Goal: Information Seeking & Learning: Learn about a topic

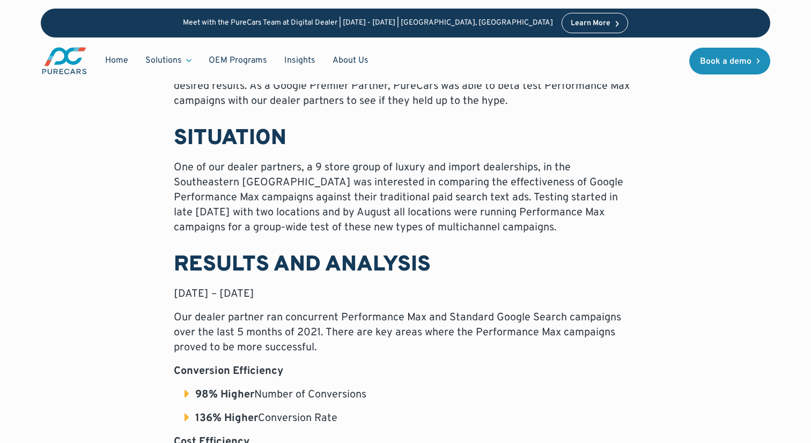
scroll to position [562, 0]
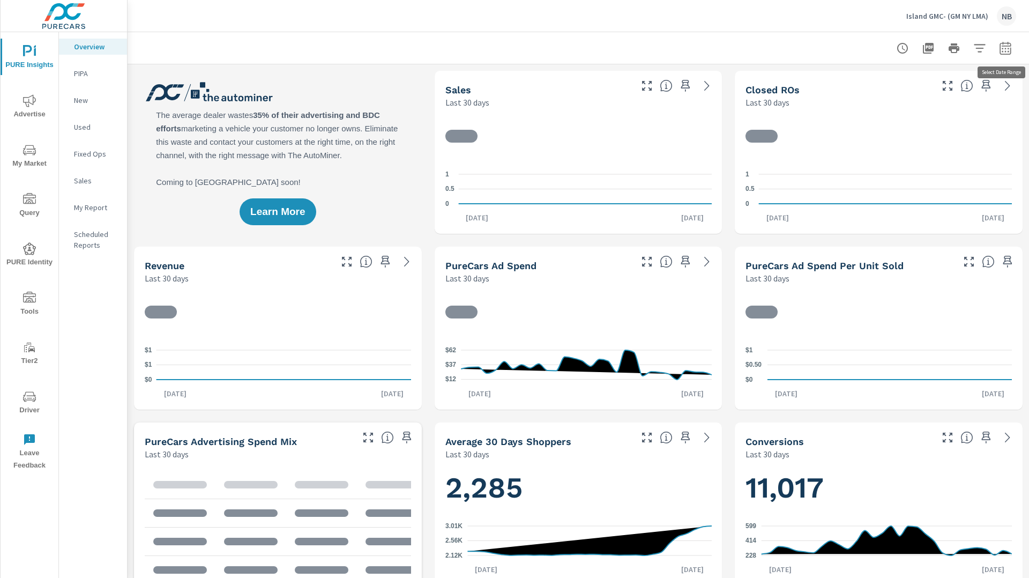
click at [1005, 51] on icon "button" at bounding box center [1005, 50] width 7 height 4
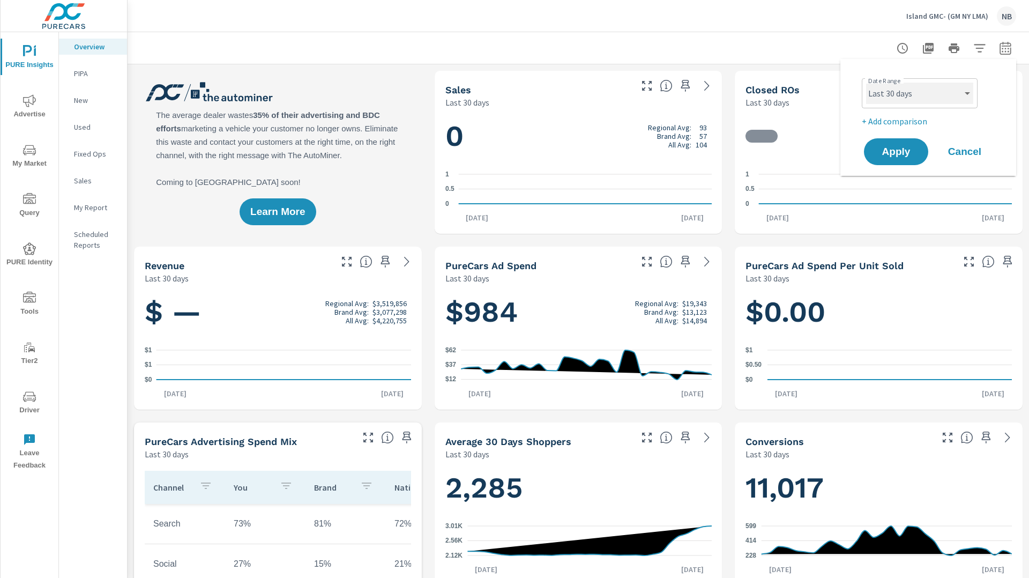
click at [938, 95] on select "Custom Yesterday Last week Last 7 days Last 14 days Last 30 days Last 45 days L…" at bounding box center [919, 93] width 107 height 21
select select "Last 6 months"
click at [866, 83] on select "Custom Yesterday Last week Last 7 days Last 14 days Last 30 days Last 45 days L…" at bounding box center [919, 93] width 107 height 21
click at [901, 125] on p "+ Add comparison" at bounding box center [930, 121] width 137 height 13
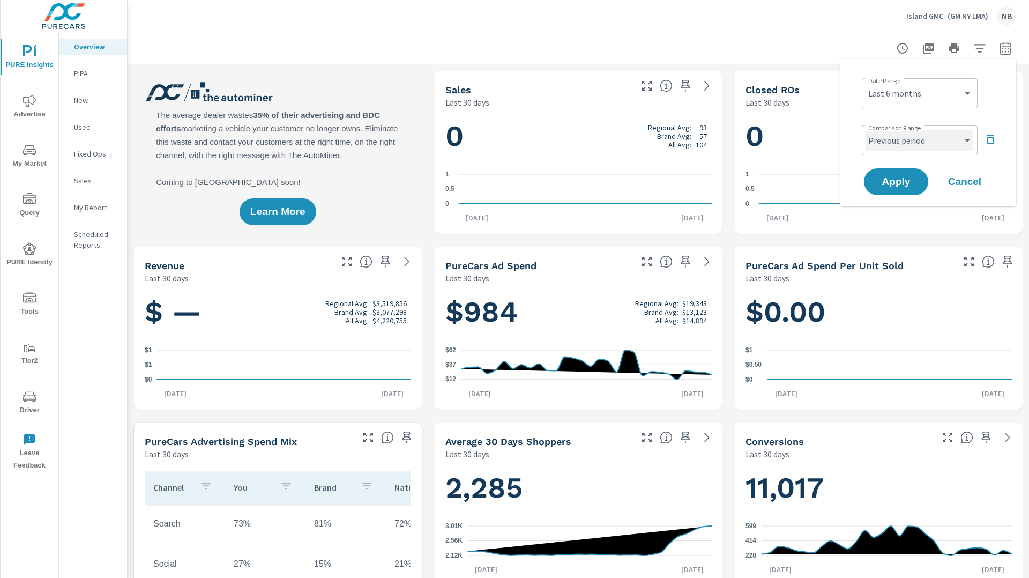
click at [902, 144] on select "Custom Previous period Previous month Previous year" at bounding box center [919, 140] width 107 height 21
click at [866, 130] on select "Custom Previous period Previous month Previous year" at bounding box center [919, 140] width 107 height 21
click at [902, 139] on select "Custom Previous period Previous month Previous year" at bounding box center [919, 140] width 107 height 21
select select "Previous period"
click at [866, 130] on select "Custom Previous period Previous month Previous year" at bounding box center [919, 140] width 107 height 21
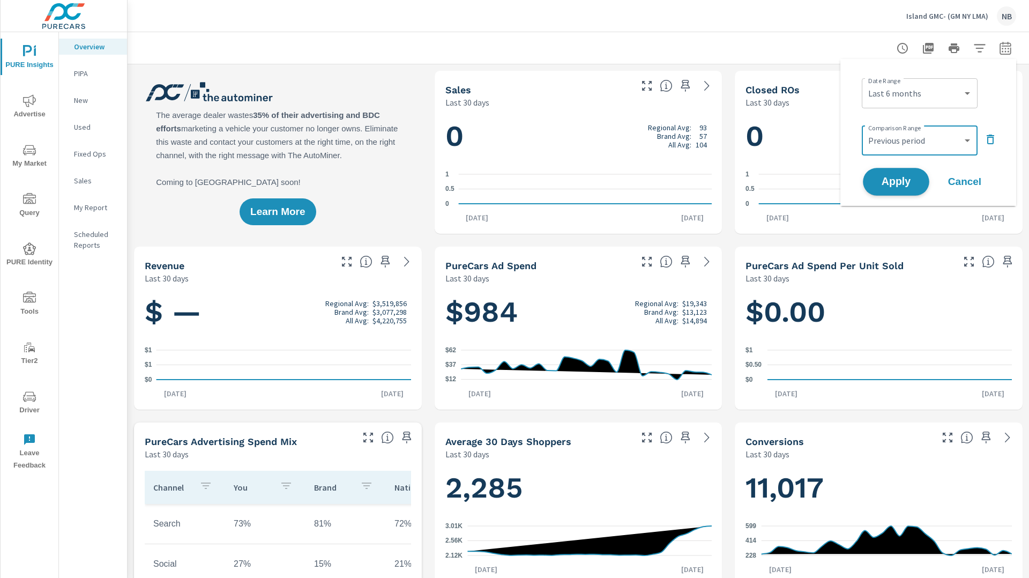
click at [888, 182] on span "Apply" at bounding box center [897, 182] width 44 height 10
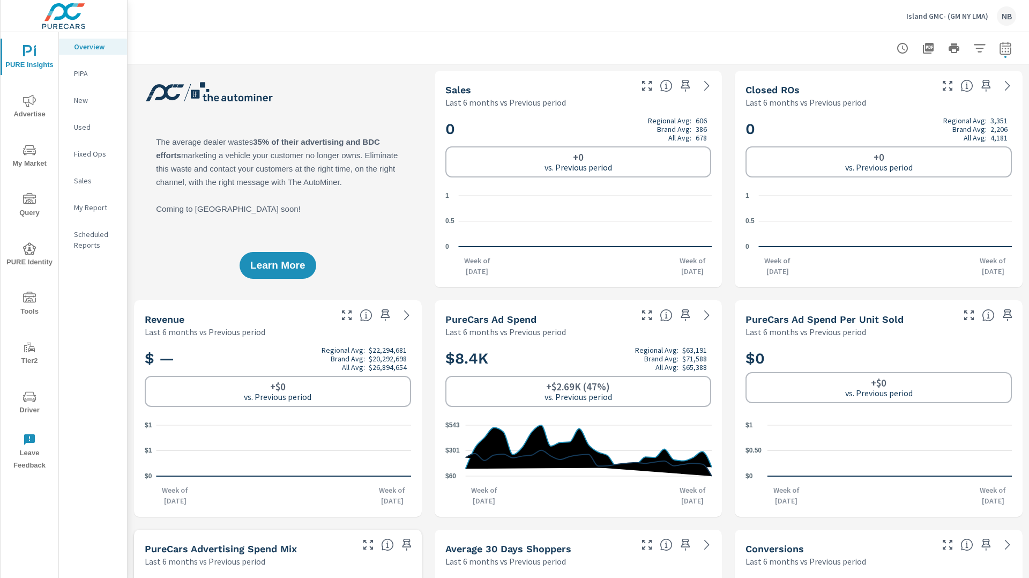
click at [28, 150] on icon "nav menu" at bounding box center [29, 150] width 13 height 13
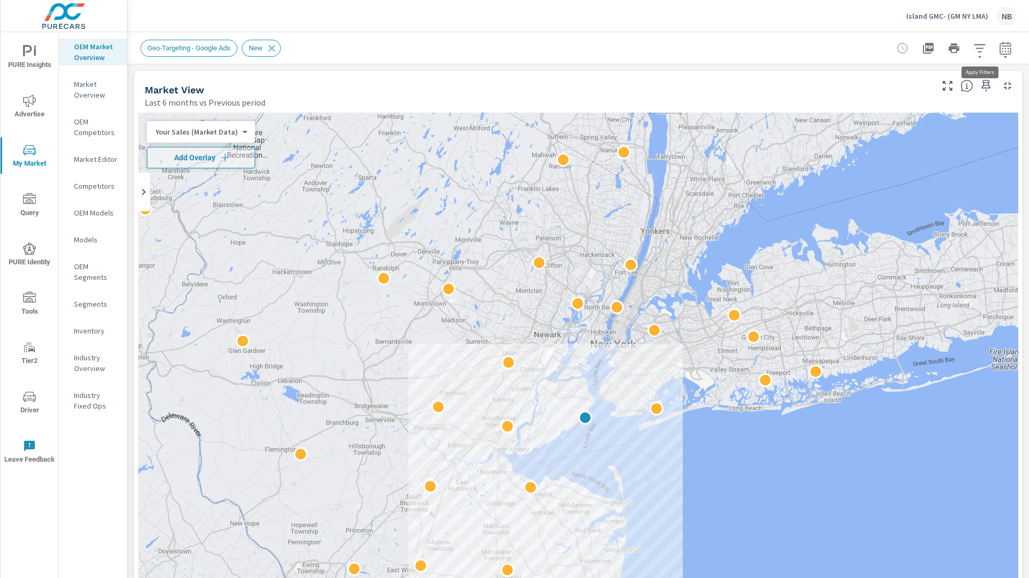
click at [978, 50] on icon "button" at bounding box center [980, 48] width 13 height 13
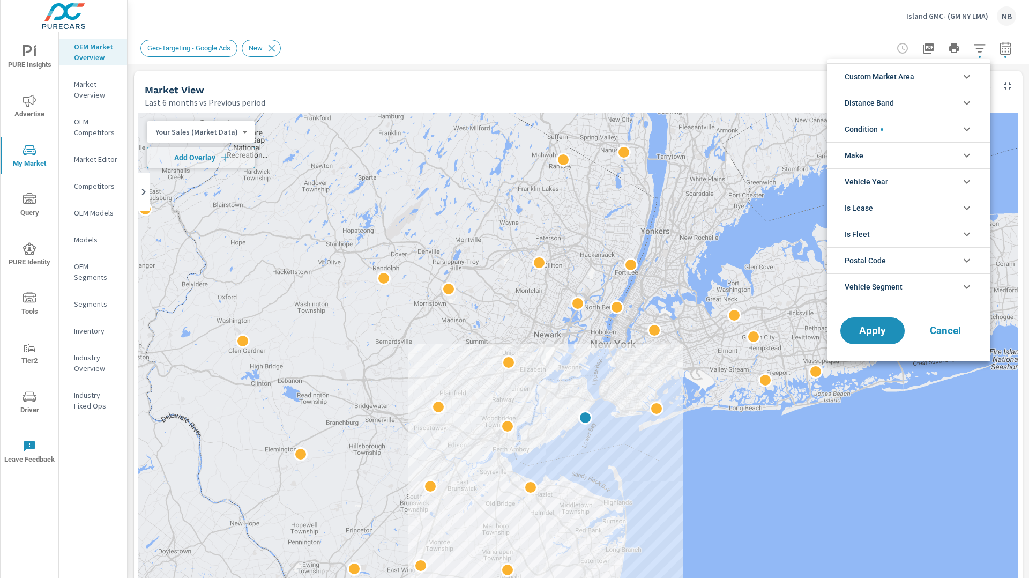
click at [918, 80] on li "Custom Market Area" at bounding box center [909, 76] width 163 height 26
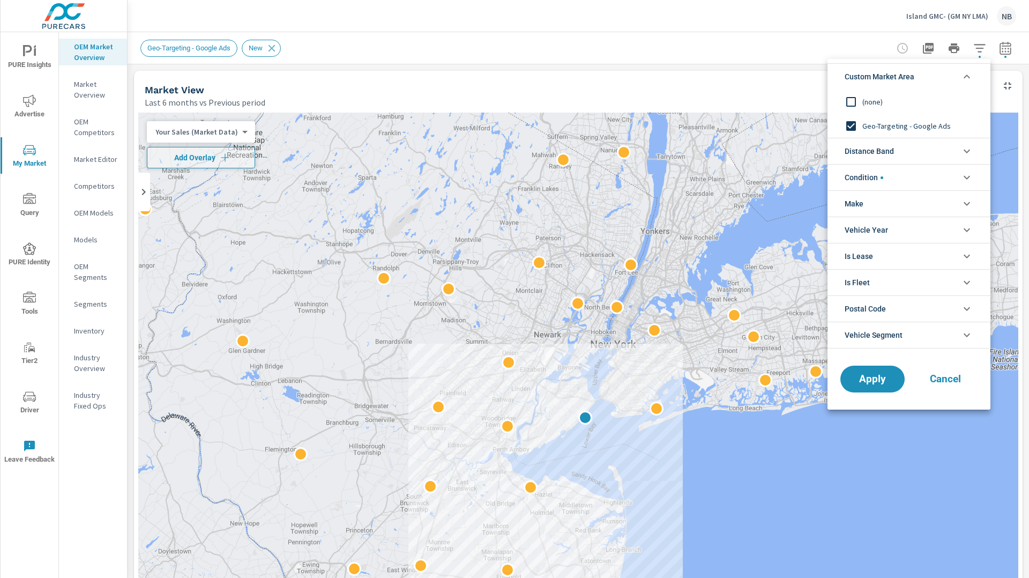
click at [1025, 99] on div at bounding box center [514, 289] width 1029 height 578
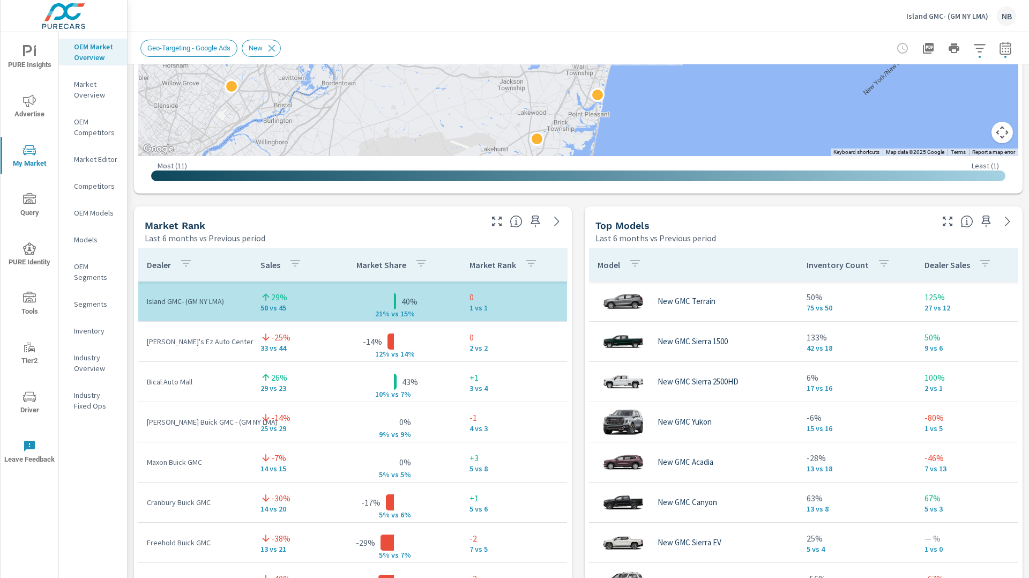
scroll to position [551, 0]
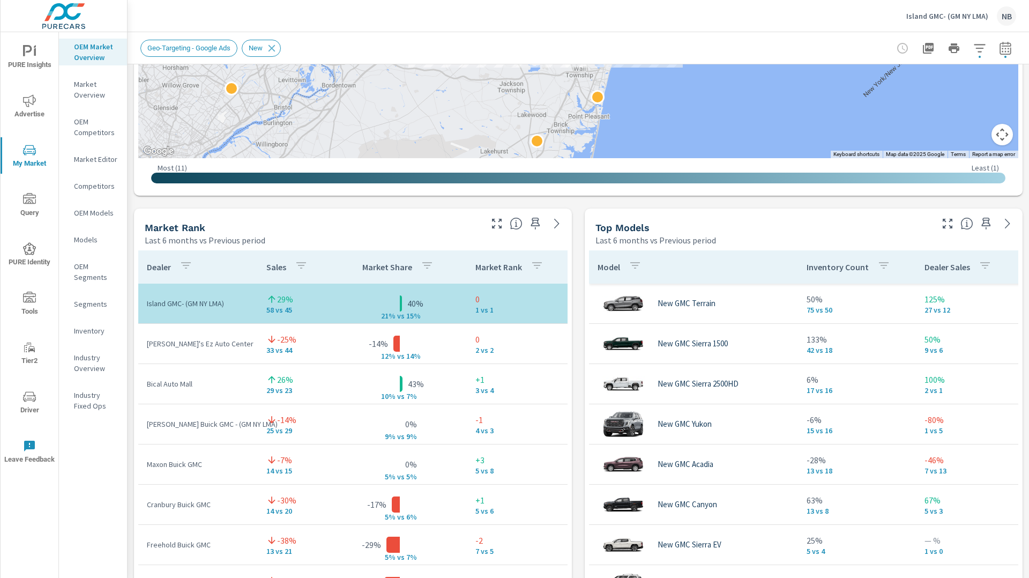
click at [577, 388] on div "Market View Last 6 months vs Previous period ← Move left → Move right ↑ Move up…" at bounding box center [579, 432] width 902 height 1836
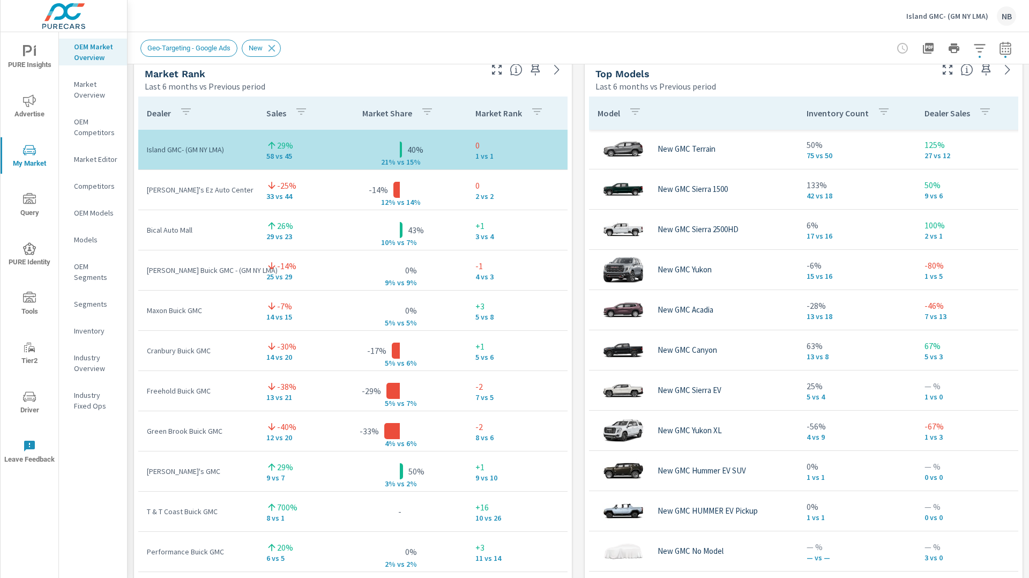
scroll to position [708, 0]
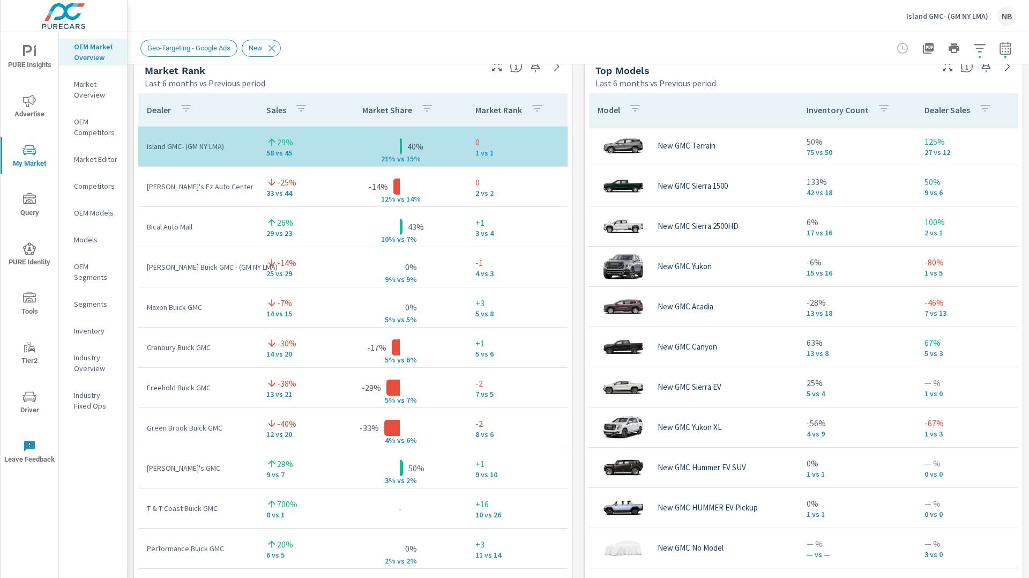
click at [975, 52] on icon "button" at bounding box center [980, 48] width 13 height 13
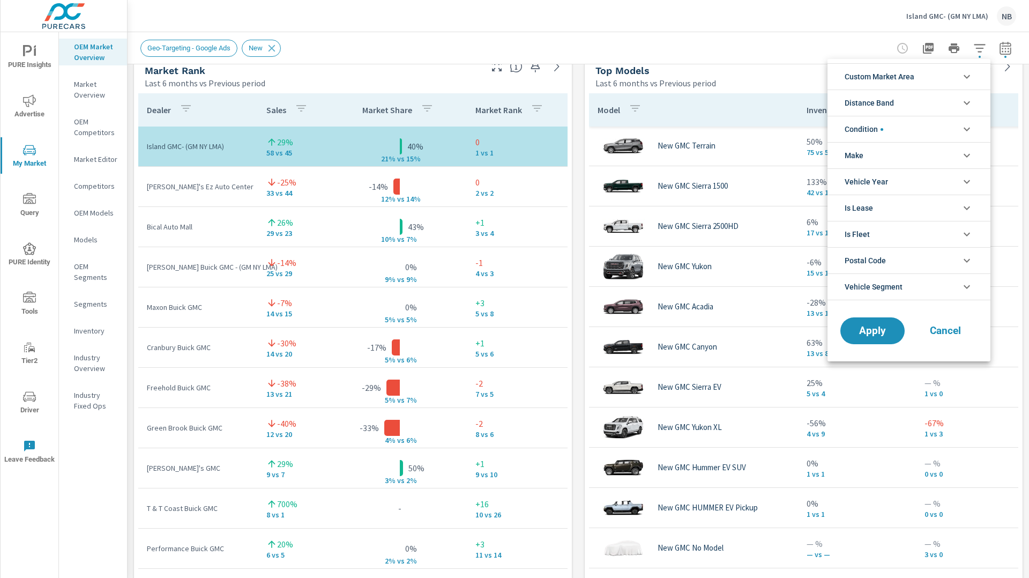
click at [875, 157] on li "Make" at bounding box center [909, 155] width 163 height 26
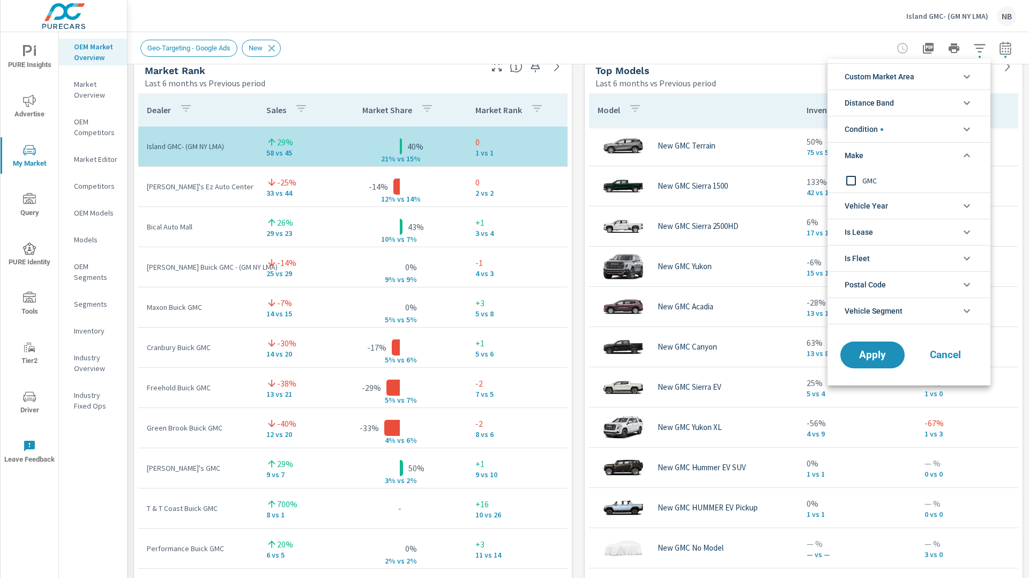
click at [868, 181] on span "GMC" at bounding box center [921, 180] width 117 height 13
click at [864, 351] on span "Apply" at bounding box center [873, 355] width 44 height 10
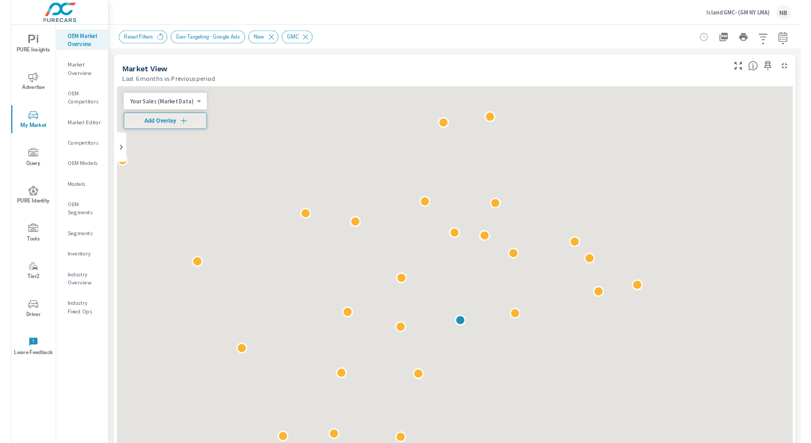
scroll to position [40, 0]
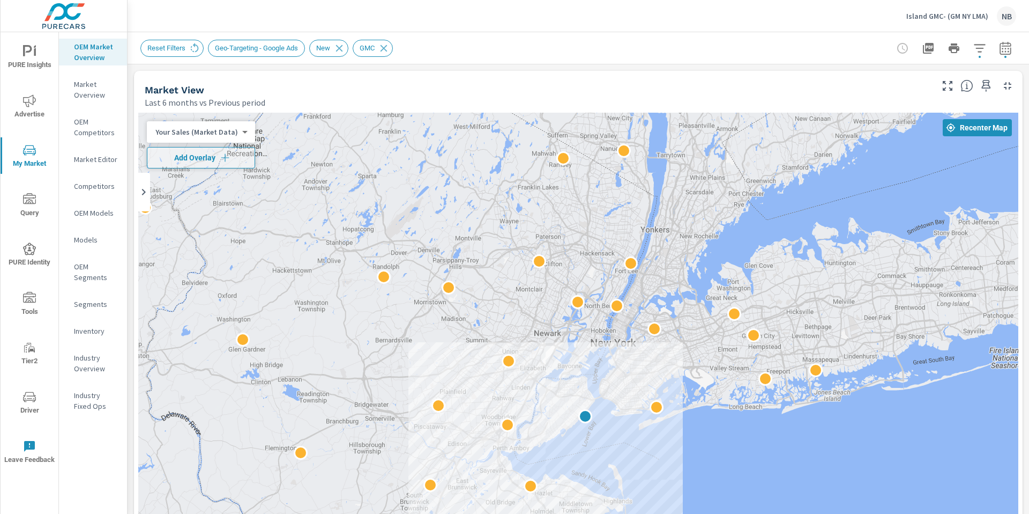
scroll to position [40, 0]
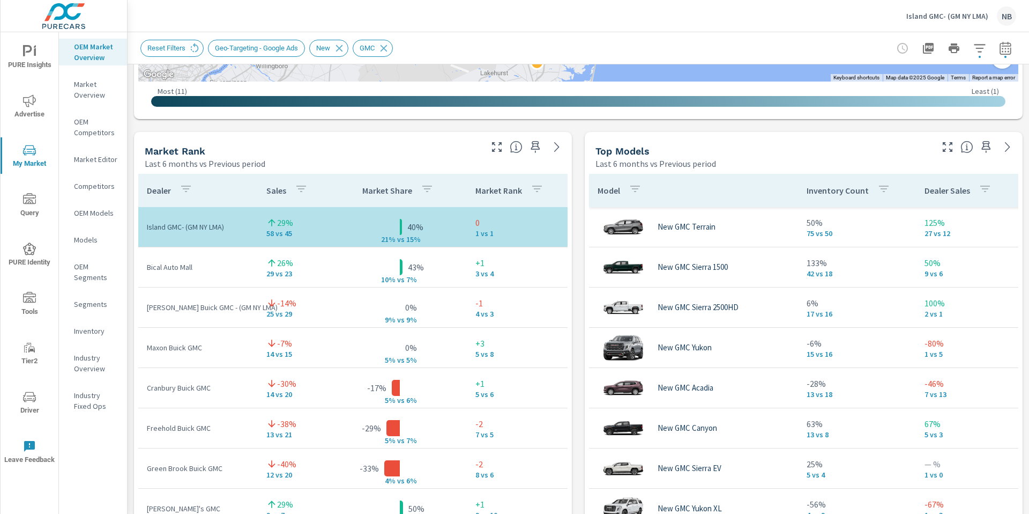
scroll to position [650, 0]
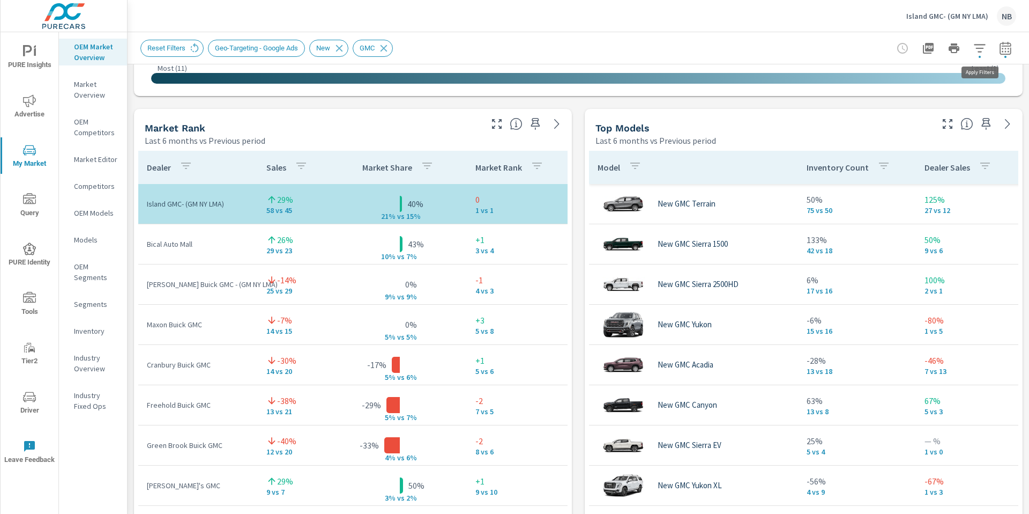
click at [980, 50] on icon "button" at bounding box center [980, 48] width 13 height 13
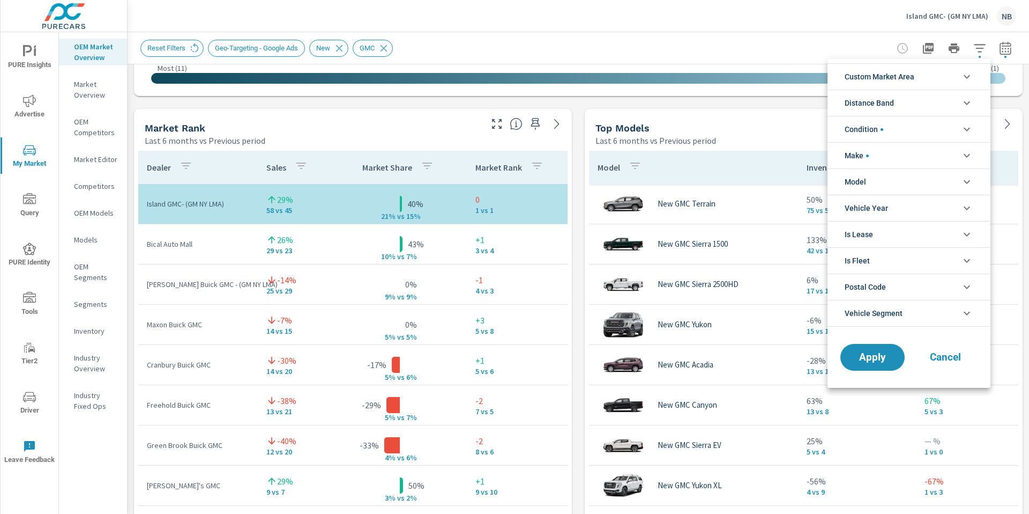
click at [887, 127] on li "Condition" at bounding box center [909, 129] width 163 height 26
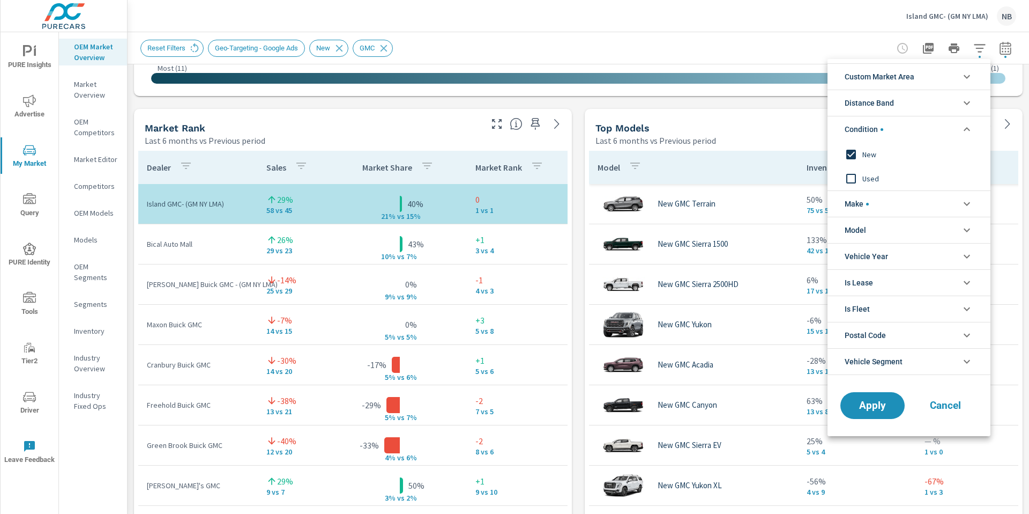
click at [862, 174] on input "filter options" at bounding box center [851, 178] width 23 height 23
click at [866, 155] on span "New" at bounding box center [921, 154] width 117 height 13
click at [874, 201] on li "Make" at bounding box center [909, 203] width 163 height 26
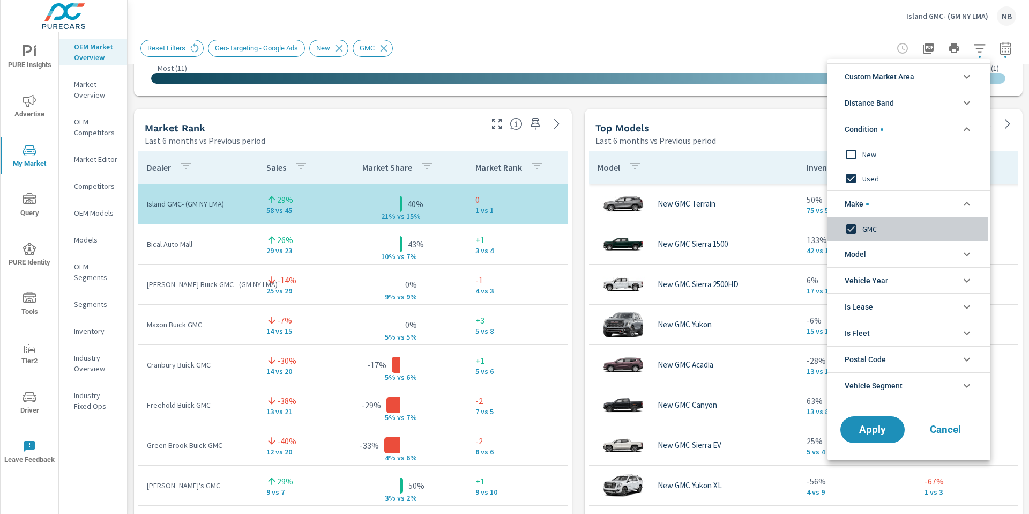
click at [870, 230] on span "GMC" at bounding box center [921, 229] width 117 height 13
click at [869, 431] on span "Apply" at bounding box center [873, 430] width 44 height 10
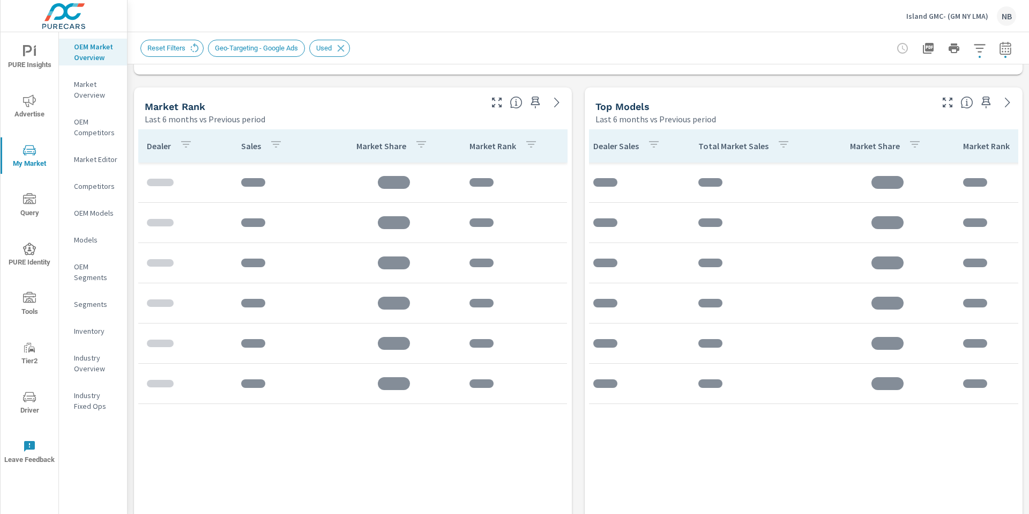
scroll to position [0, 240]
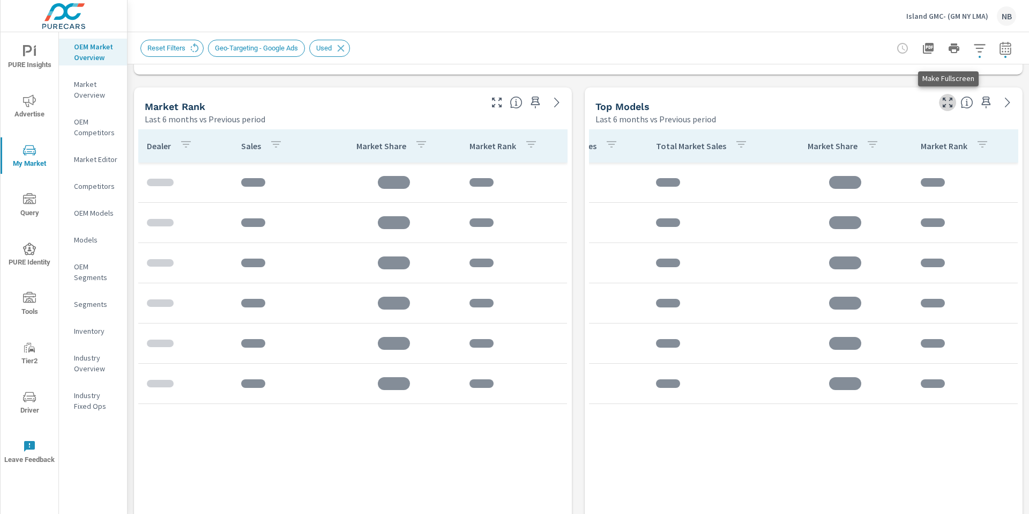
click at [947, 106] on icon "button" at bounding box center [948, 102] width 13 height 13
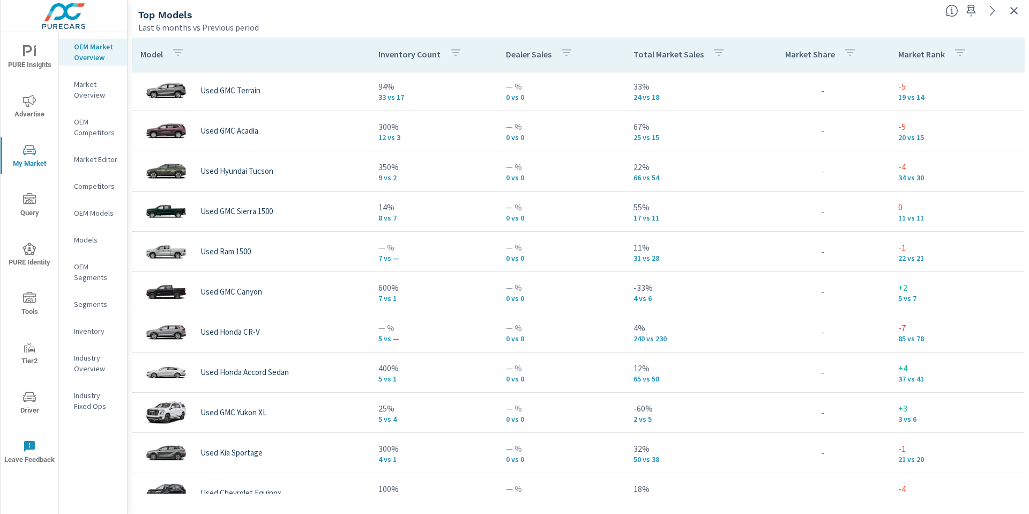
click at [713, 55] on icon "button" at bounding box center [719, 52] width 13 height 13
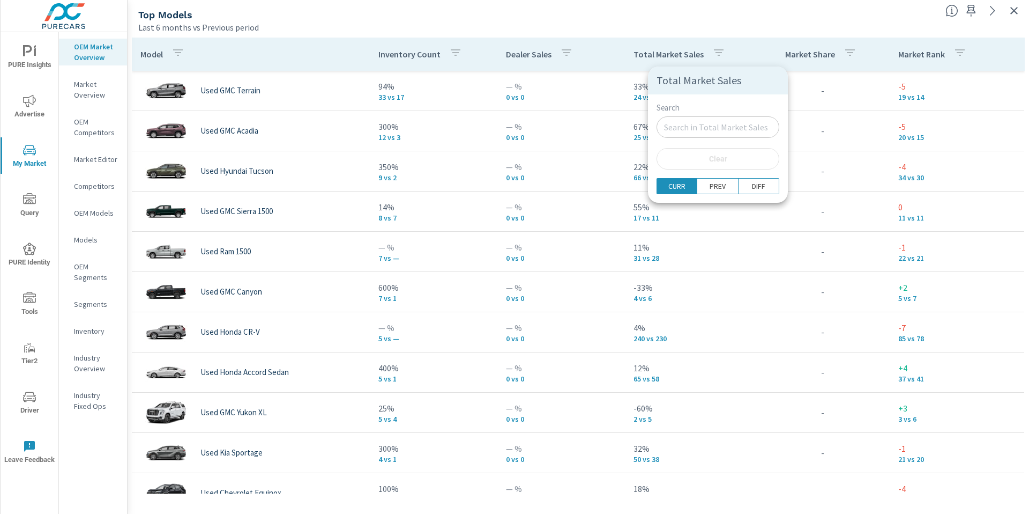
click at [707, 129] on input "Search" at bounding box center [718, 126] width 123 height 21
click at [710, 188] on p "PREV" at bounding box center [718, 186] width 16 height 11
click at [733, 13] on div at bounding box center [514, 257] width 1029 height 514
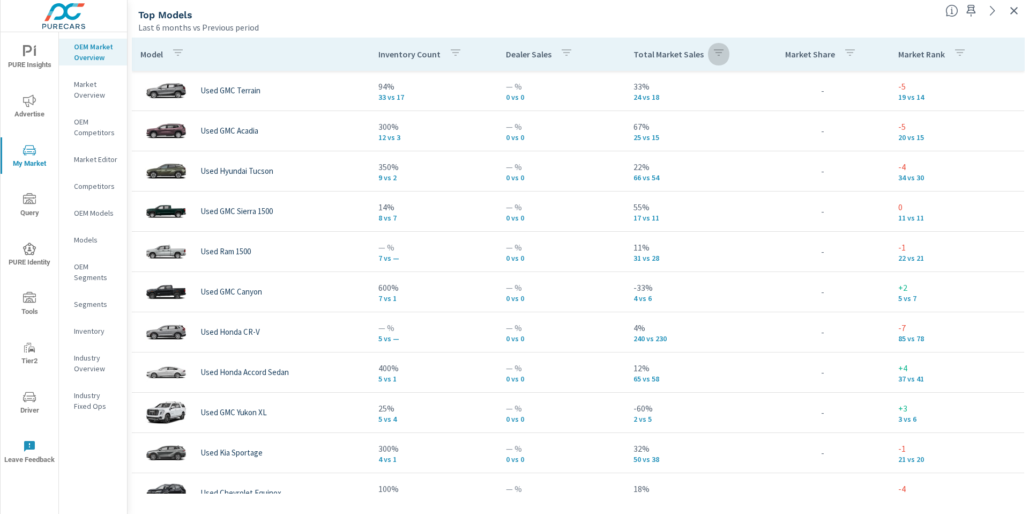
click at [717, 56] on icon "button" at bounding box center [719, 52] width 13 height 13
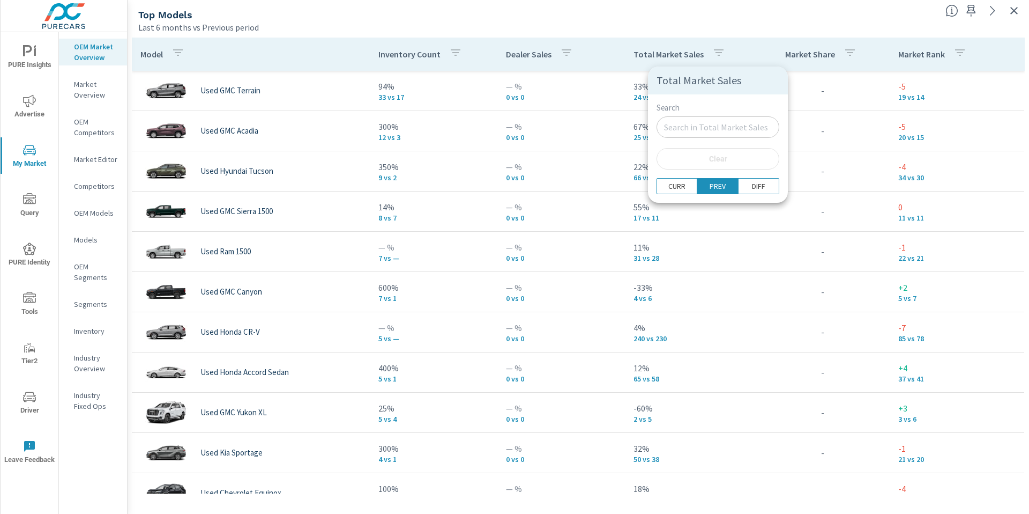
drag, startPoint x: 740, startPoint y: 187, endPoint x: 756, endPoint y: 127, distance: 62.0
click at [752, 187] on p "DIFF" at bounding box center [758, 186] width 13 height 11
drag, startPoint x: 732, startPoint y: 24, endPoint x: 738, endPoint y: 80, distance: 56.7
click at [732, 25] on div at bounding box center [514, 257] width 1029 height 514
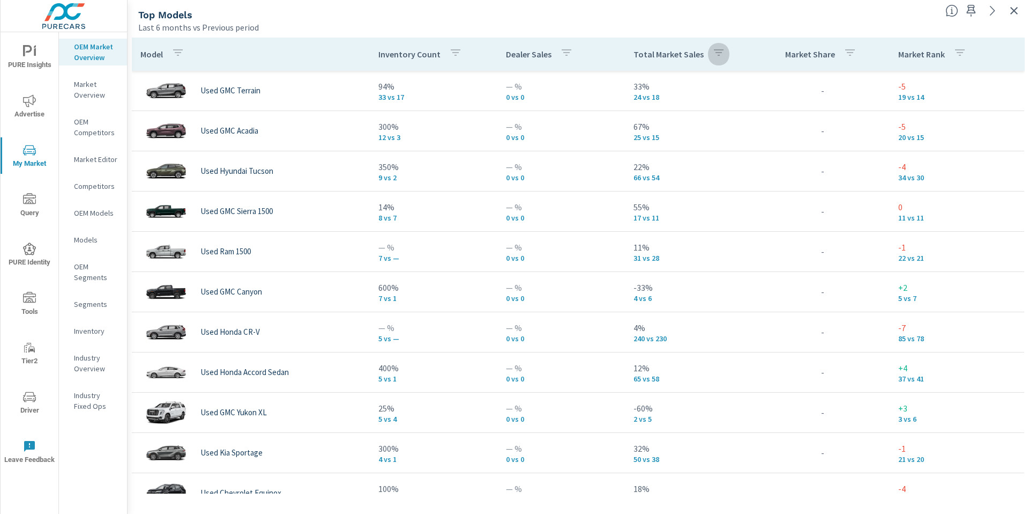
click at [709, 53] on button "button" at bounding box center [718, 54] width 21 height 25
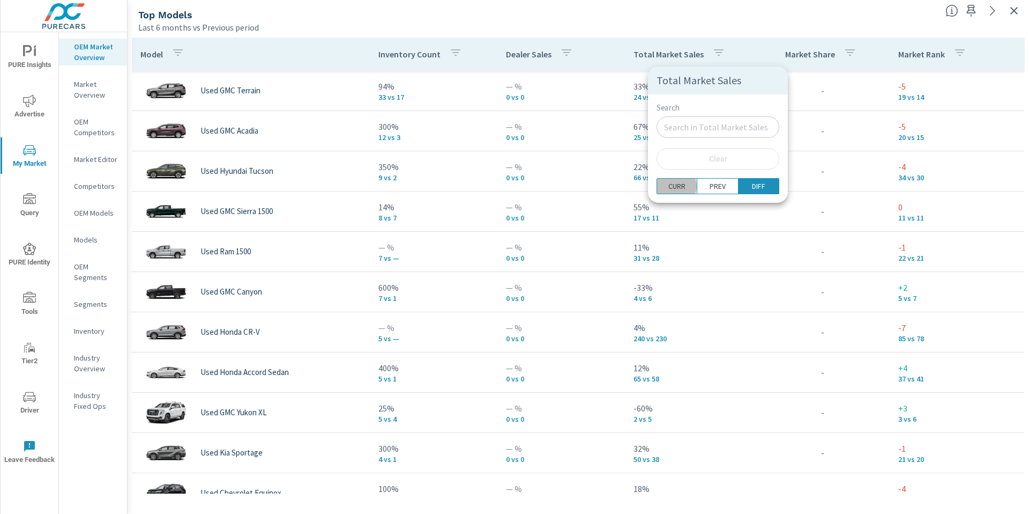
click at [676, 186] on p "CURR" at bounding box center [677, 186] width 17 height 11
drag, startPoint x: 735, startPoint y: 14, endPoint x: 692, endPoint y: 40, distance: 49.6
click at [735, 14] on div at bounding box center [514, 257] width 1029 height 514
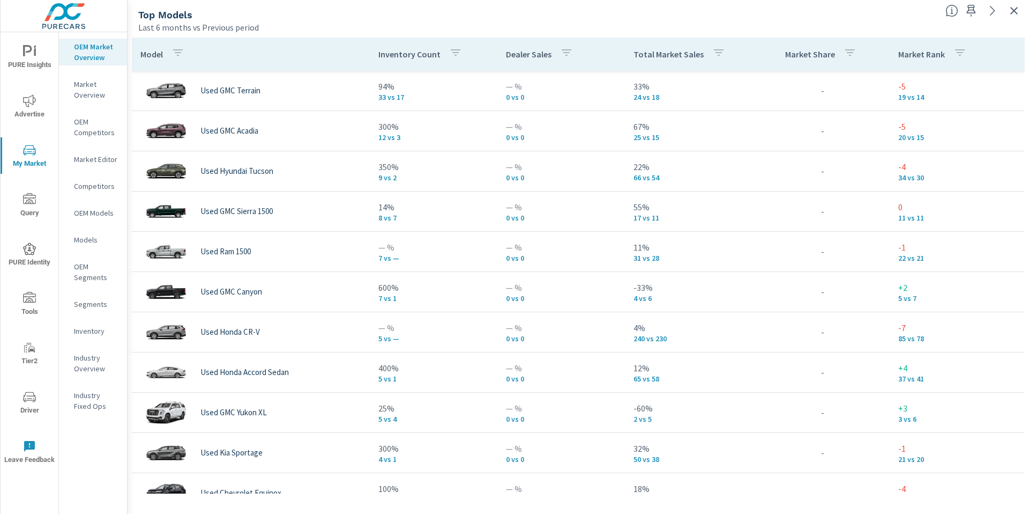
click at [667, 55] on p "Total Market Sales" at bounding box center [669, 54] width 70 height 11
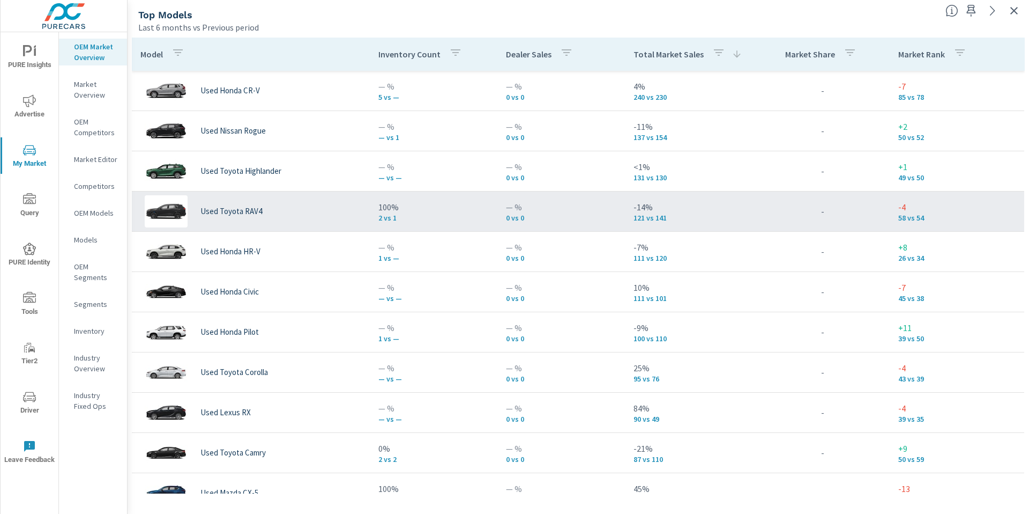
scroll to position [130, 0]
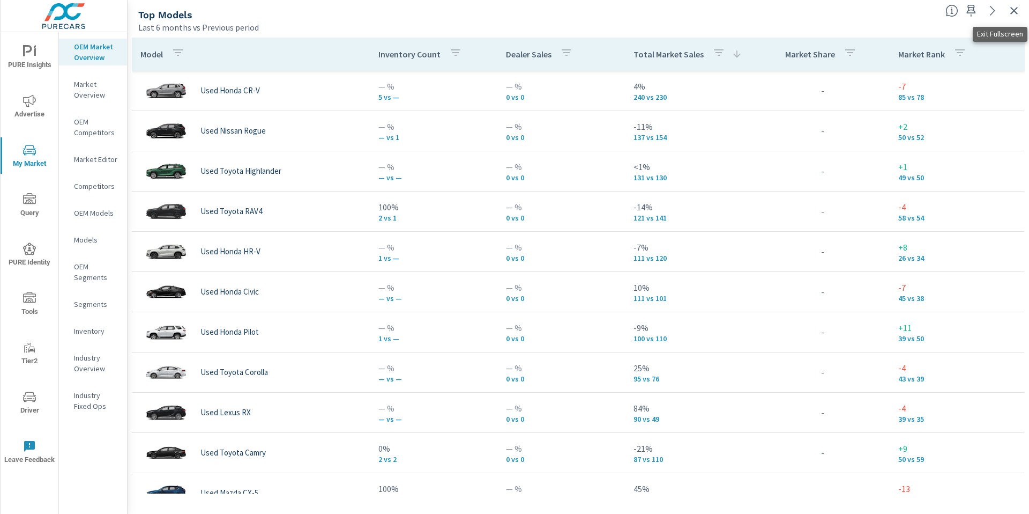
click at [1008, 10] on icon "button" at bounding box center [1014, 10] width 13 height 13
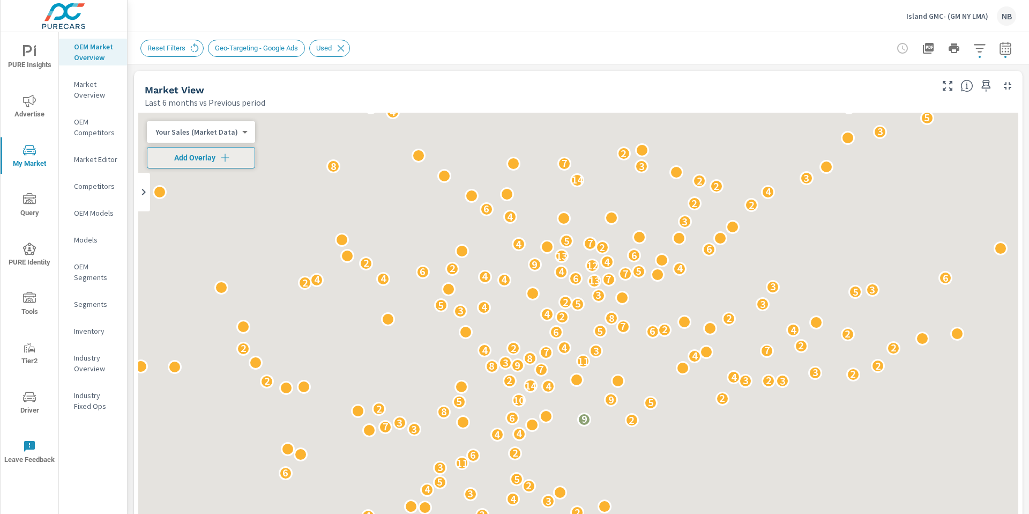
scroll to position [40, 0]
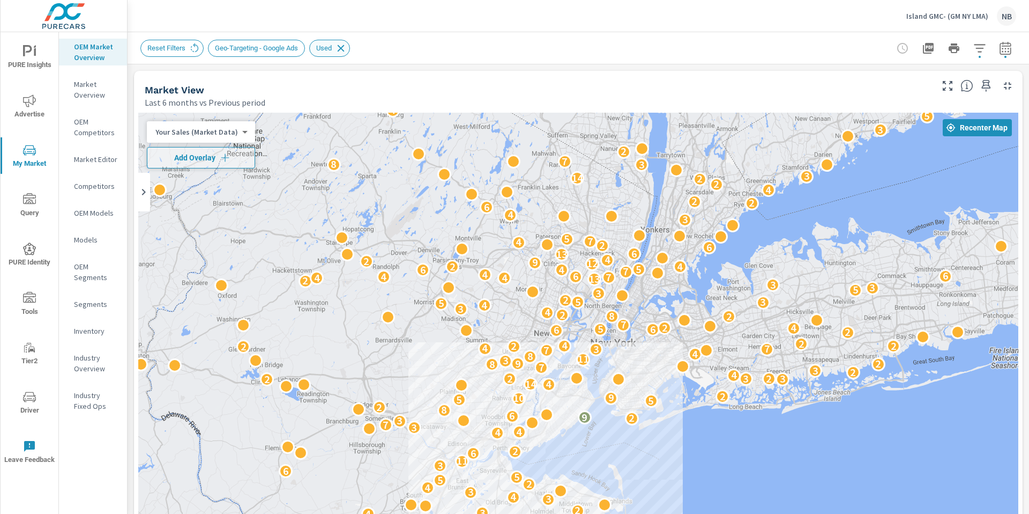
click at [347, 49] on icon at bounding box center [341, 48] width 12 height 12
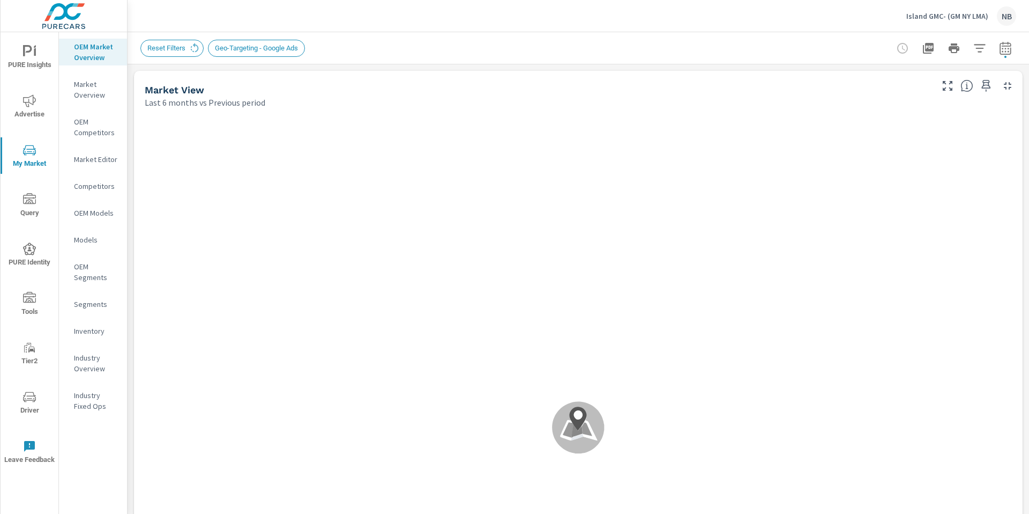
scroll to position [40, 0]
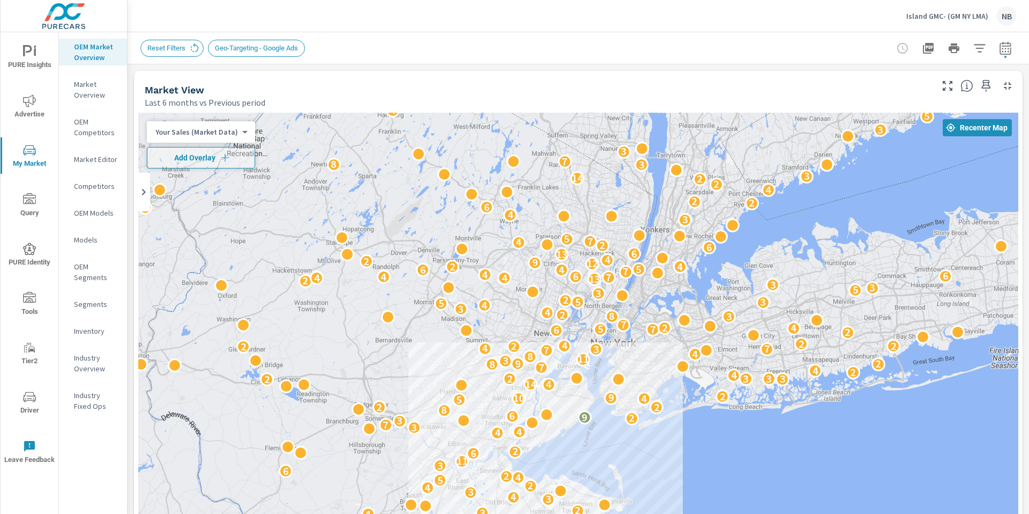
click at [35, 107] on span "Advertise" at bounding box center [29, 107] width 51 height 26
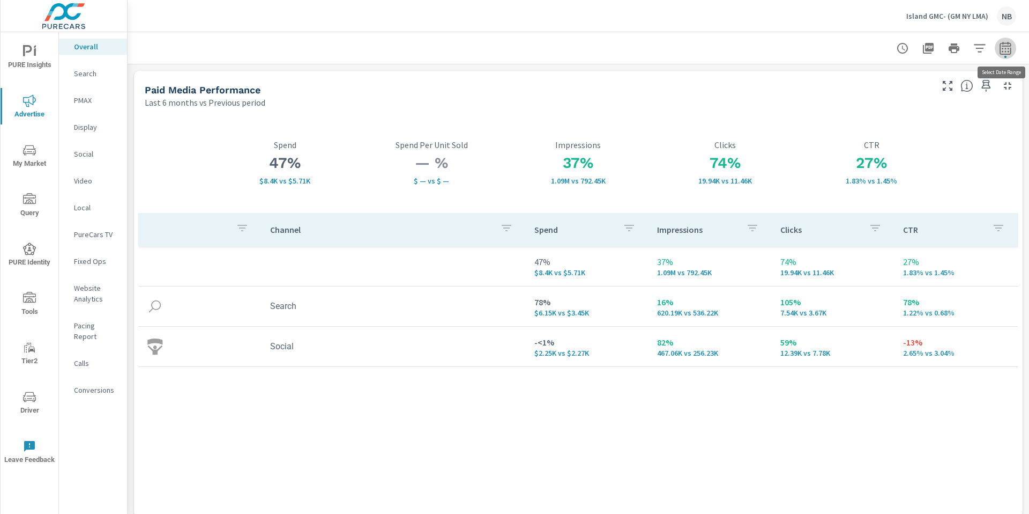
click at [1005, 54] on icon "button" at bounding box center [1005, 47] width 11 height 13
select select "Last 6 months"
select select "Previous period"
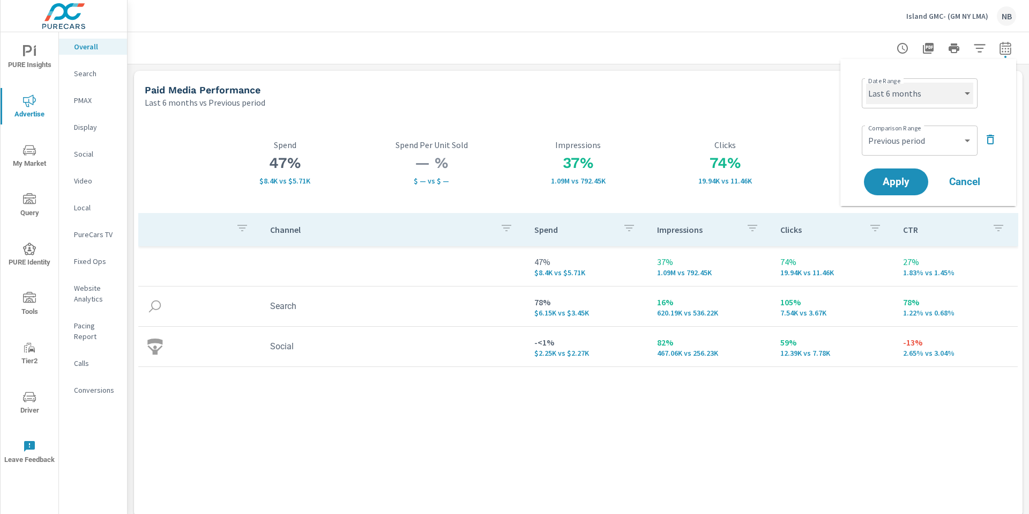
click at [921, 90] on select "Custom Yesterday Last week Last 7 days Last 14 days Last 30 days Last 45 days L…" at bounding box center [919, 93] width 107 height 21
select select "Last 30 days"
click at [866, 83] on select "Custom Yesterday Last week Last 7 days Last 14 days Last 30 days Last 45 days L…" at bounding box center [919, 93] width 107 height 21
click at [988, 142] on icon "button" at bounding box center [991, 140] width 8 height 10
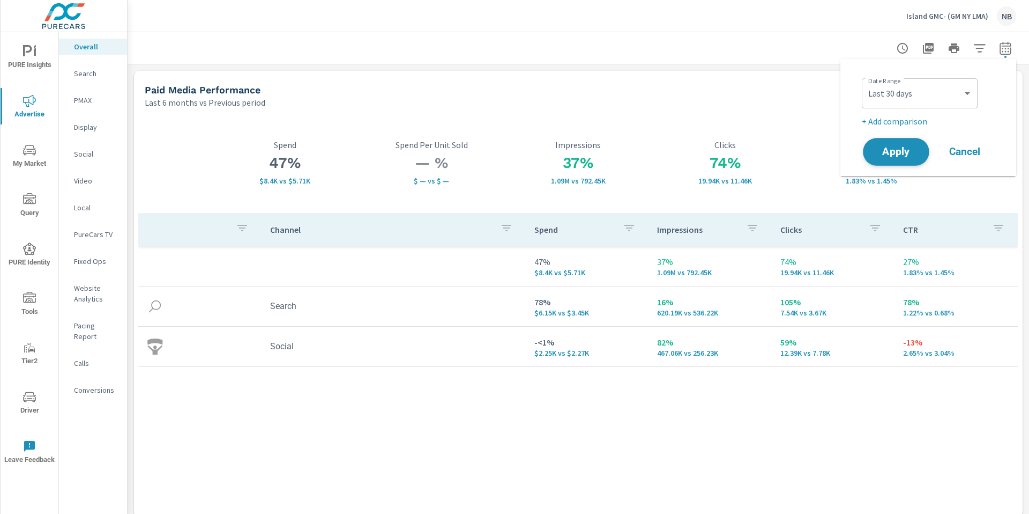
click at [907, 153] on span "Apply" at bounding box center [897, 152] width 44 height 10
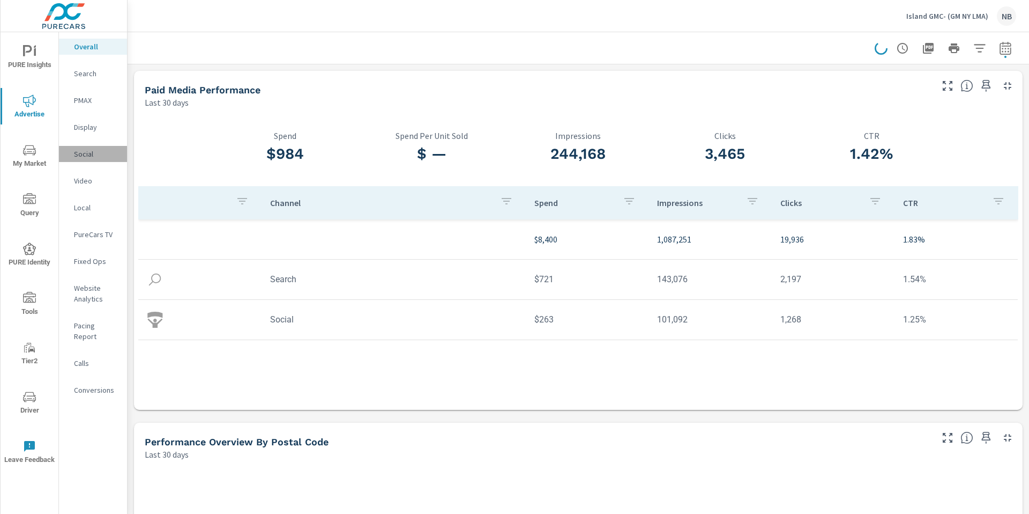
click at [85, 153] on p "Social" at bounding box center [96, 154] width 45 height 11
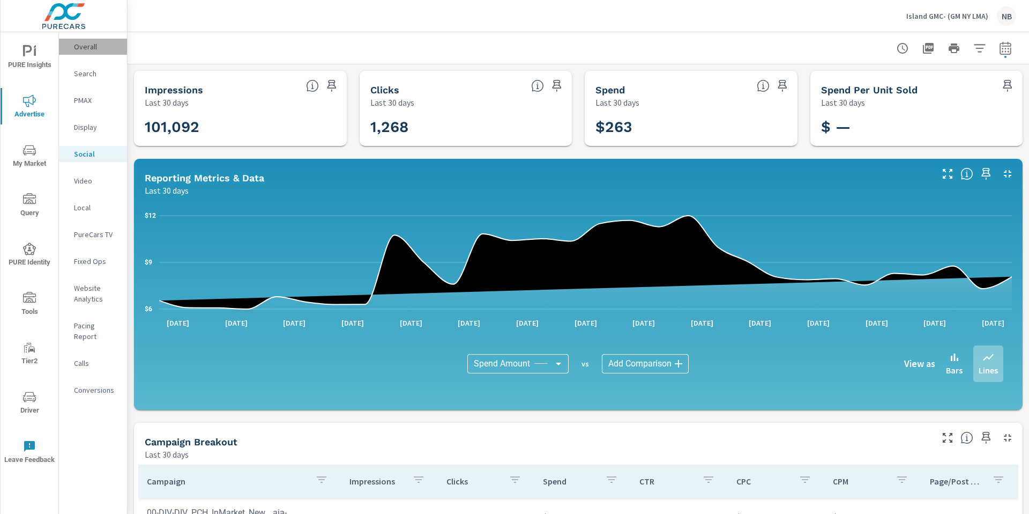
click at [83, 46] on p "Overall" at bounding box center [96, 46] width 45 height 11
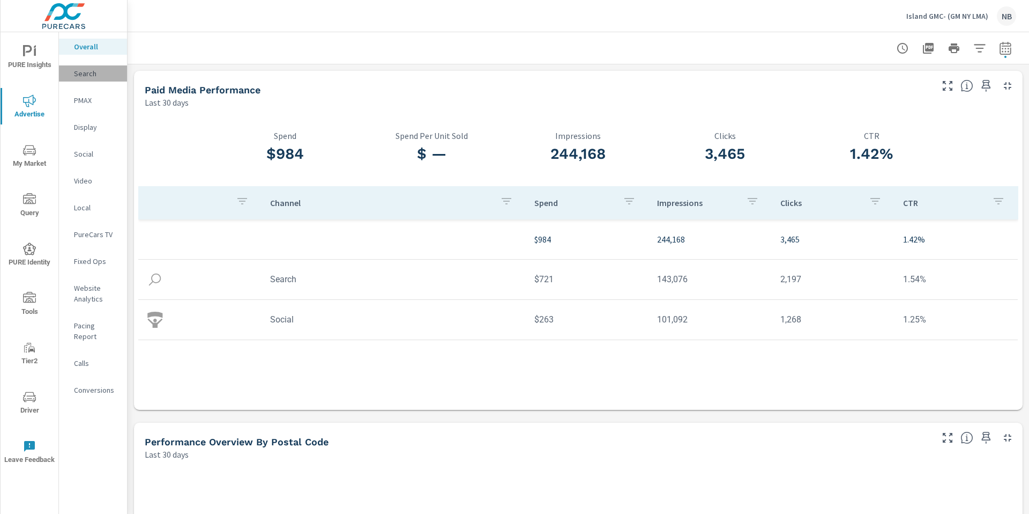
click at [89, 74] on p "Search" at bounding box center [96, 73] width 45 height 11
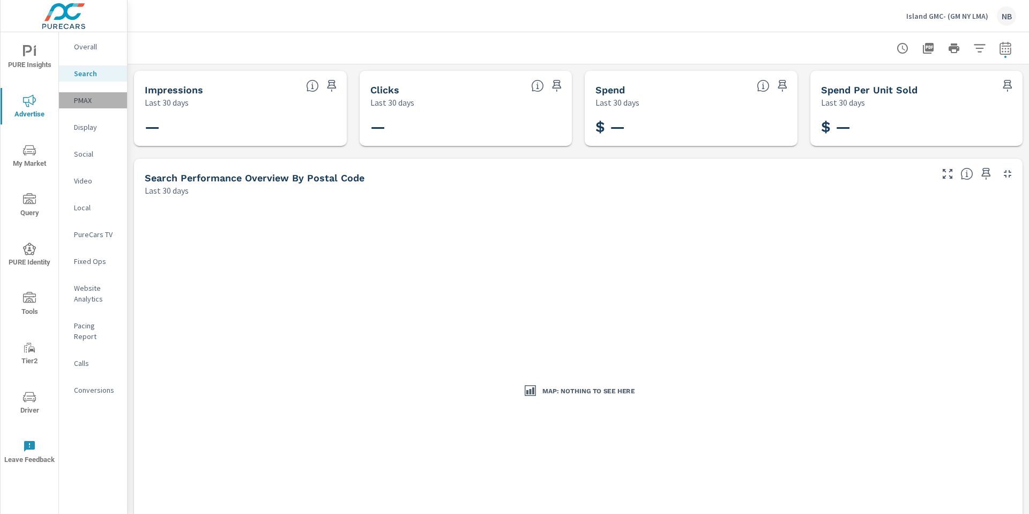
click at [86, 104] on p "PMAX" at bounding box center [96, 100] width 45 height 11
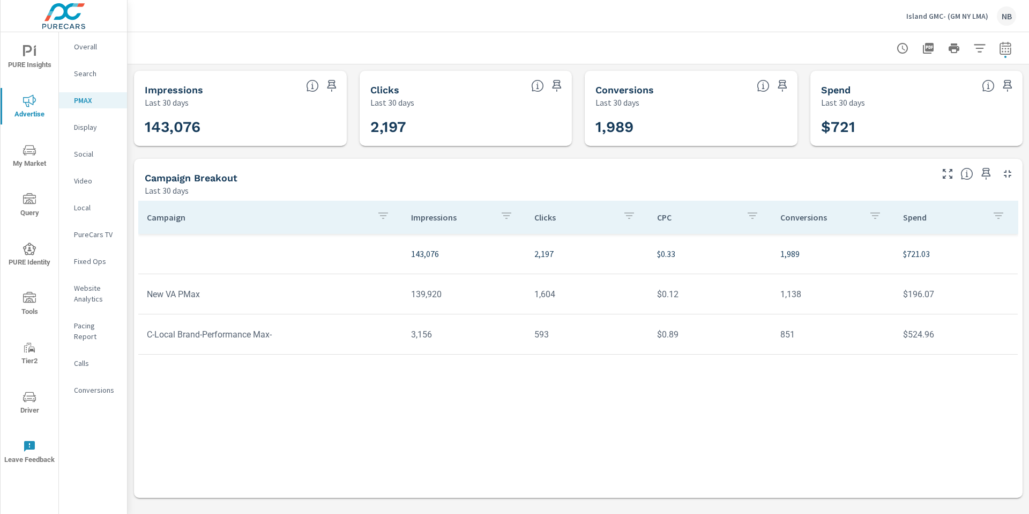
click at [81, 158] on p "Social" at bounding box center [96, 154] width 45 height 11
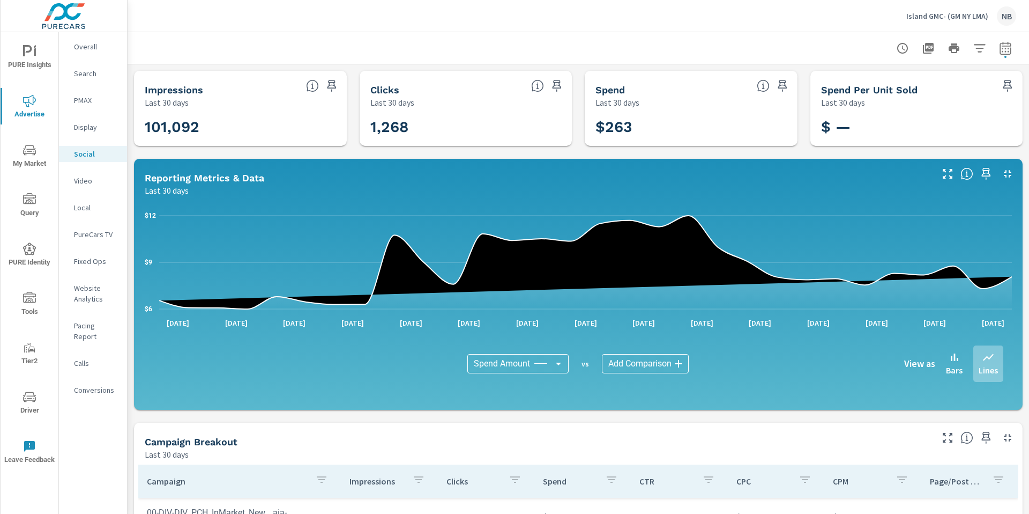
click at [90, 384] on p "Conversions" at bounding box center [96, 389] width 45 height 11
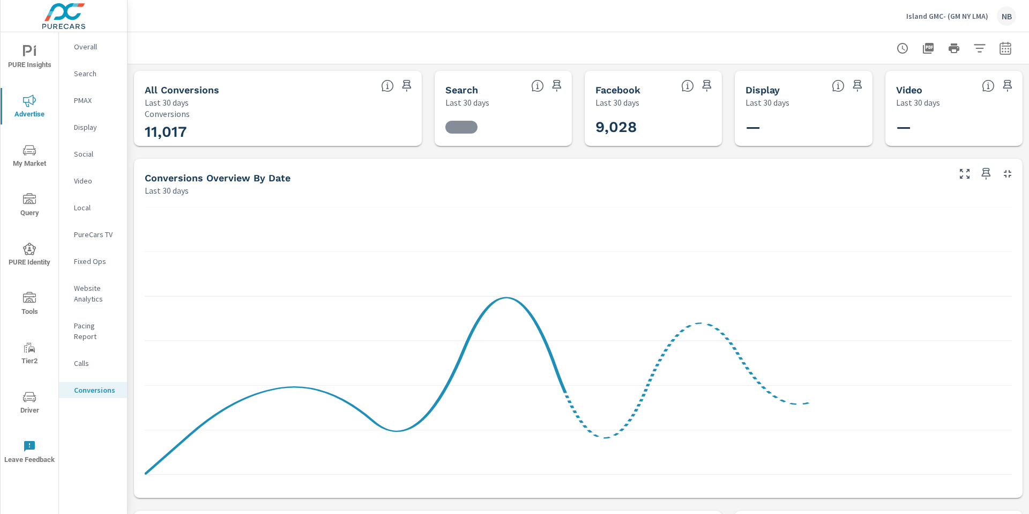
click at [1010, 51] on icon "button" at bounding box center [1005, 48] width 13 height 13
select select "Last 30 days"
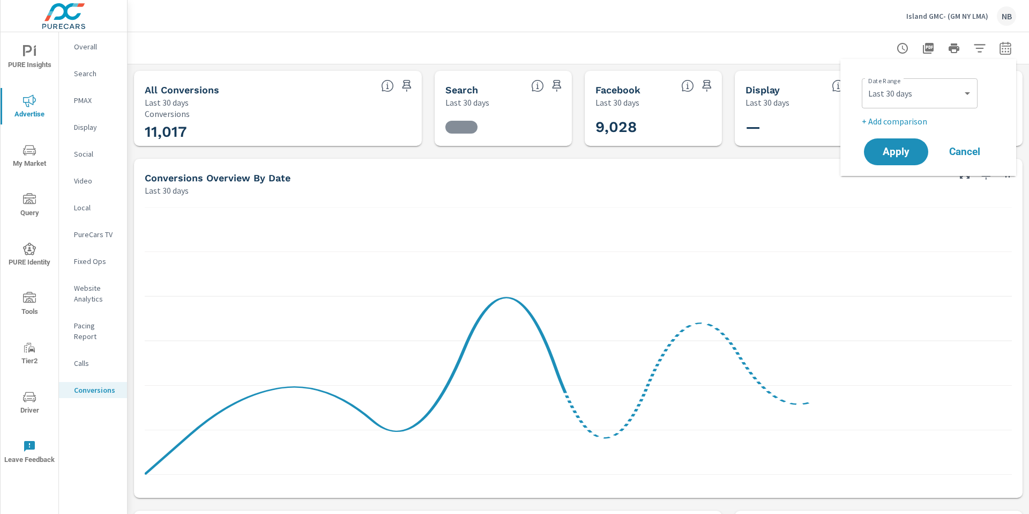
scroll to position [6, 0]
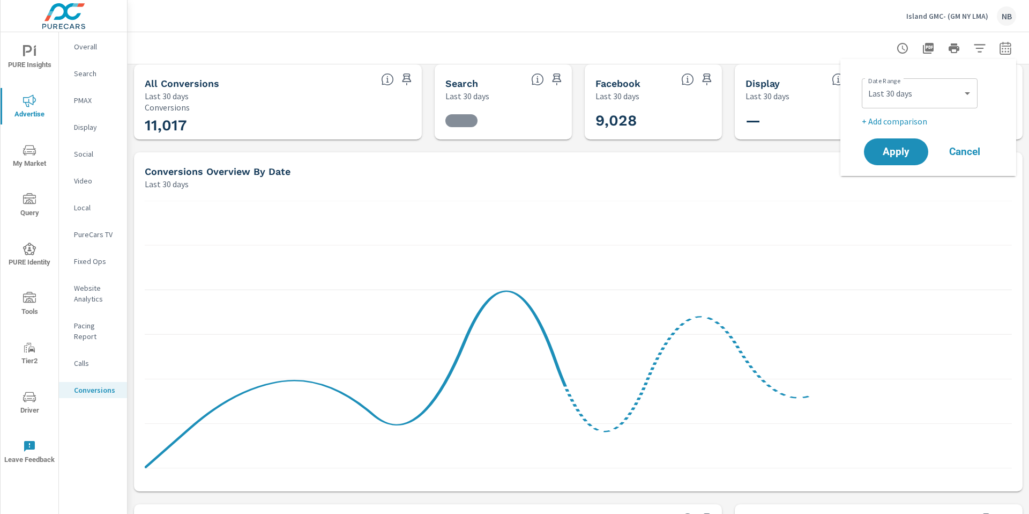
click at [903, 117] on p "+ Add comparison" at bounding box center [930, 121] width 137 height 13
select select "Previous period"
click at [891, 172] on button "Apply" at bounding box center [896, 182] width 66 height 28
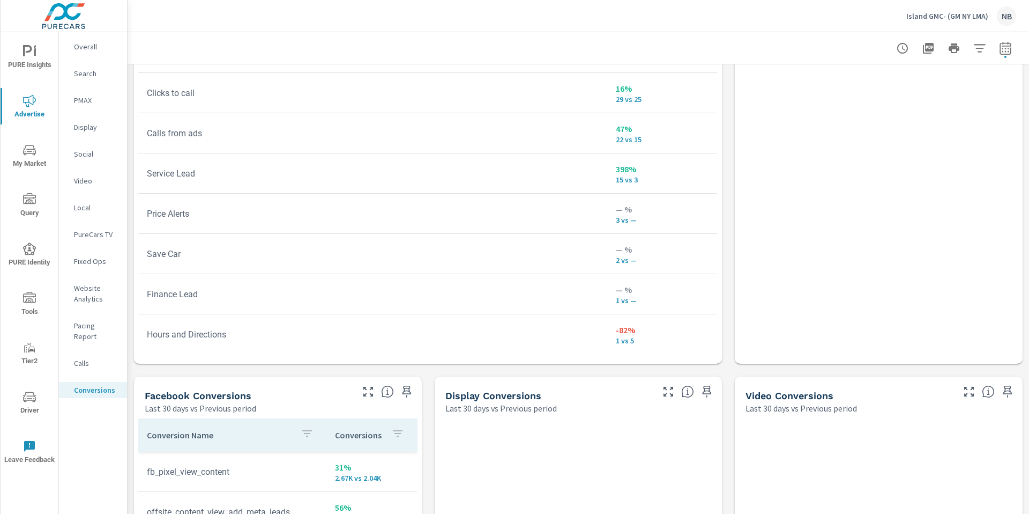
scroll to position [732, 0]
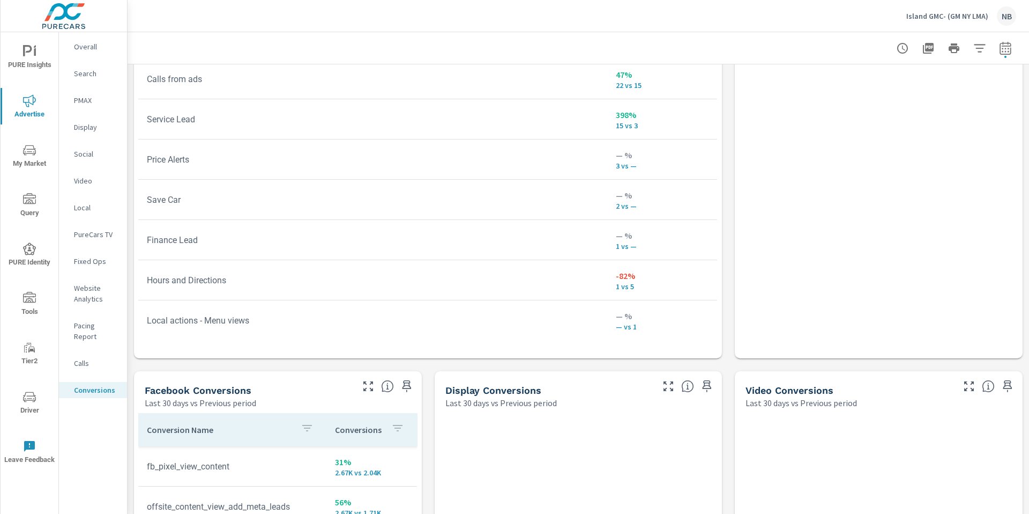
scroll to position [293, 0]
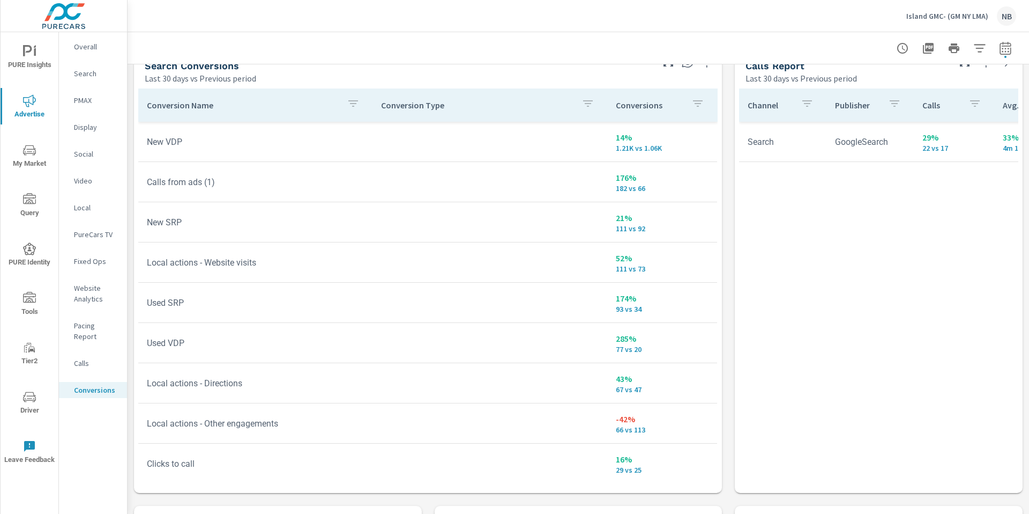
scroll to position [506, 0]
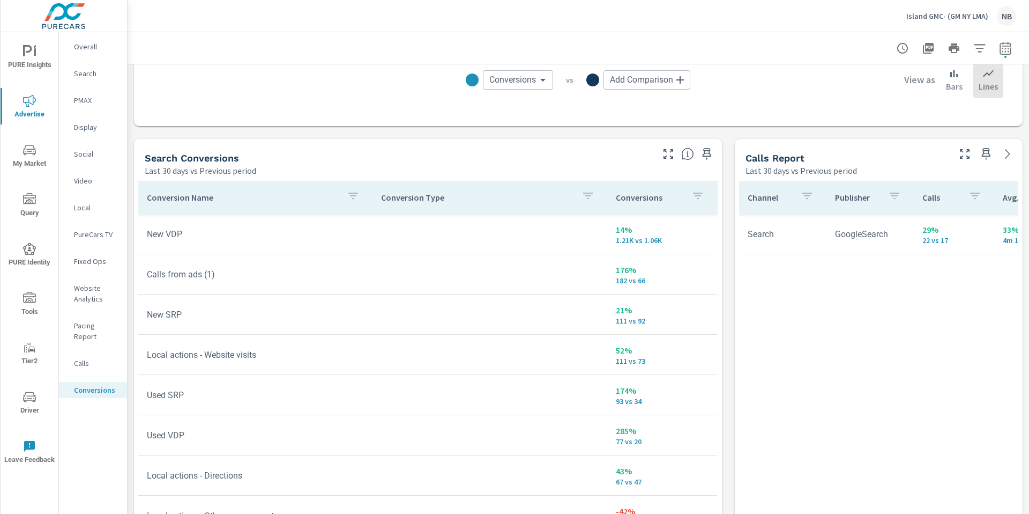
click at [357, 197] on icon "button" at bounding box center [353, 195] width 13 height 13
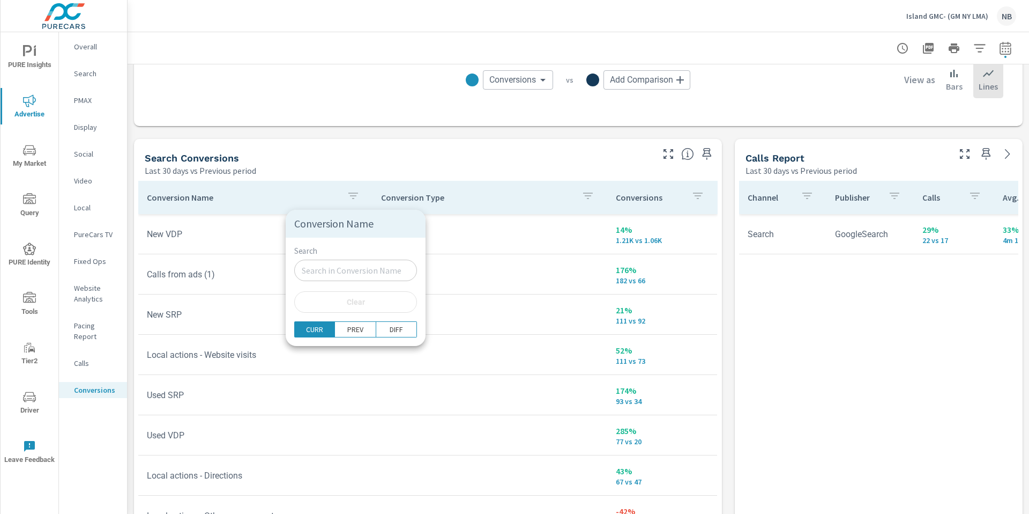
click at [339, 266] on input "Search" at bounding box center [355, 270] width 123 height 21
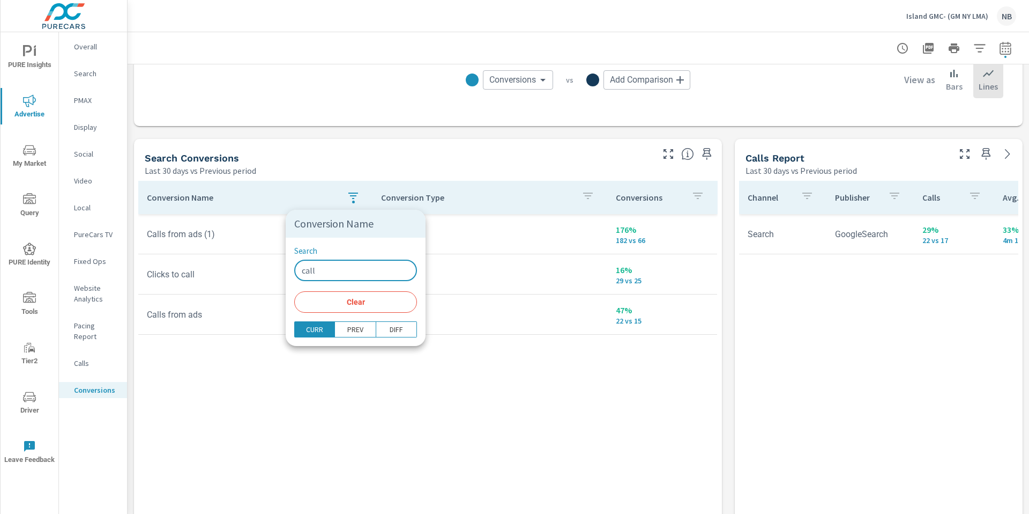
type input "call"
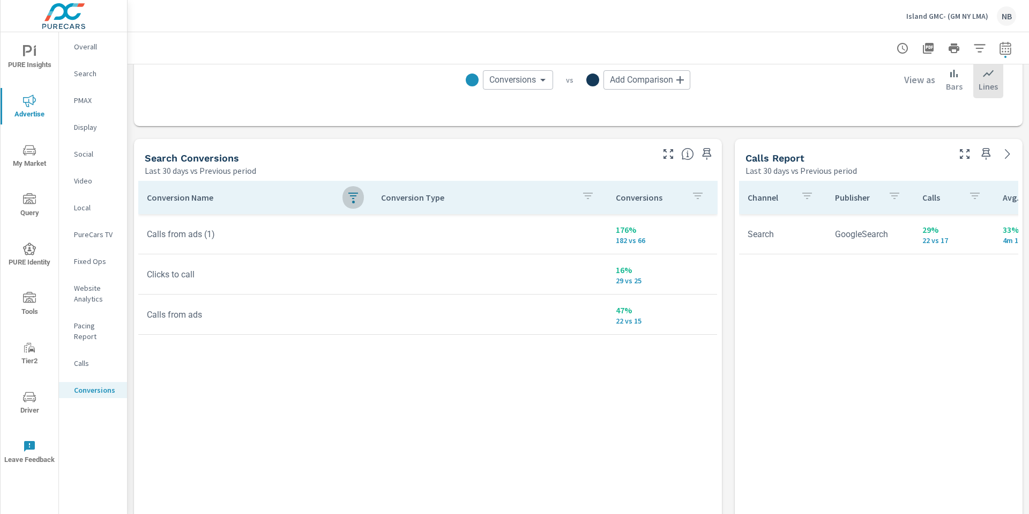
click at [356, 203] on div "button" at bounding box center [353, 197] width 13 height 16
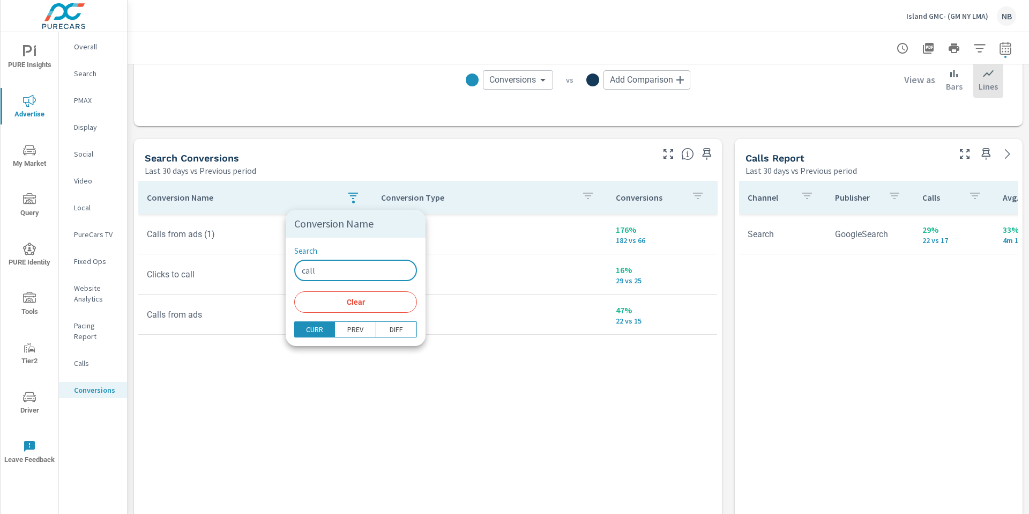
drag, startPoint x: 306, startPoint y: 270, endPoint x: 264, endPoint y: 266, distance: 41.5
click at [265, 267] on div "Conversion Name Search call ​ Clear CURR PREV DIFF" at bounding box center [514, 257] width 1029 height 514
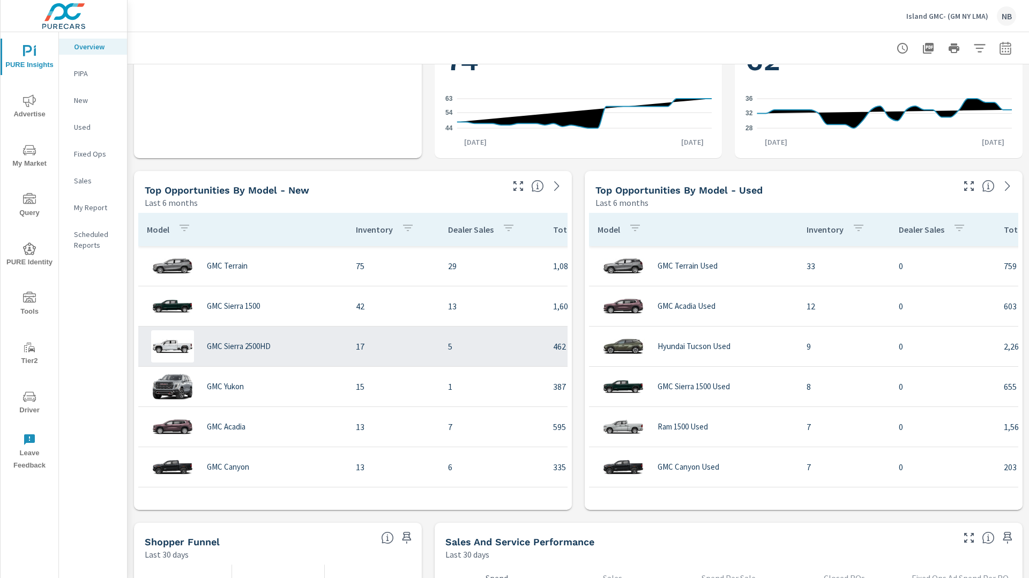
scroll to position [599, 0]
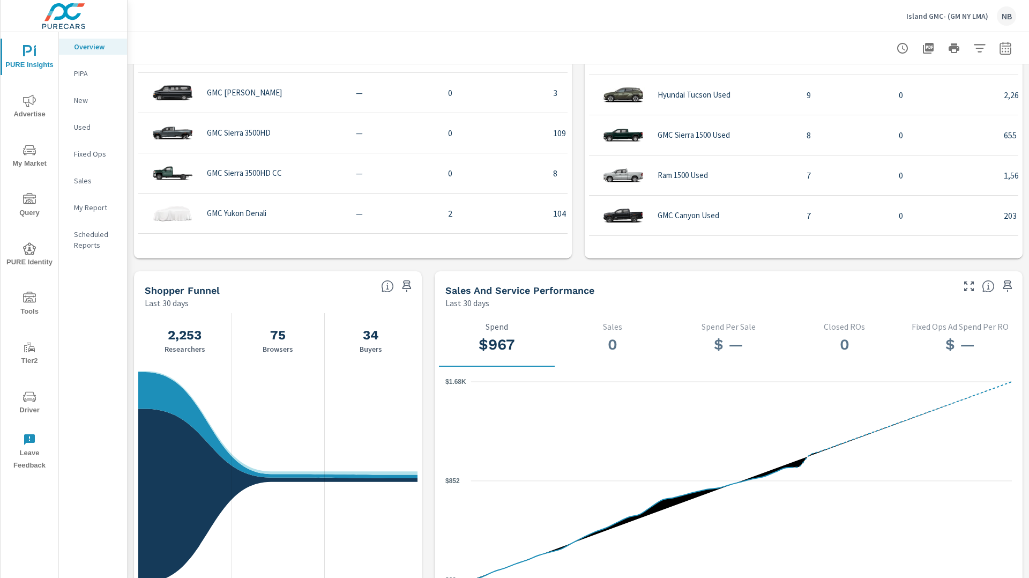
scroll to position [853, 0]
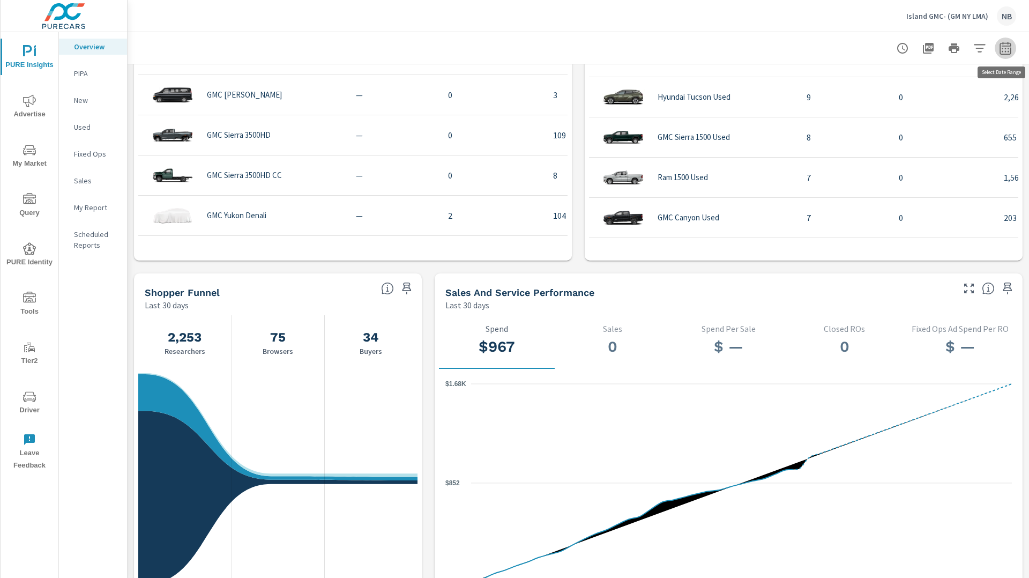
click at [1009, 51] on icon "button" at bounding box center [1005, 50] width 7 height 4
select select "Last 30 days"
click at [908, 121] on p "+ Add comparison" at bounding box center [930, 121] width 137 height 13
select select "Previous period"
click at [892, 187] on span "Apply" at bounding box center [897, 182] width 44 height 10
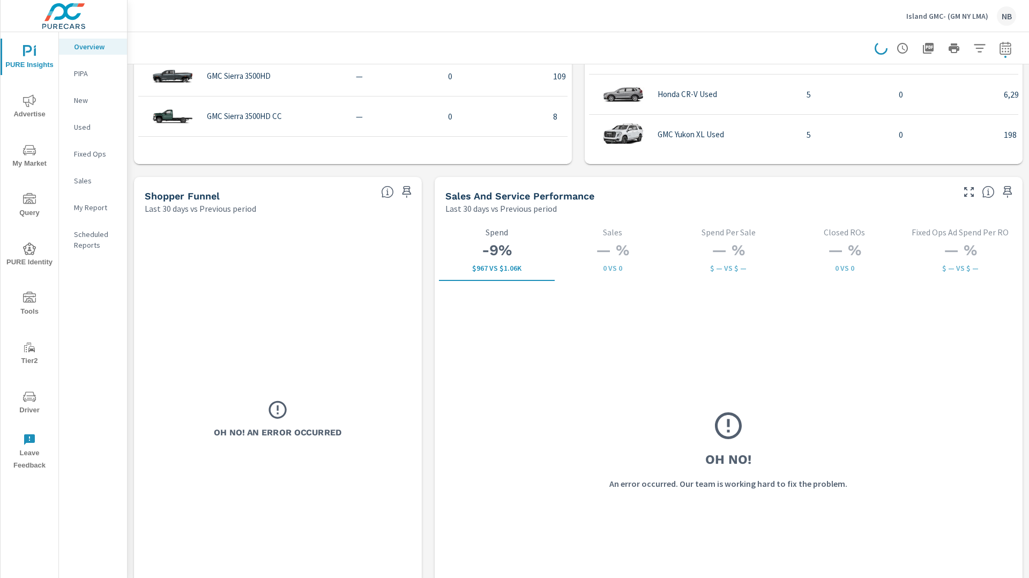
scroll to position [1268, 0]
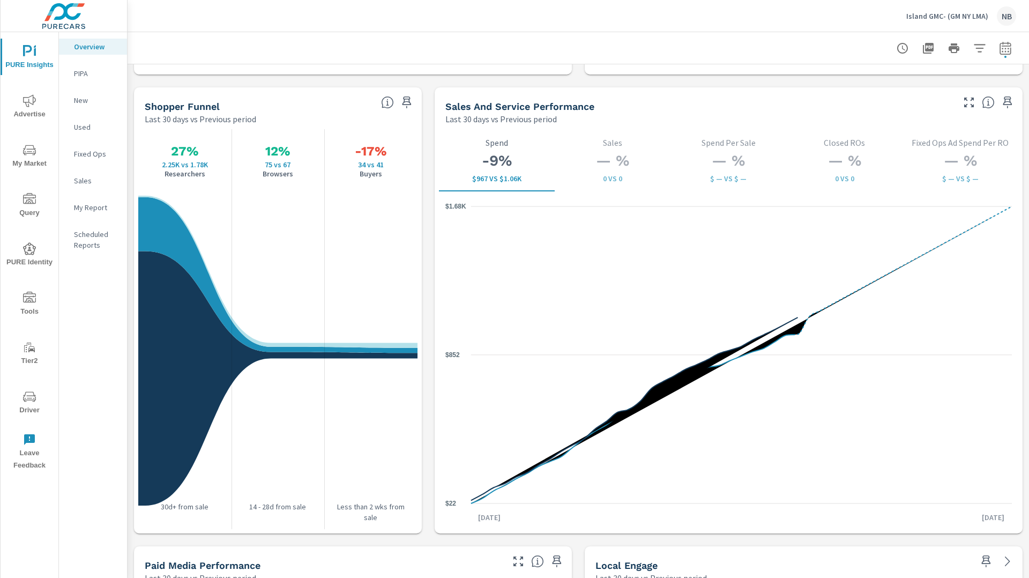
scroll to position [1358, 0]
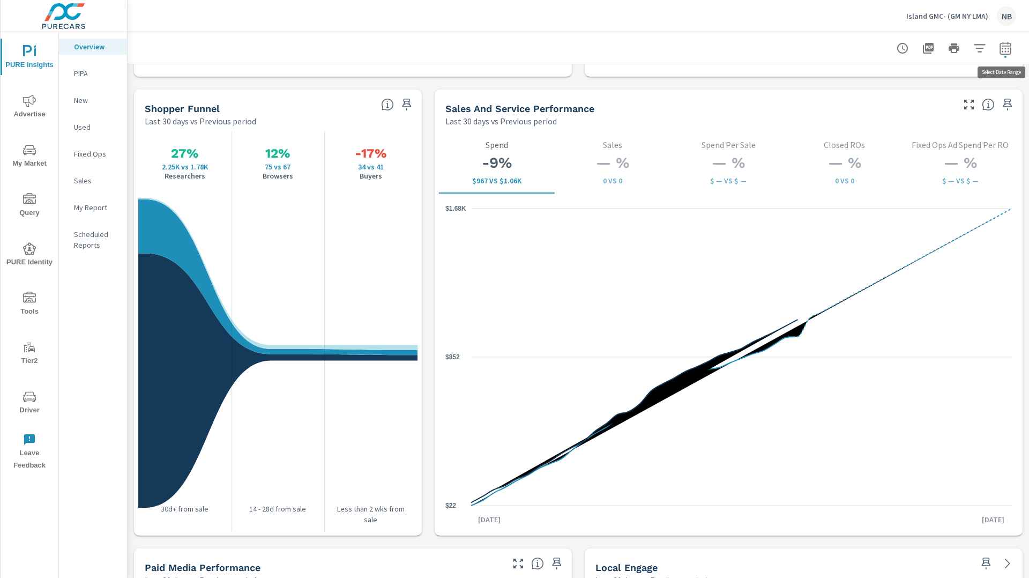
click at [1011, 49] on icon "button" at bounding box center [1005, 47] width 11 height 13
select select "Last 30 days"
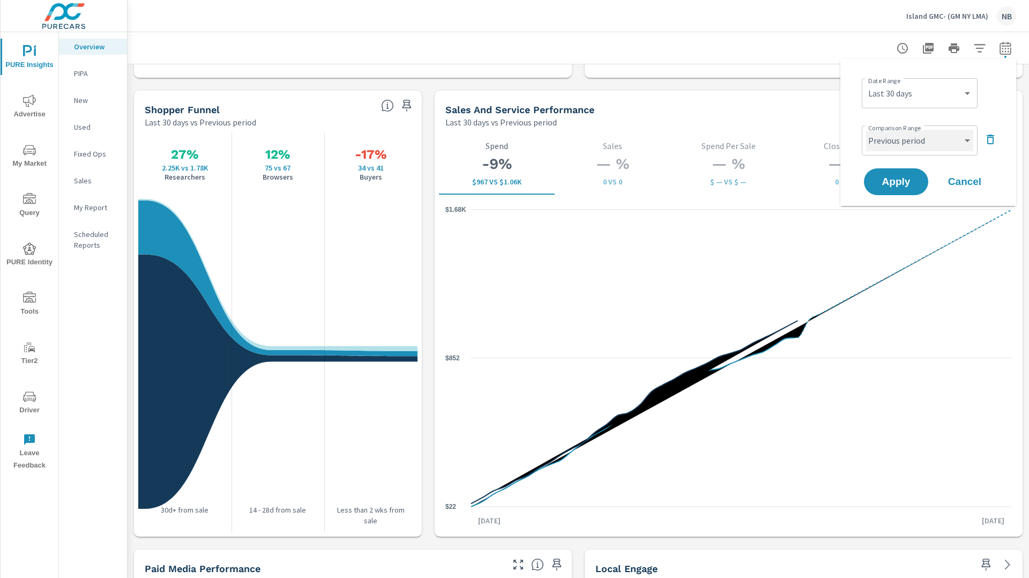
click at [907, 142] on select "Custom Previous period Previous month Previous year" at bounding box center [919, 140] width 107 height 21
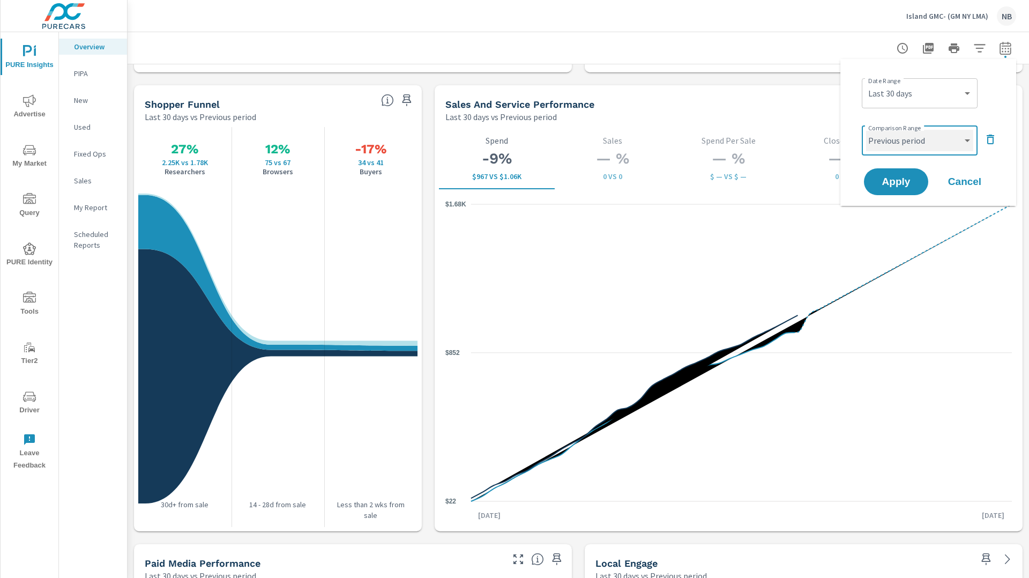
scroll to position [1365, 0]
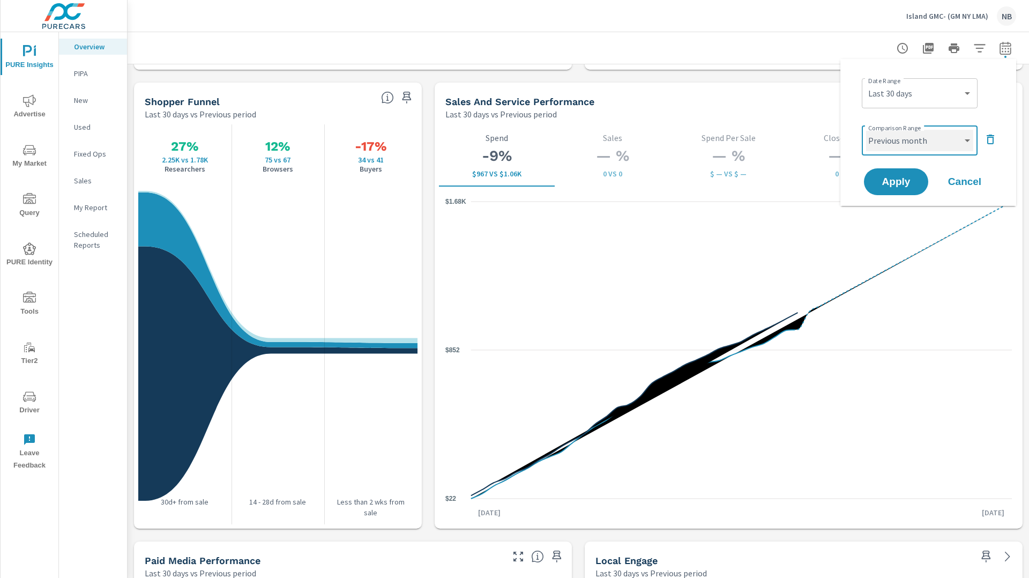
click at [866, 130] on select "Custom Previous period Previous month Previous year" at bounding box center [919, 140] width 107 height 21
click at [911, 134] on select "Custom Previous period Previous month Previous year" at bounding box center [919, 140] width 107 height 21
select select "Previous year"
click at [866, 130] on select "Custom Previous period Previous month Previous year" at bounding box center [919, 140] width 107 height 21
click at [901, 179] on span "Apply" at bounding box center [897, 182] width 44 height 10
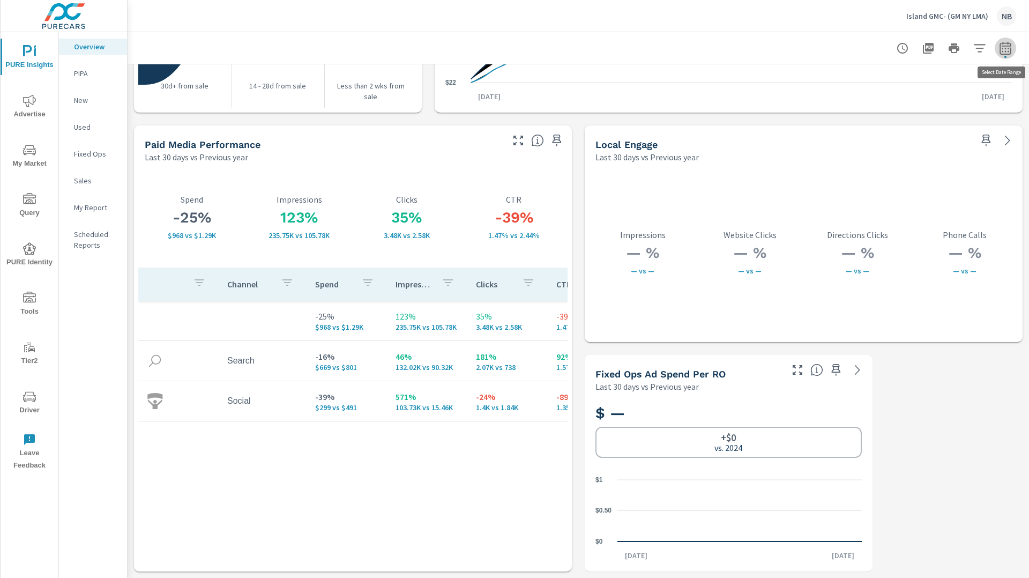
click at [1002, 52] on icon "button" at bounding box center [1005, 48] width 13 height 13
select select "Last 30 days"
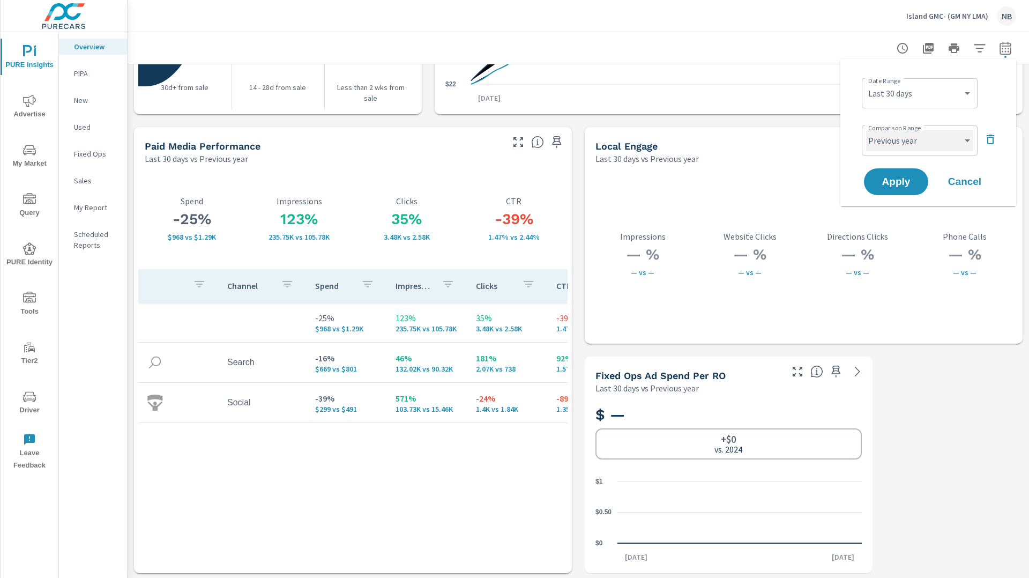
click at [922, 140] on select "Custom Previous period Previous month Previous year" at bounding box center [919, 140] width 107 height 21
select select "Previous period"
click at [866, 130] on select "Custom Previous period Previous month Previous year" at bounding box center [919, 140] width 107 height 21
click at [903, 186] on span "Apply" at bounding box center [897, 182] width 44 height 10
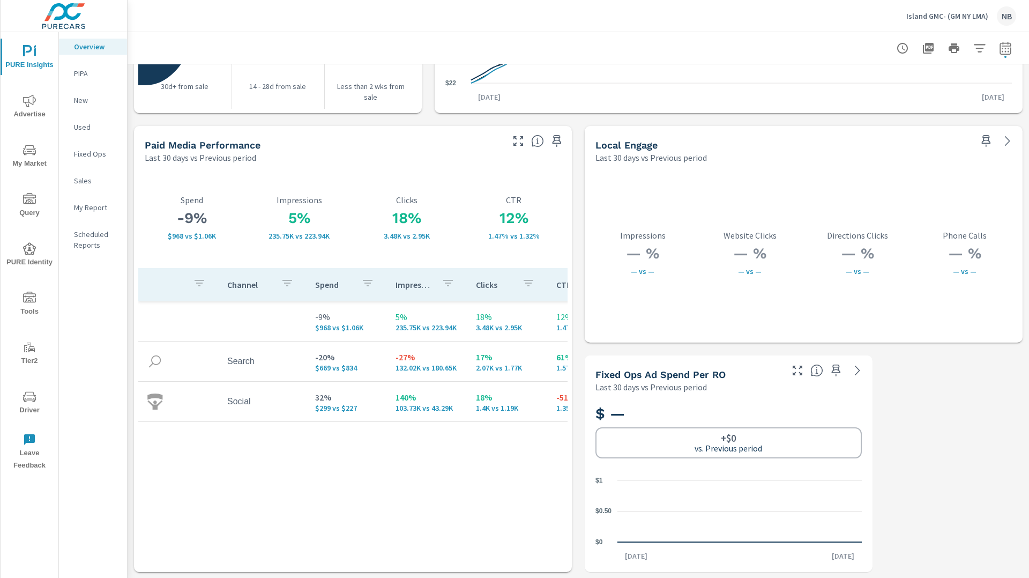
scroll to position [1781, 0]
click at [28, 309] on span "Tools" at bounding box center [29, 305] width 51 height 26
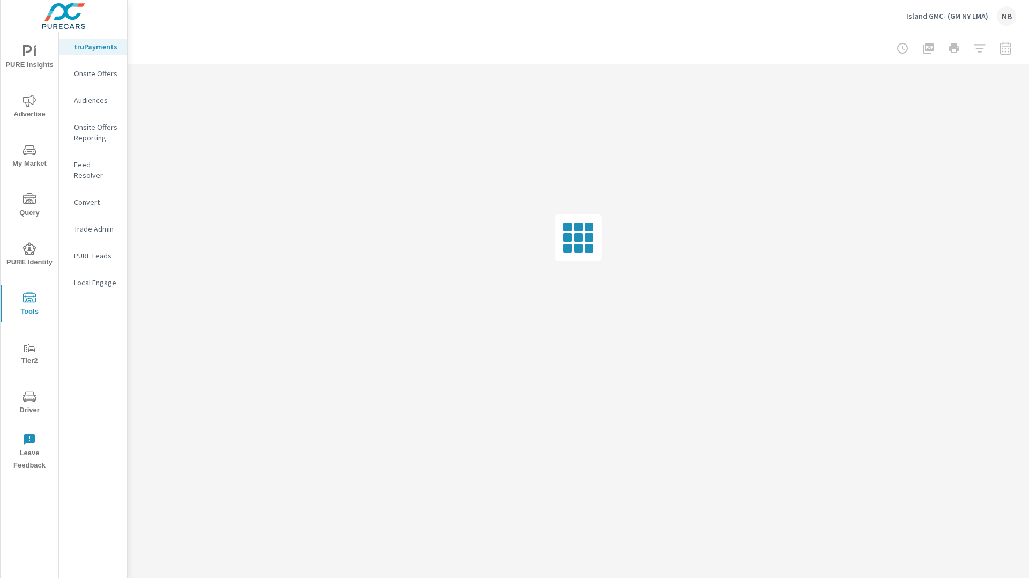
click at [32, 115] on span "Advertise" at bounding box center [29, 107] width 51 height 26
click at [92, 384] on p "Conversions" at bounding box center [96, 389] width 45 height 11
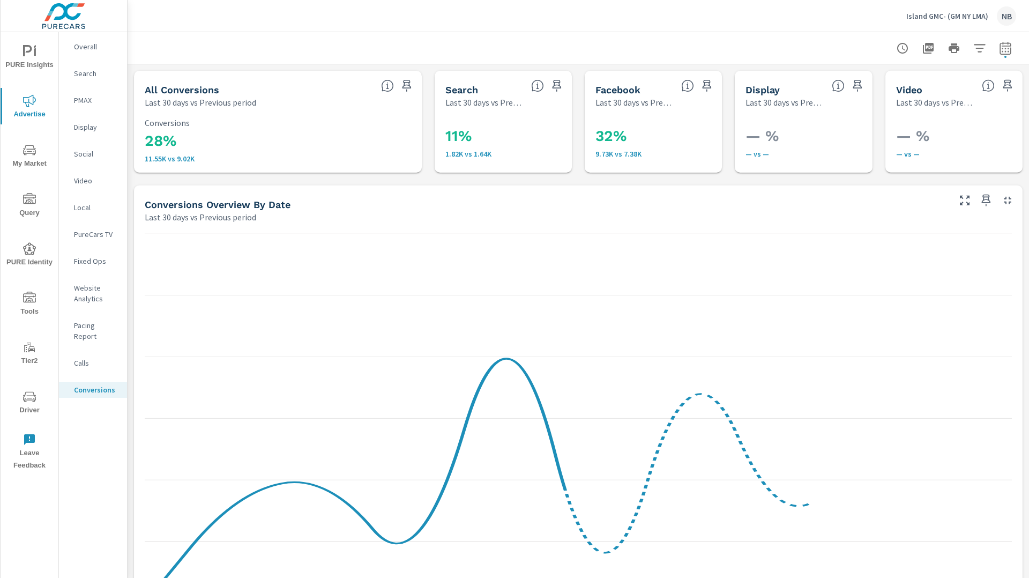
scroll to position [260, 0]
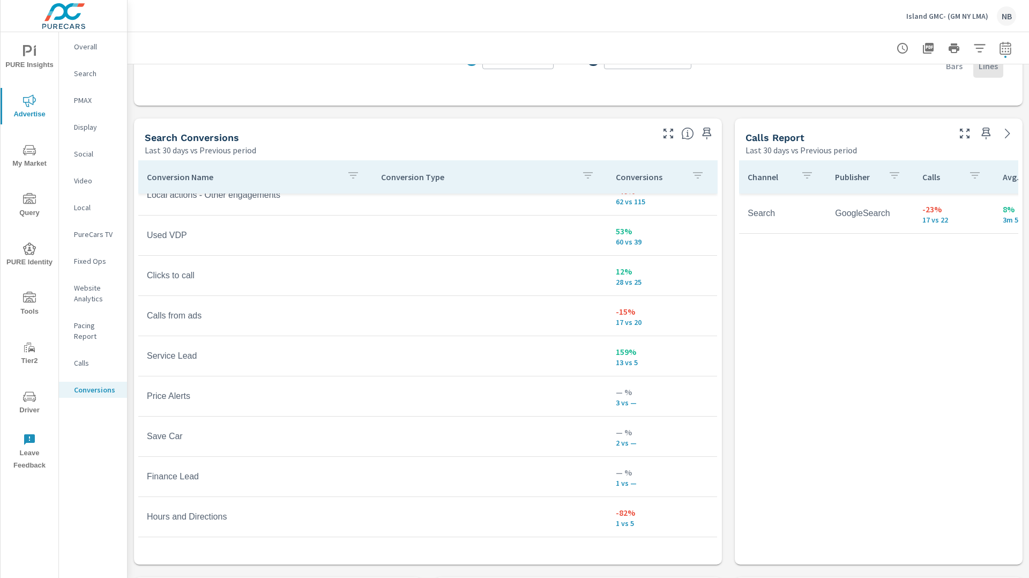
scroll to position [792, 0]
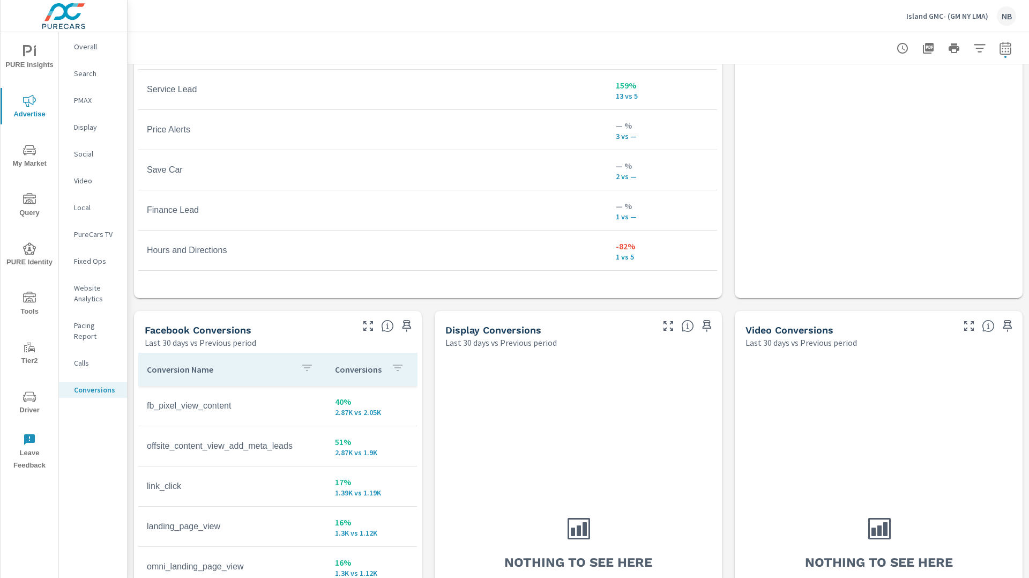
scroll to position [262, 0]
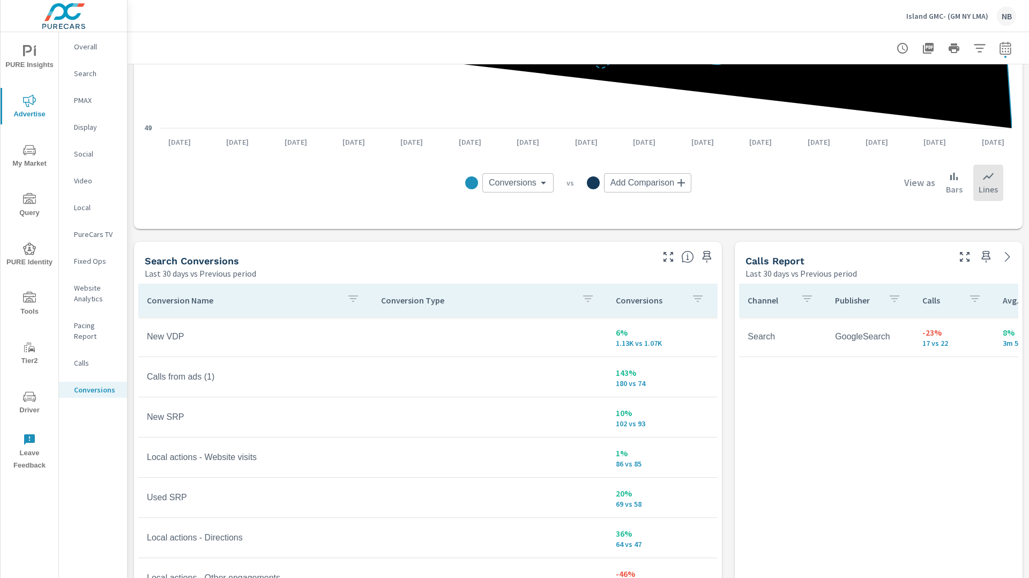
scroll to position [399, 0]
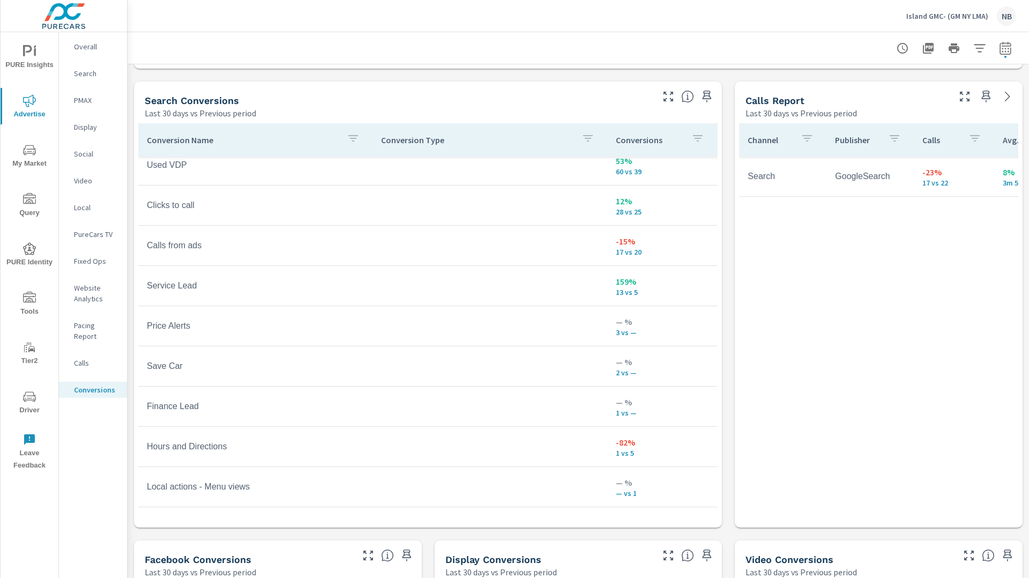
scroll to position [565, 0]
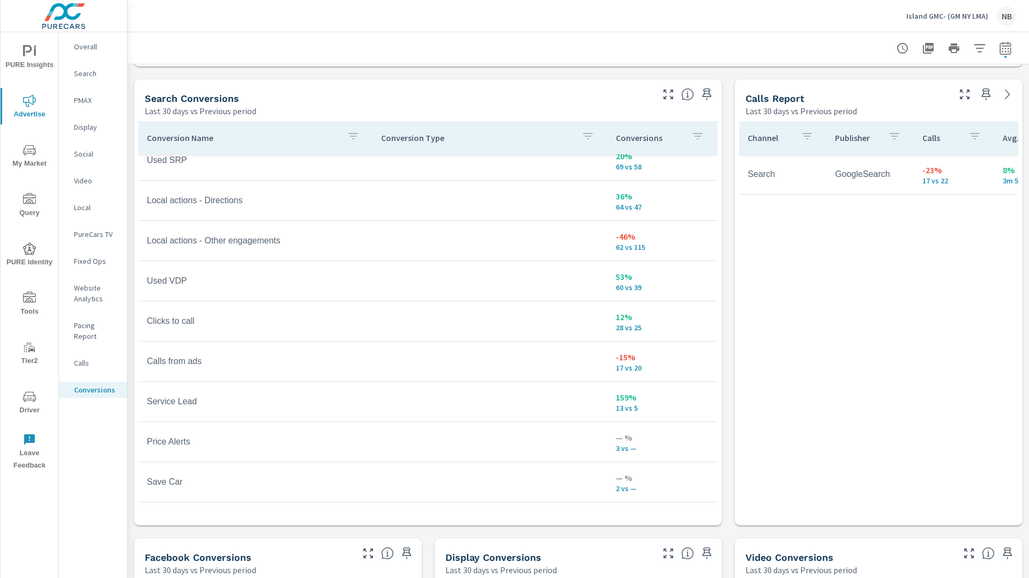
scroll to position [174, 0]
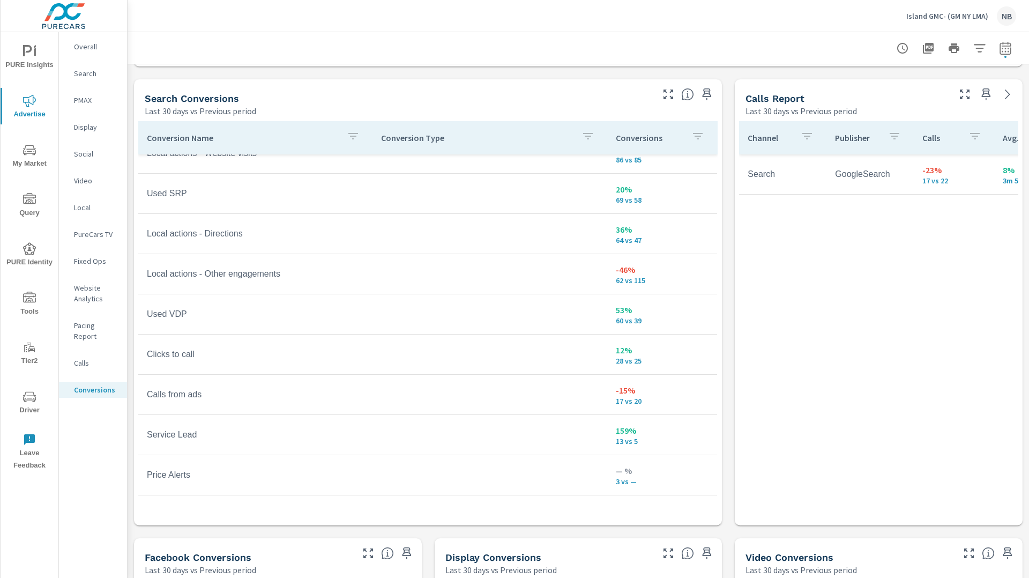
scroll to position [128, 0]
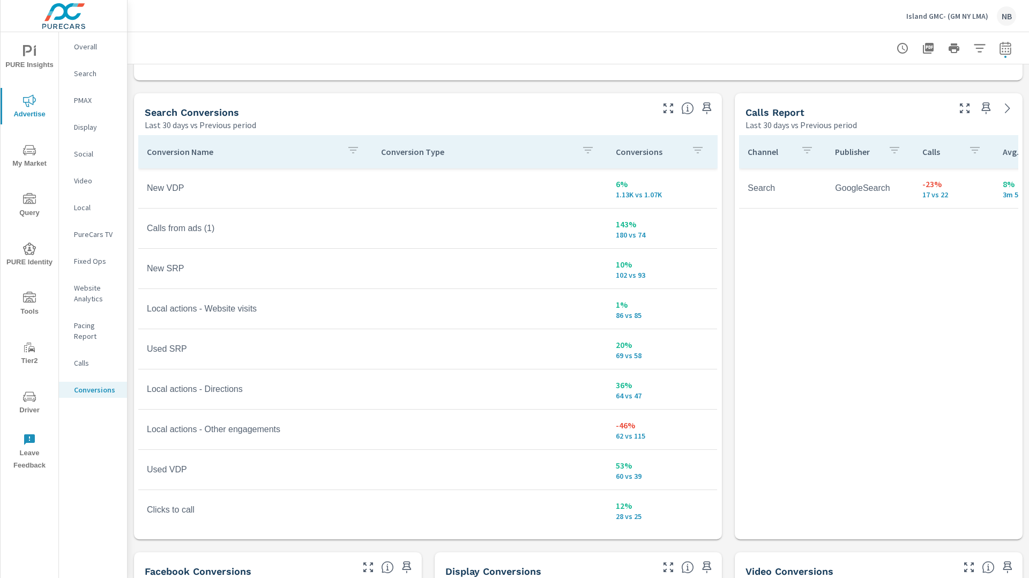
scroll to position [550, 0]
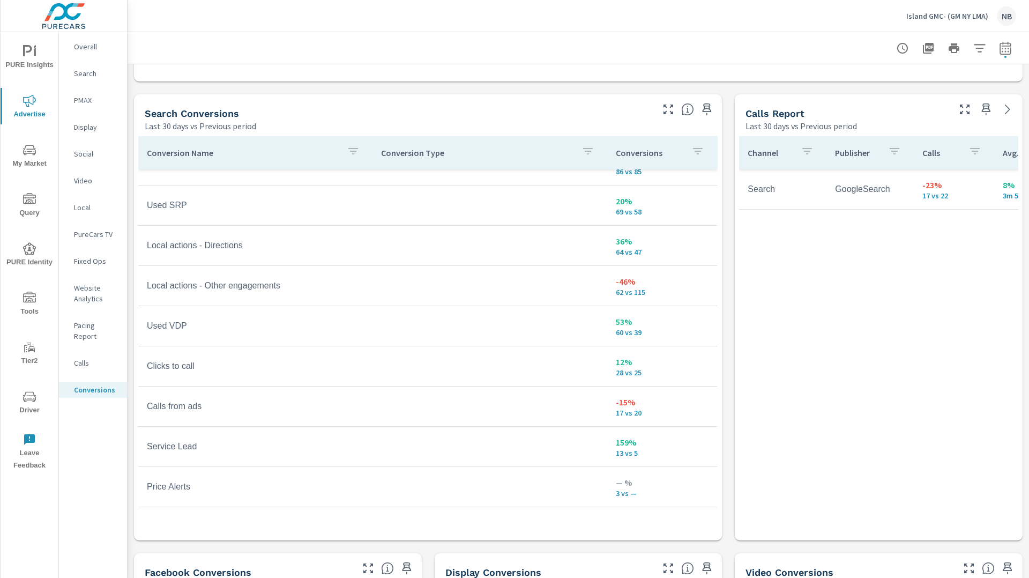
scroll to position [143, 0]
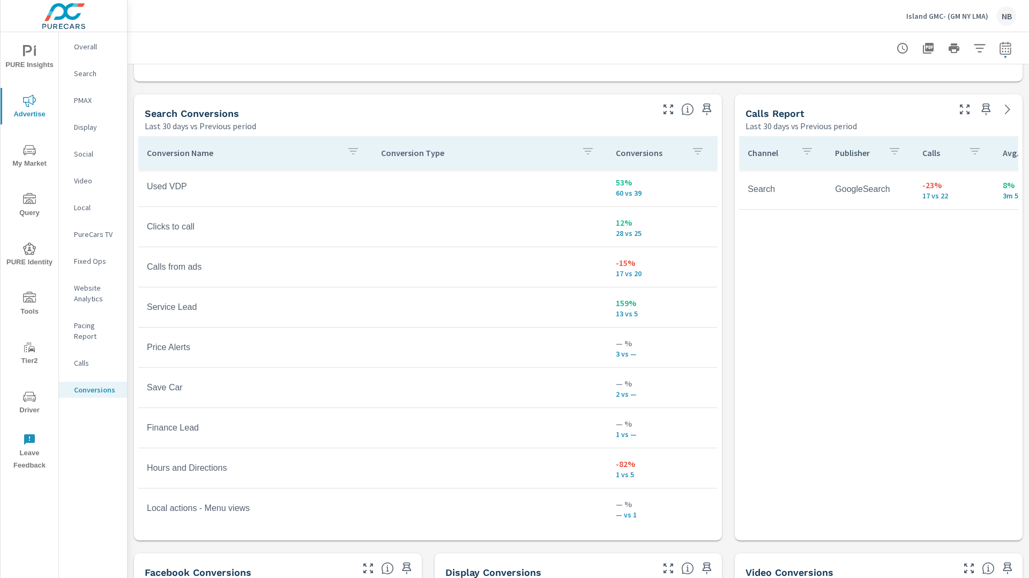
scroll to position [285, 0]
click at [1000, 47] on icon "button" at bounding box center [1005, 47] width 11 height 13
select select "Last 30 days"
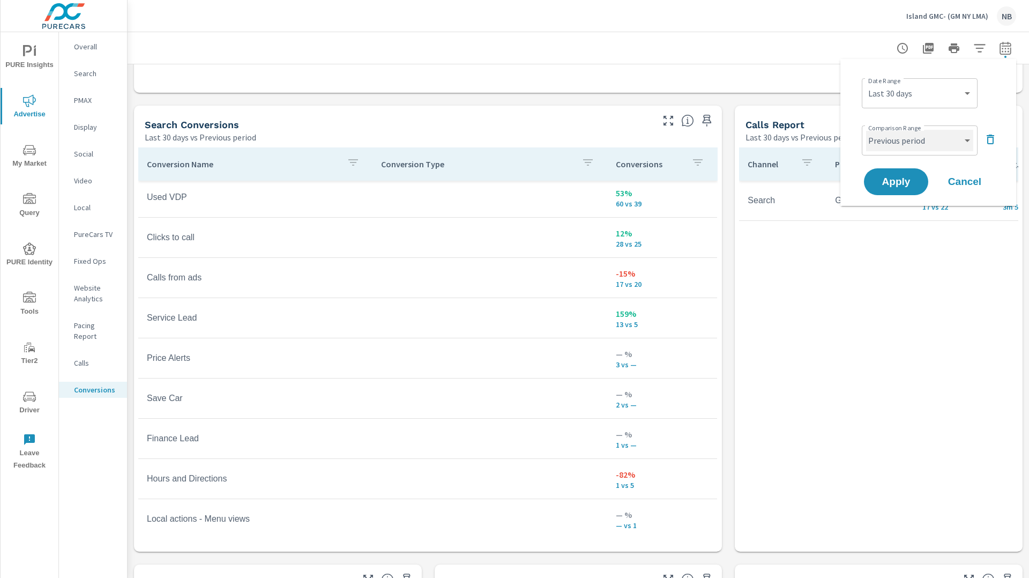
click at [941, 137] on select "Custom Previous period Previous month Previous year" at bounding box center [919, 140] width 107 height 21
select select "Previous year"
click at [866, 130] on select "Custom Previous period Previous month Previous year" at bounding box center [919, 140] width 107 height 21
click at [912, 181] on span "Apply" at bounding box center [897, 182] width 44 height 10
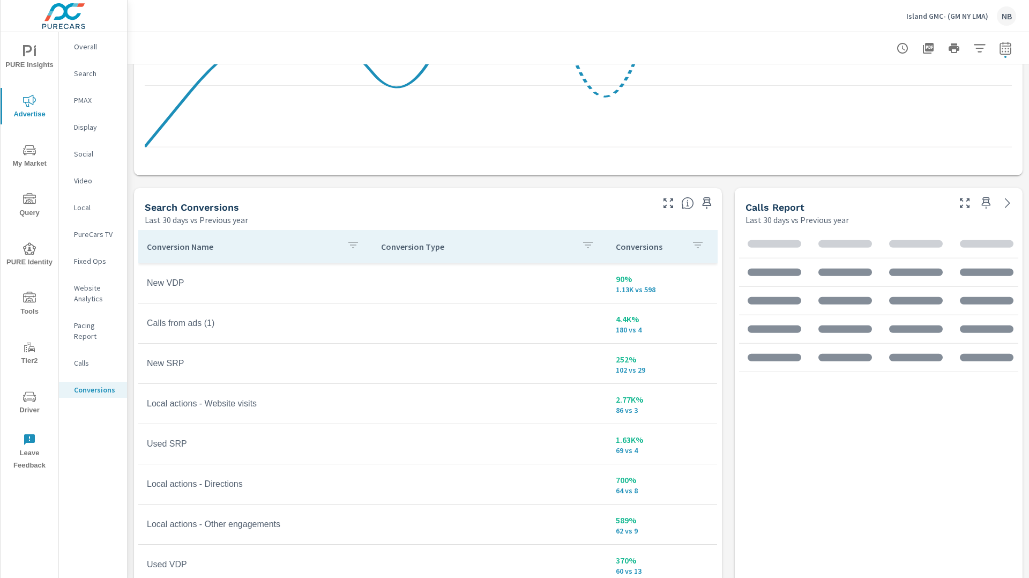
scroll to position [557, 0]
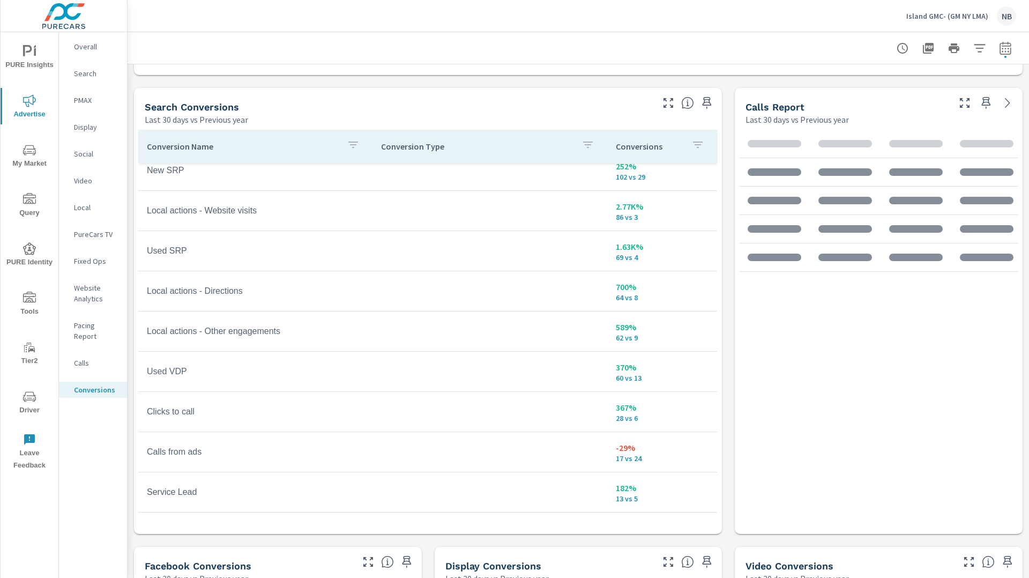
scroll to position [55, 0]
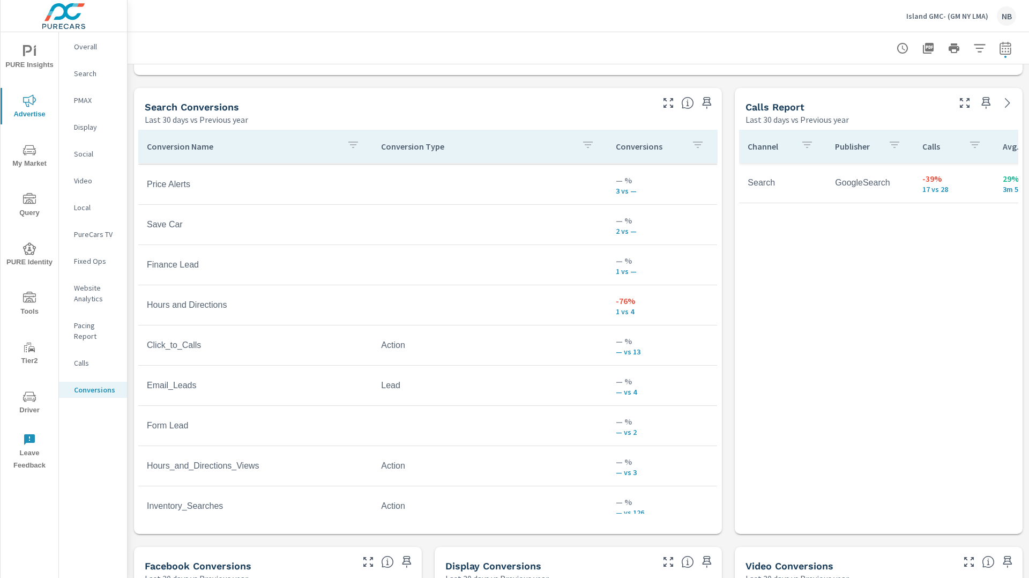
scroll to position [440, 0]
click at [14, 155] on span "My Market" at bounding box center [29, 157] width 51 height 26
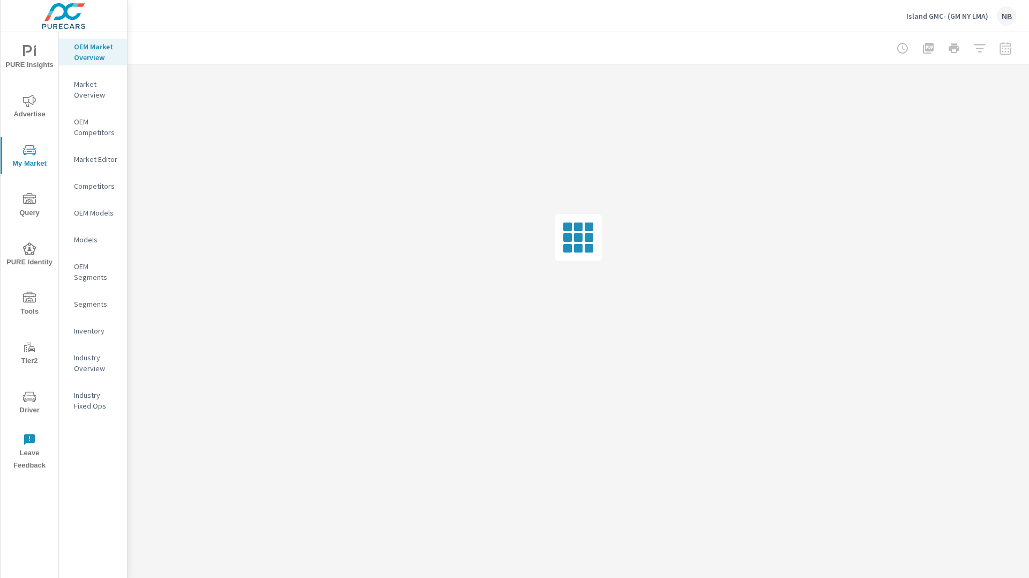
click at [38, 52] on span "PURE Insights" at bounding box center [29, 58] width 51 height 26
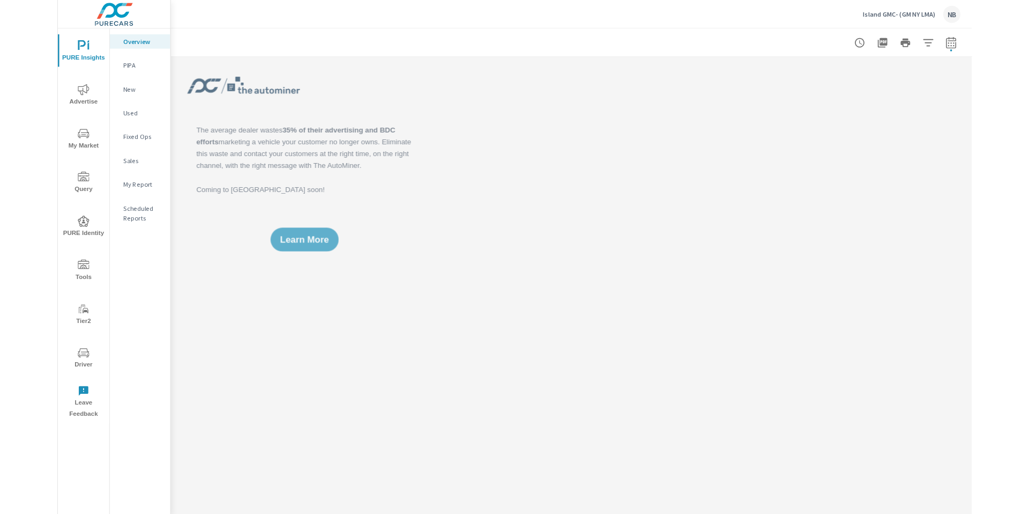
scroll to position [340, 0]
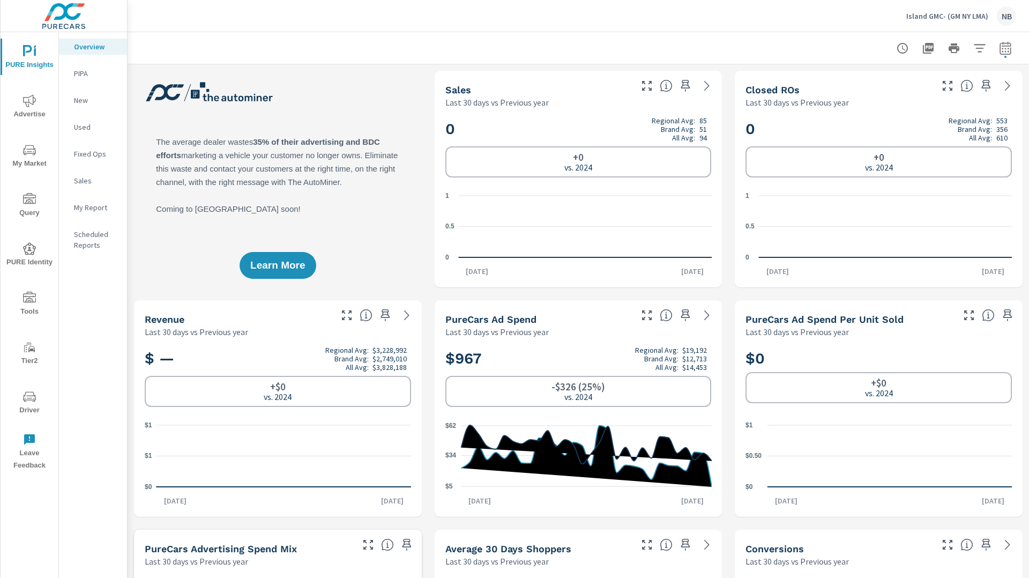
click at [86, 101] on p "New" at bounding box center [96, 100] width 45 height 11
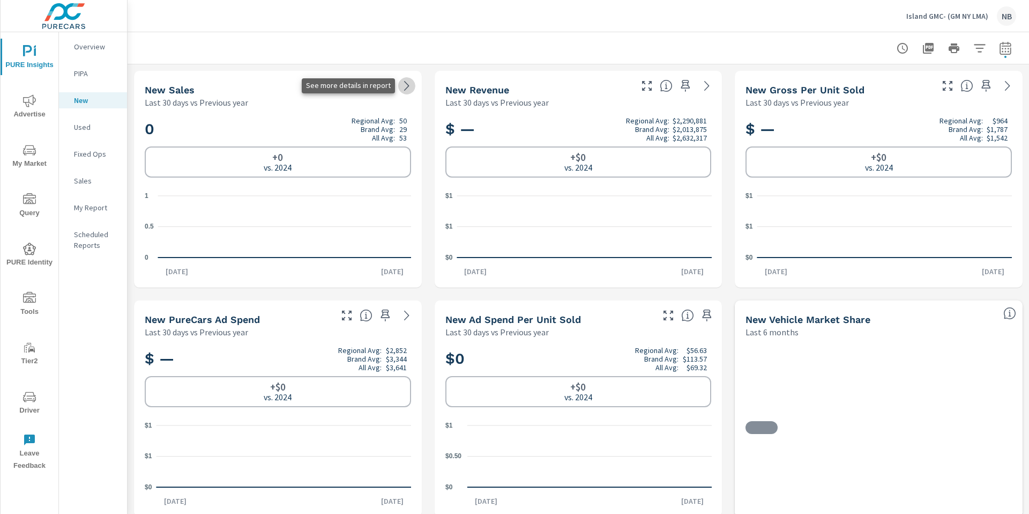
click at [409, 87] on icon at bounding box center [407, 85] width 13 height 13
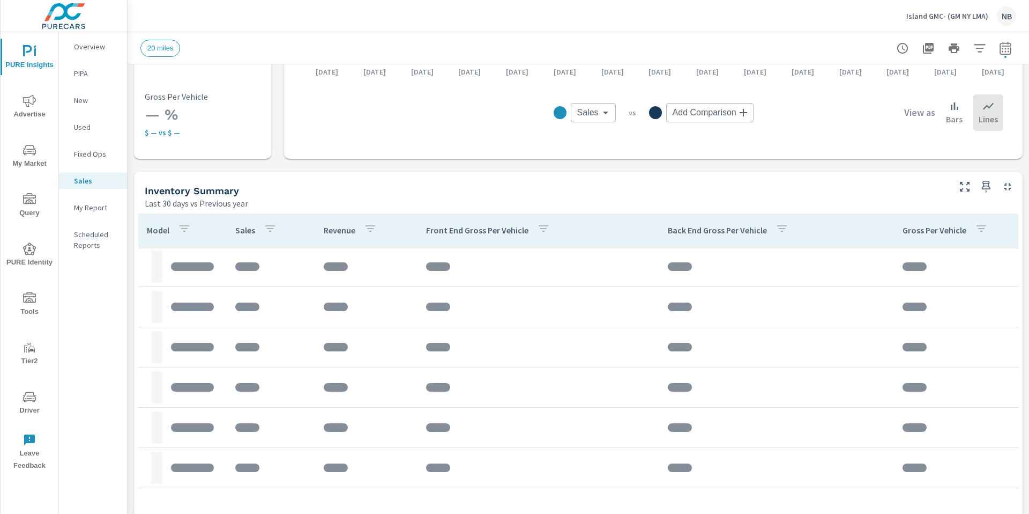
scroll to position [443, 0]
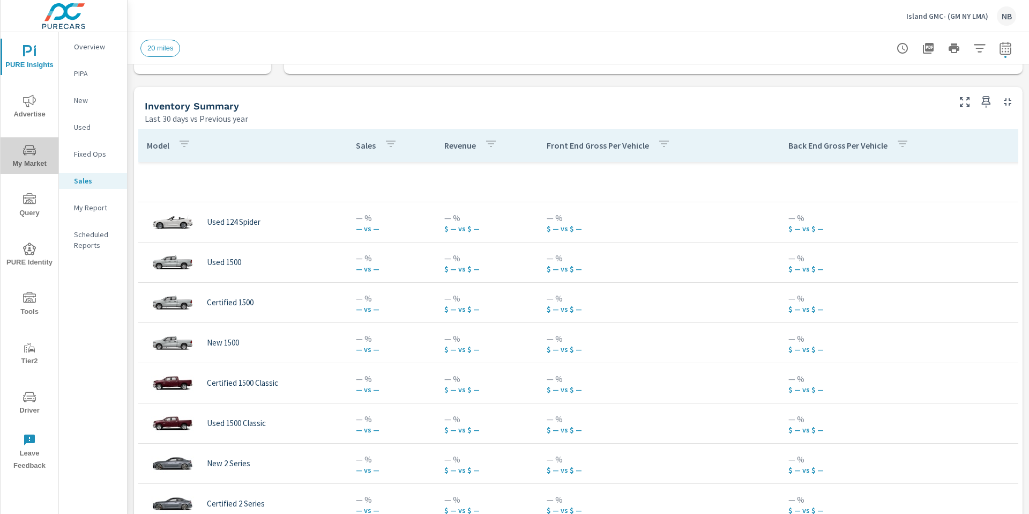
click at [26, 138] on button "My Market" at bounding box center [30, 155] width 58 height 36
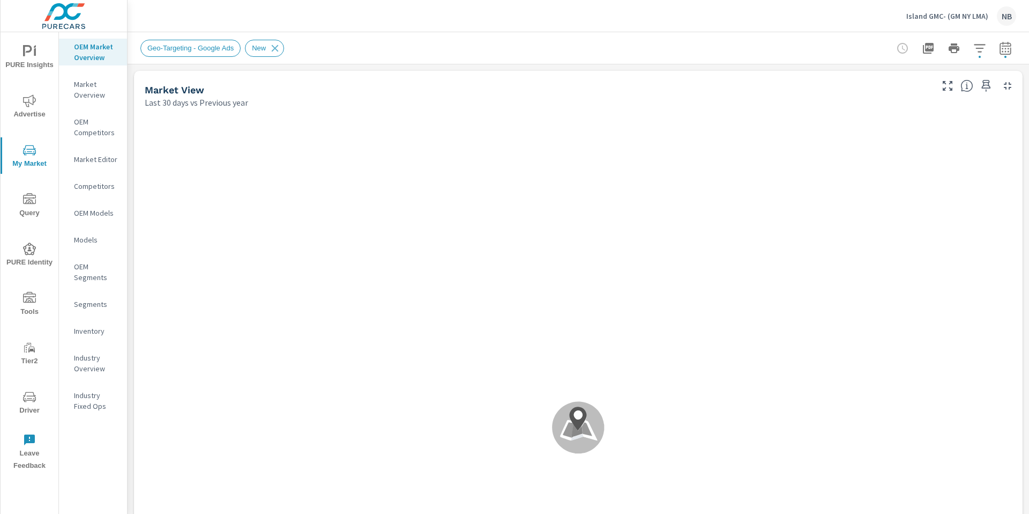
click at [93, 329] on p "Inventory" at bounding box center [96, 330] width 45 height 11
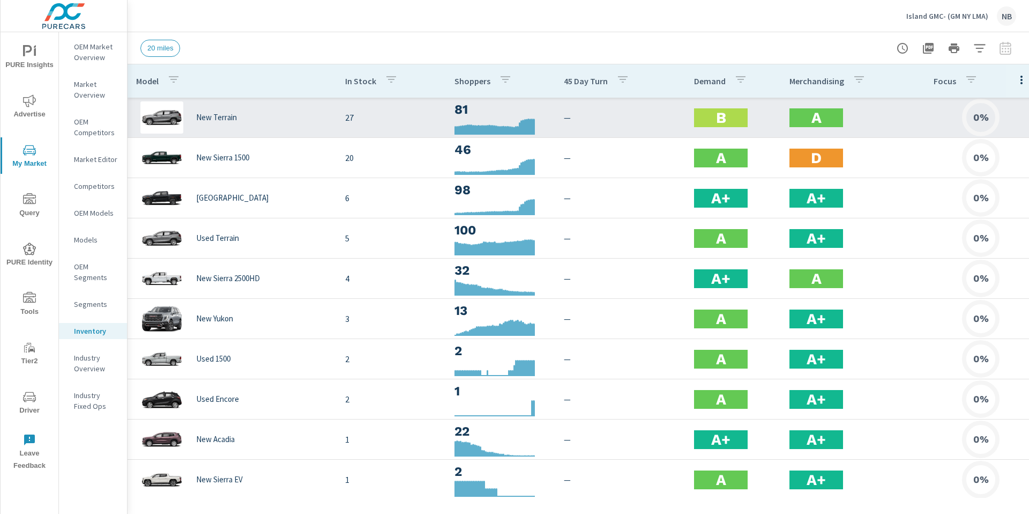
click at [403, 118] on p "27" at bounding box center [391, 117] width 92 height 13
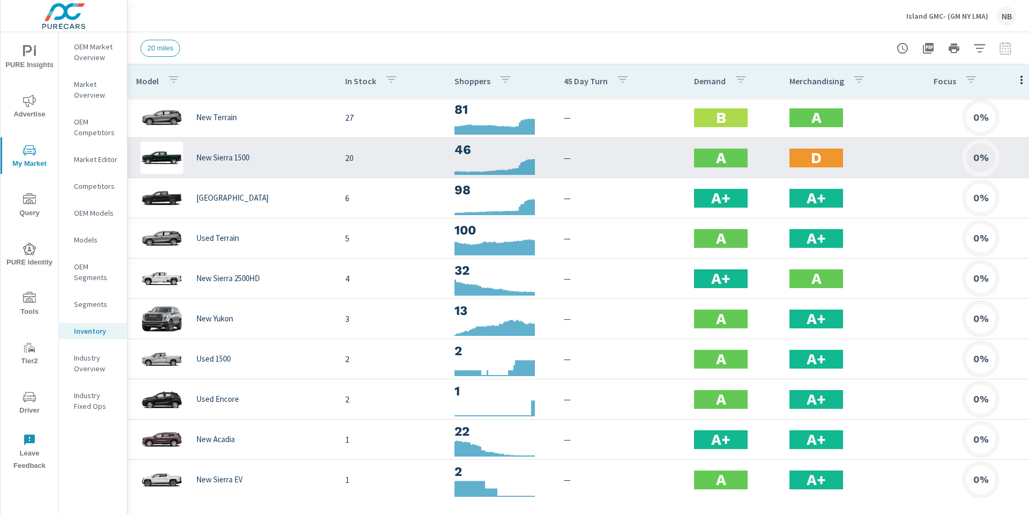
click at [382, 166] on td "20" at bounding box center [391, 158] width 109 height 30
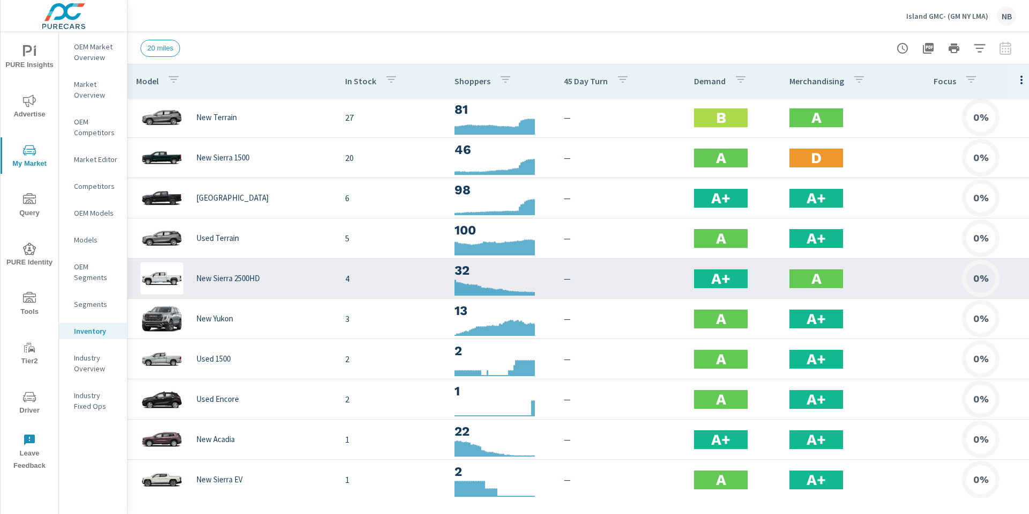
click at [308, 286] on div "New Sierra 2500HD" at bounding box center [232, 278] width 192 height 32
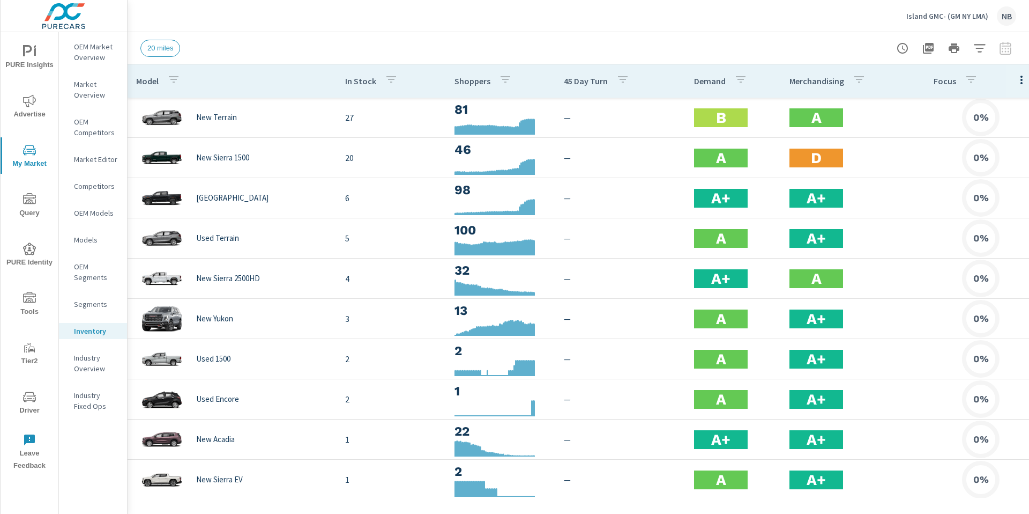
click at [35, 95] on icon "nav menu" at bounding box center [29, 100] width 13 height 13
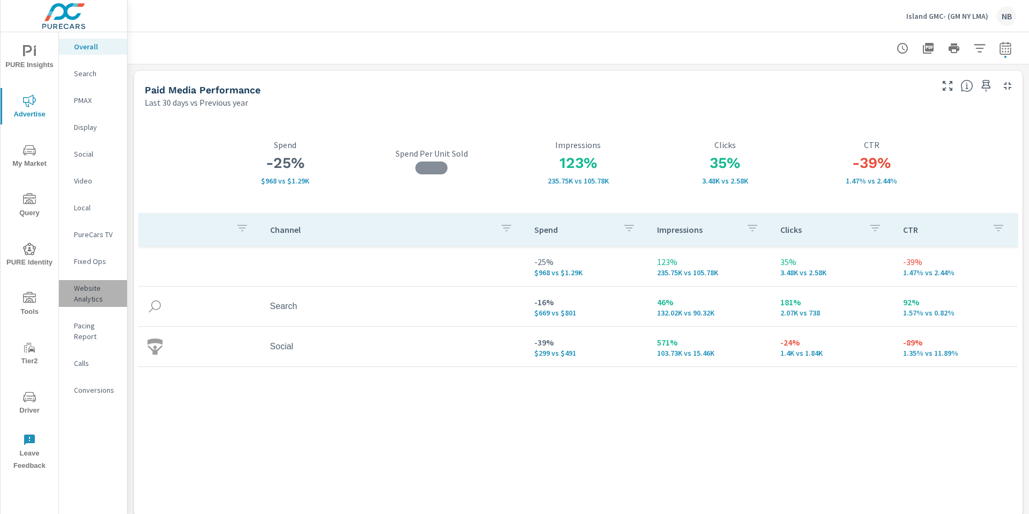
click at [88, 296] on p "Website Analytics" at bounding box center [96, 293] width 45 height 21
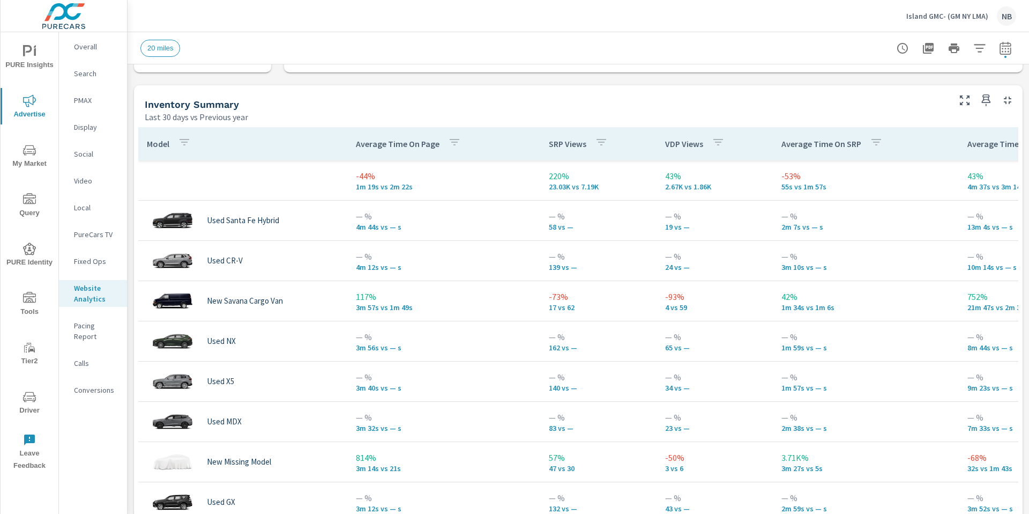
scroll to position [925, 0]
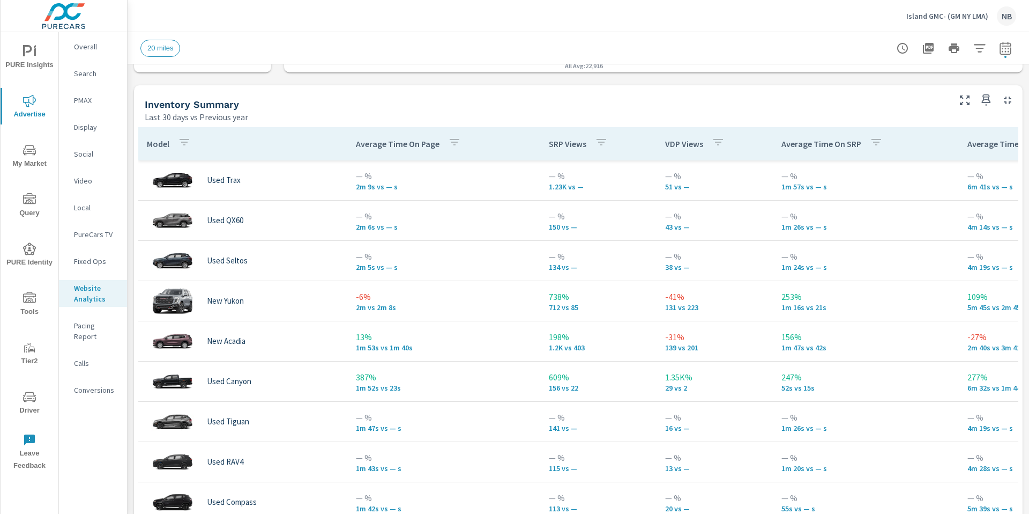
click at [981, 51] on icon "button" at bounding box center [979, 48] width 11 height 8
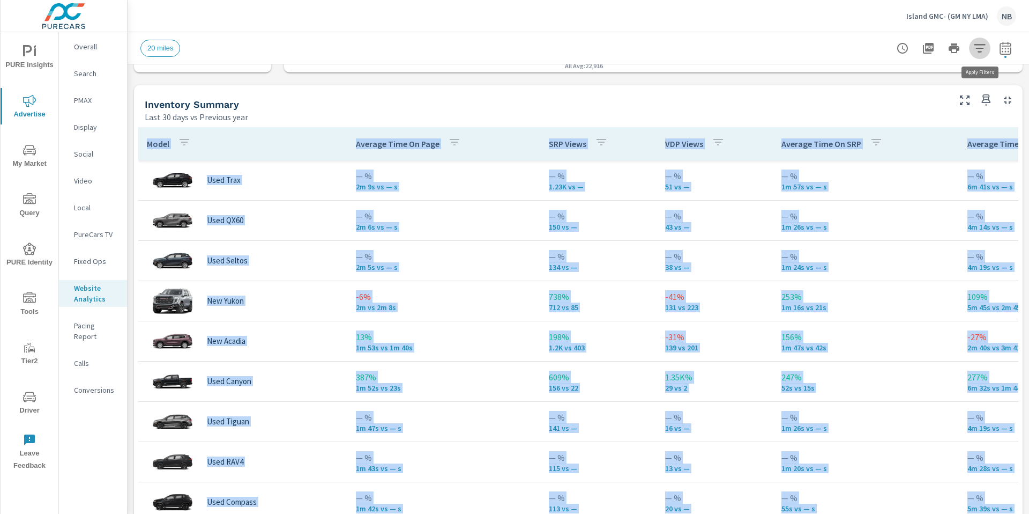
click at [981, 51] on icon "button" at bounding box center [979, 48] width 11 height 8
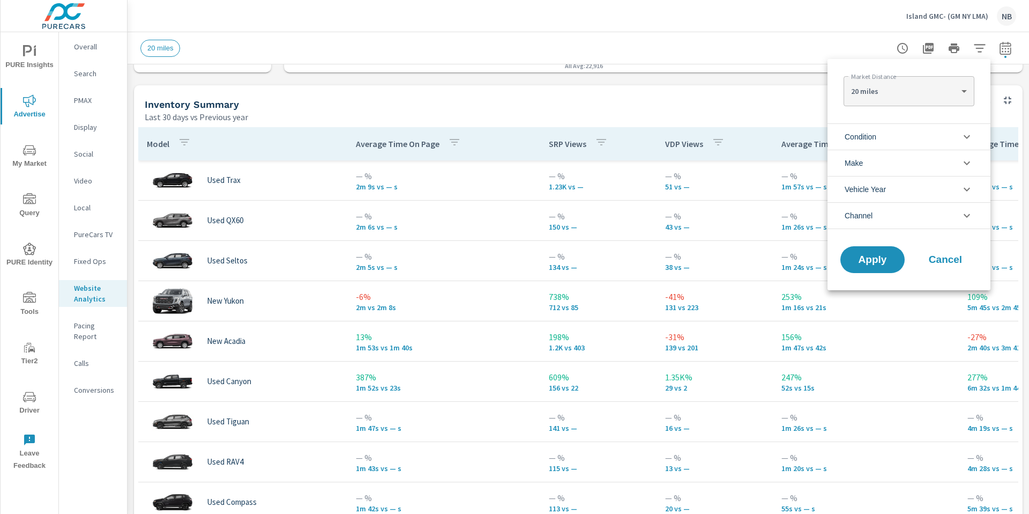
click at [886, 139] on li "Condition" at bounding box center [909, 136] width 163 height 26
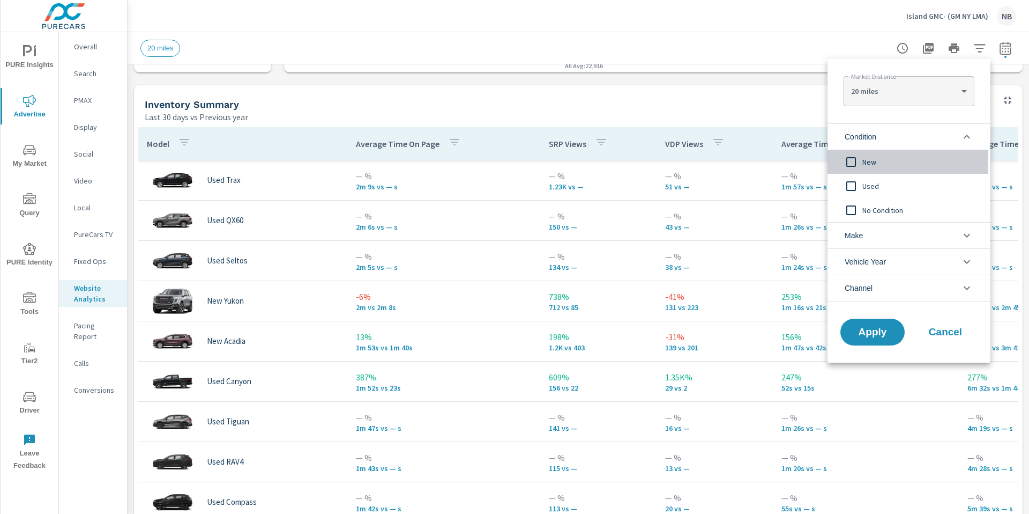
click at [869, 166] on span "New" at bounding box center [921, 161] width 117 height 13
click at [886, 334] on span "Apply" at bounding box center [873, 332] width 44 height 10
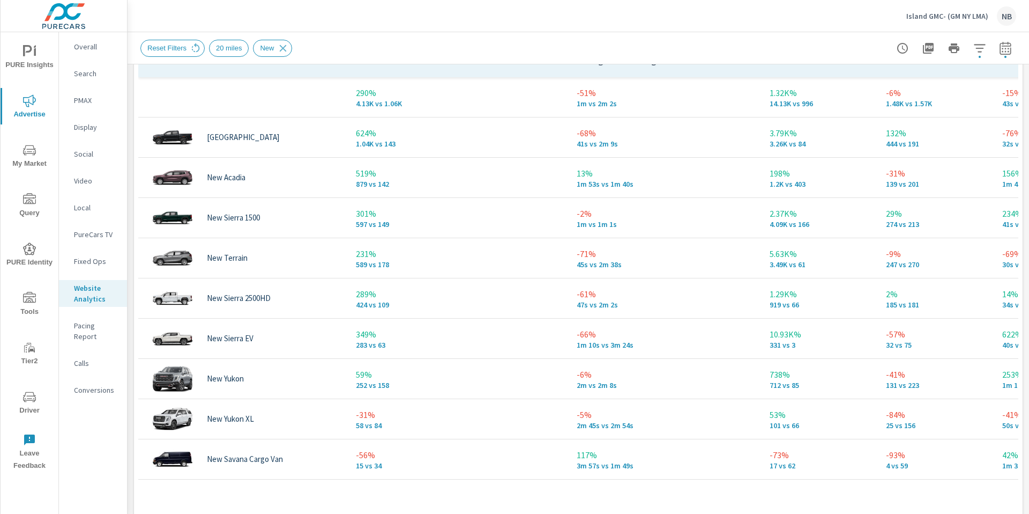
scroll to position [527, 0]
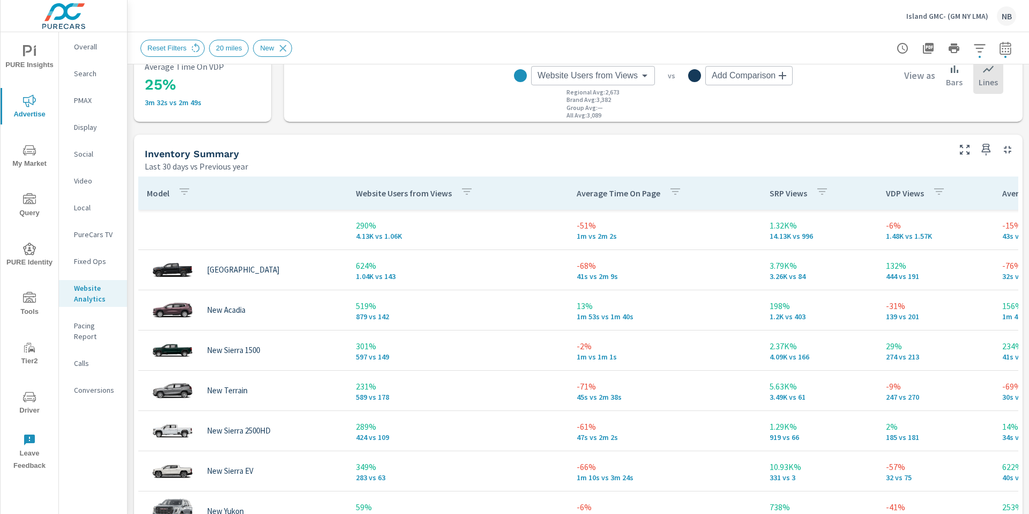
scroll to position [0, 24]
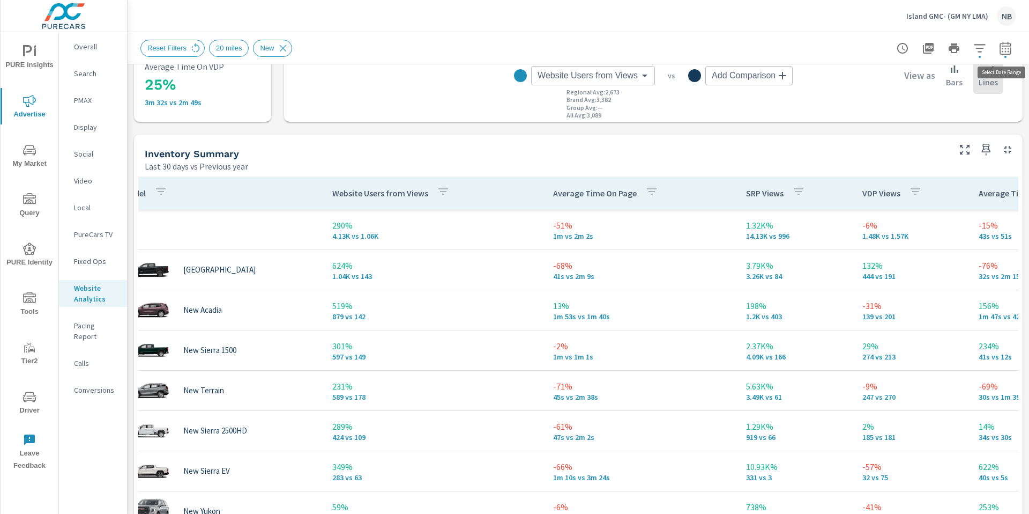
click at [1011, 50] on icon "button" at bounding box center [1005, 47] width 11 height 13
select select "Last 30 days"
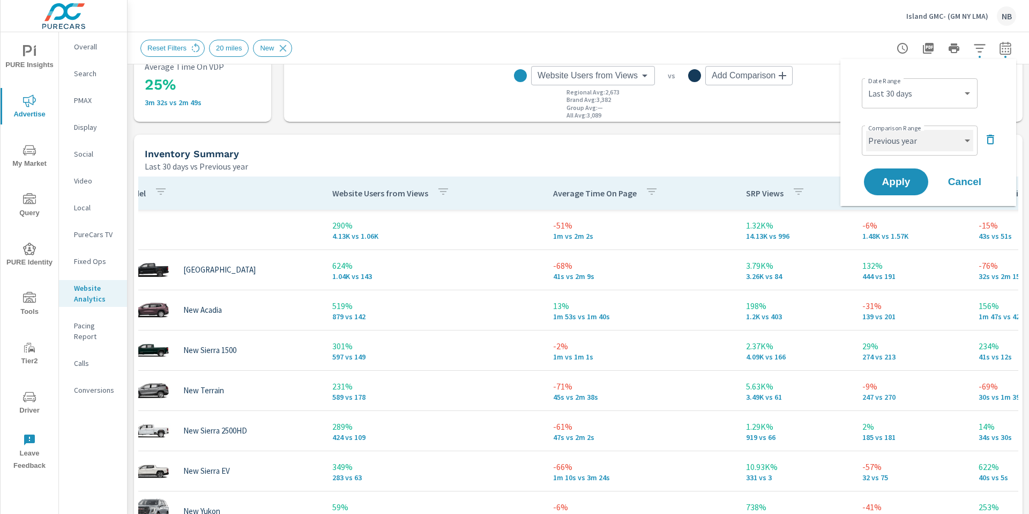
click at [931, 135] on select "Custom Previous period Previous month Previous year" at bounding box center [919, 140] width 107 height 21
click at [866, 130] on select "Custom Previous period Previous month Previous year" at bounding box center [919, 140] width 107 height 21
click at [924, 133] on select "Custom Previous period Previous month Previous year" at bounding box center [919, 140] width 107 height 21
select select "Previous period"
click at [866, 130] on select "Custom Previous period Previous month Previous year" at bounding box center [919, 140] width 107 height 21
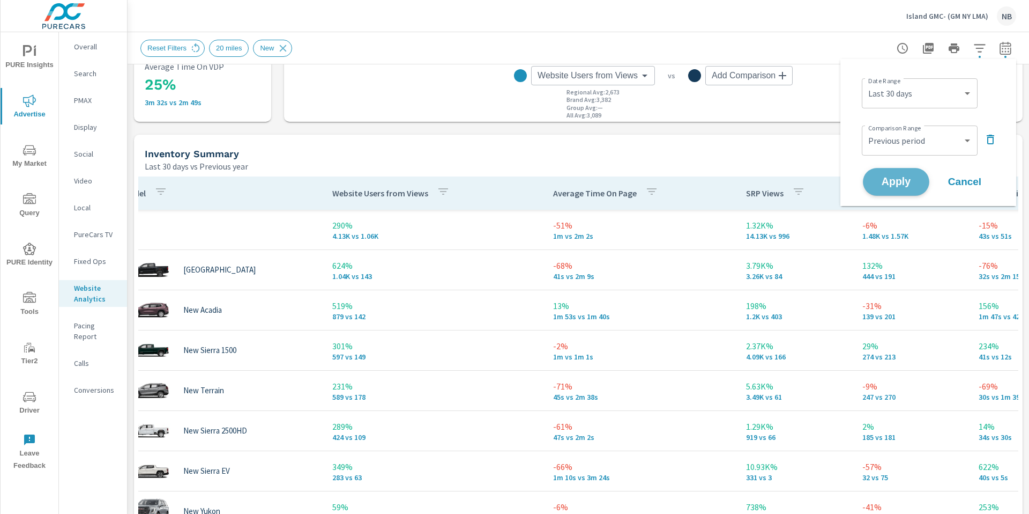
click at [909, 179] on span "Apply" at bounding box center [897, 182] width 44 height 10
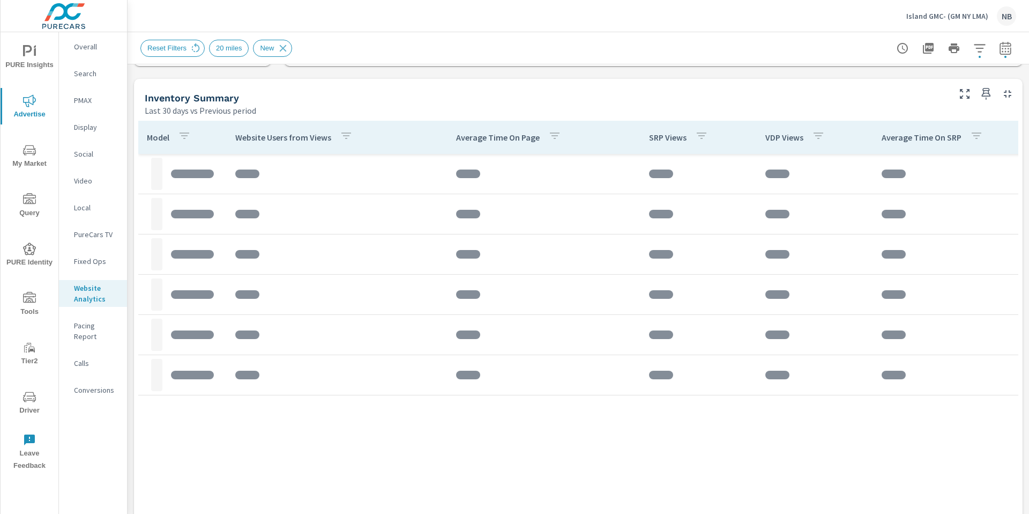
scroll to position [453, 0]
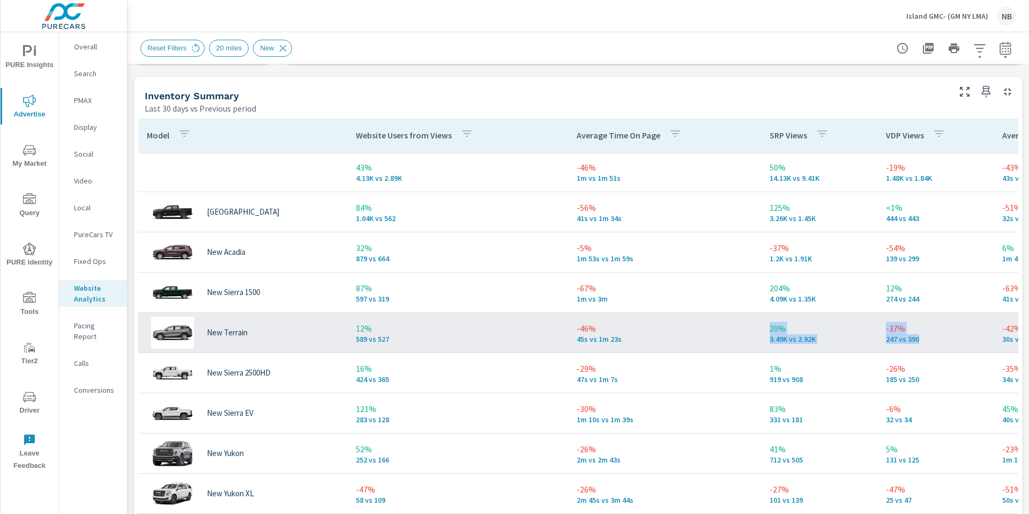
drag, startPoint x: 932, startPoint y: 335, endPoint x: 751, endPoint y: 337, distance: 181.2
click at [751, 337] on tr "New Terrain 12% 589 vs 527 -46% 45s vs 1m 23s 20% 3.49K vs 2.92K -37% 247 vs 39…" at bounding box center [754, 333] width 1233 height 40
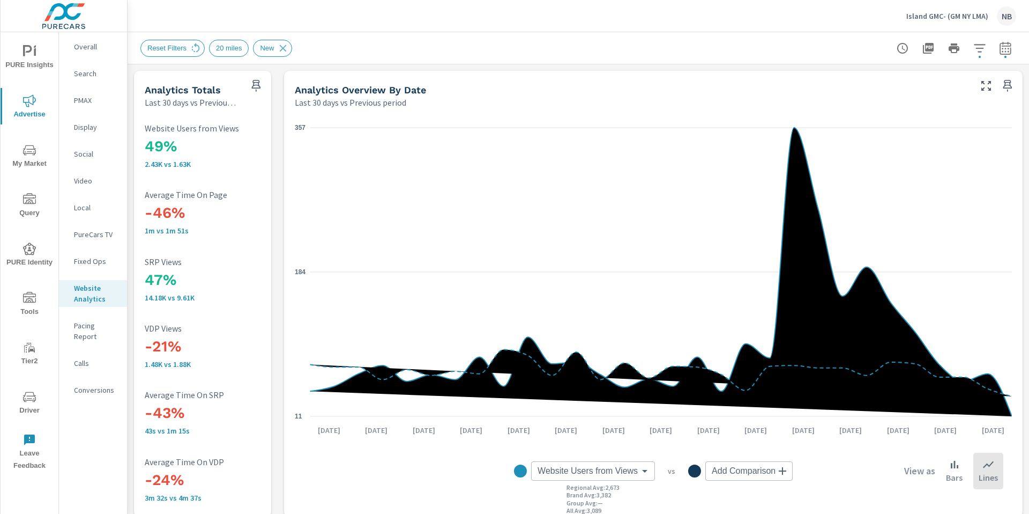
click at [86, 51] on p "Overall" at bounding box center [96, 46] width 45 height 11
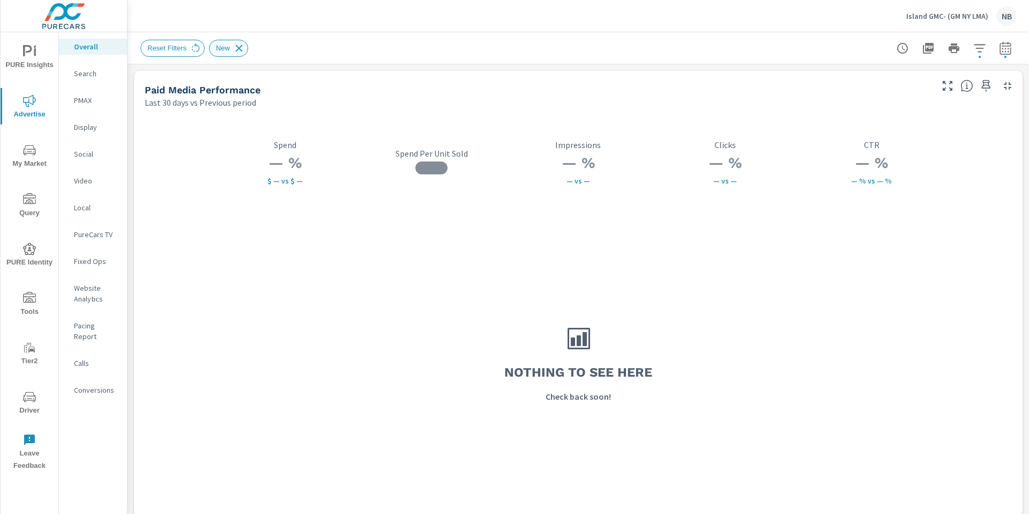
click at [240, 48] on icon at bounding box center [239, 48] width 7 height 7
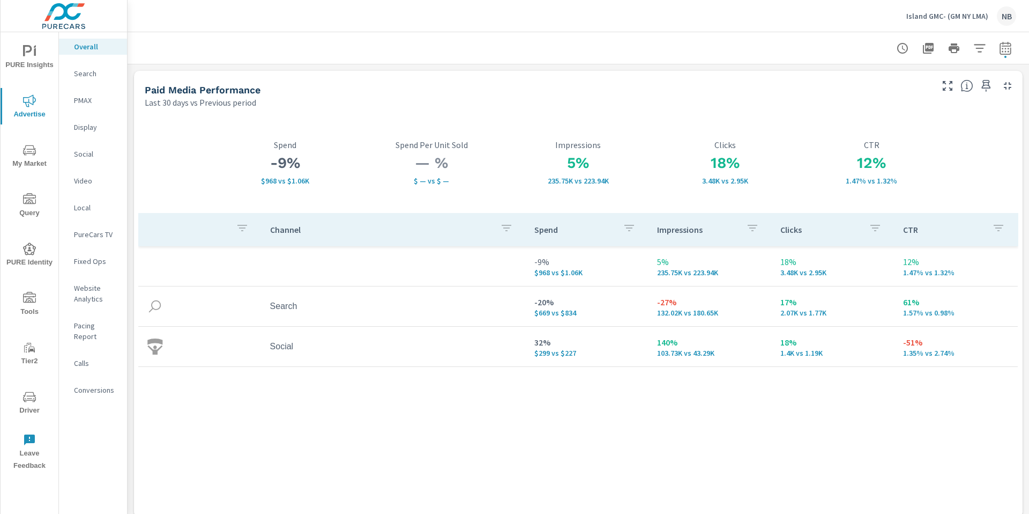
click at [105, 384] on p "Conversions" at bounding box center [96, 389] width 45 height 11
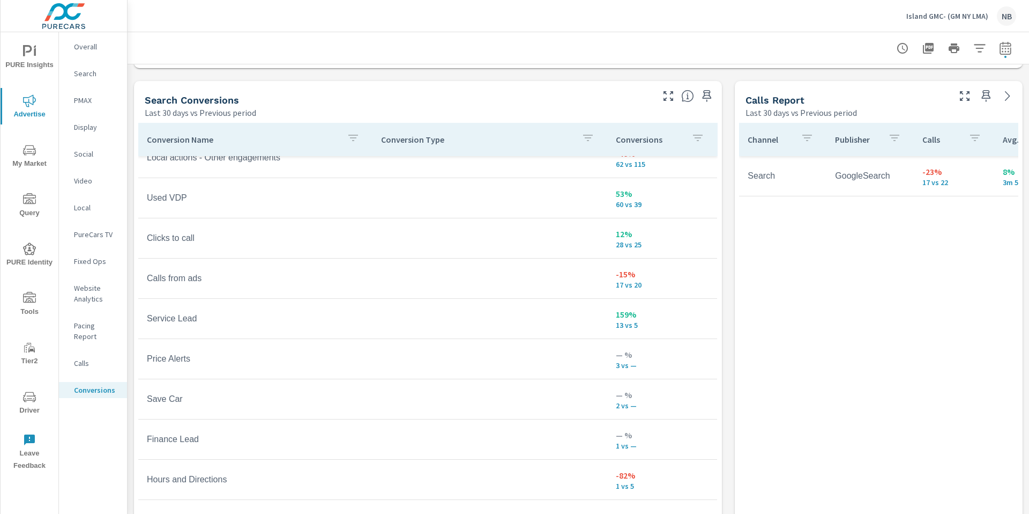
scroll to position [631, 0]
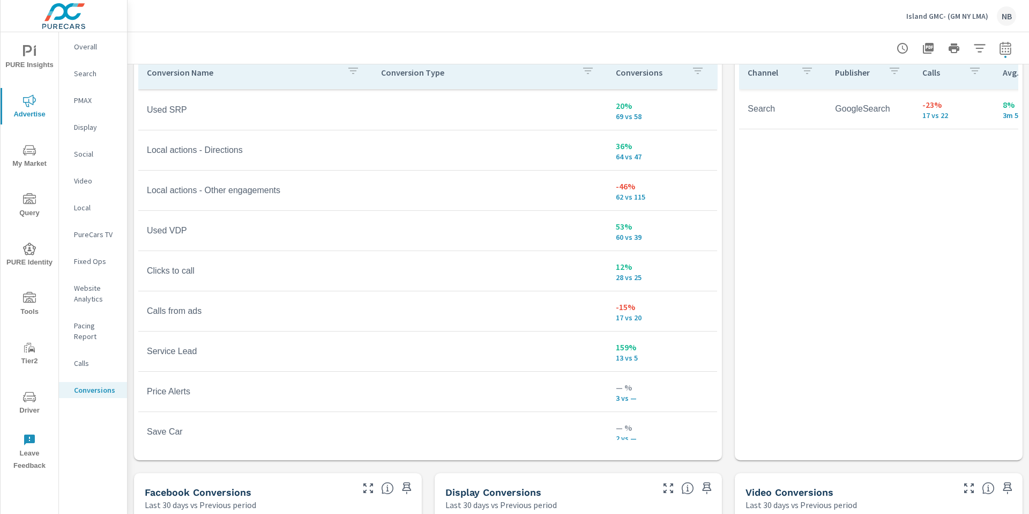
scroll to position [159, 0]
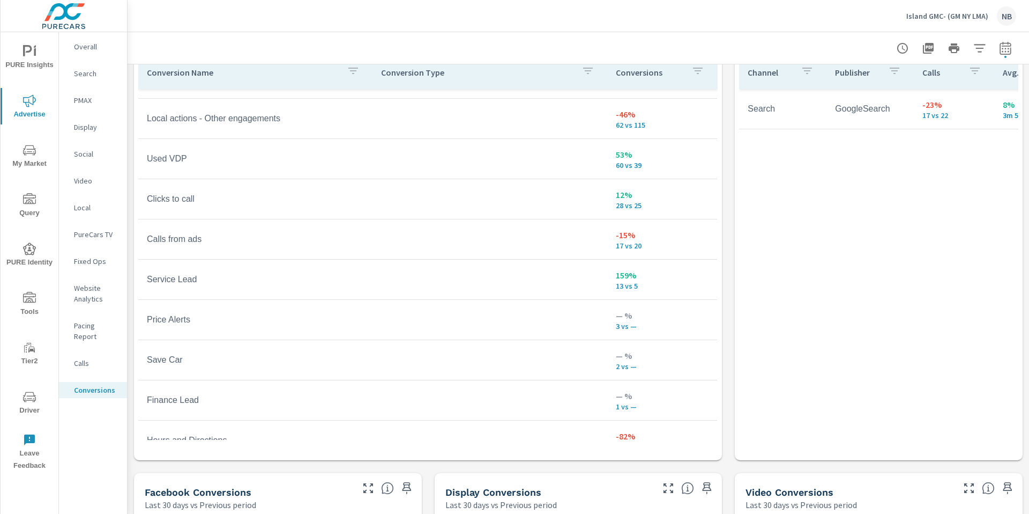
scroll to position [232, 0]
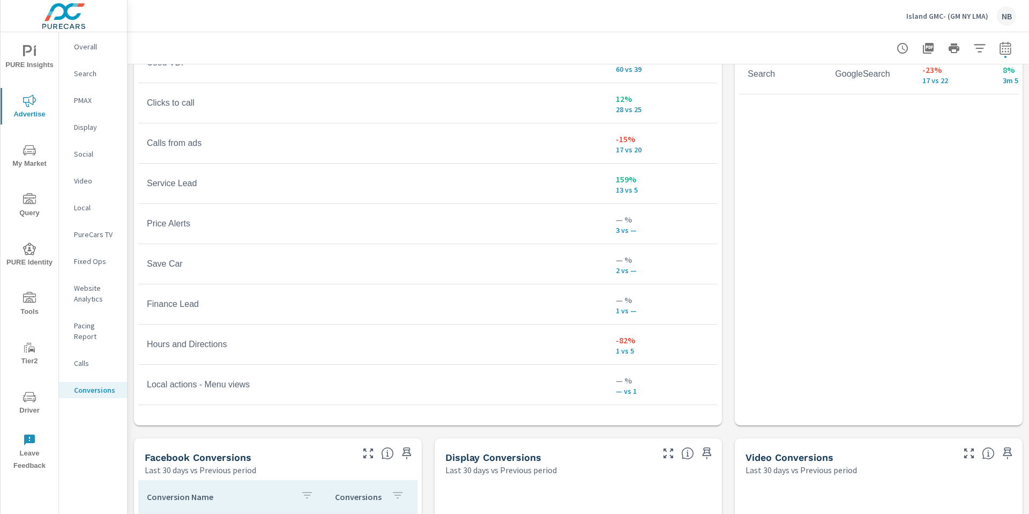
scroll to position [668, 0]
click at [90, 47] on p "Overall" at bounding box center [96, 46] width 45 height 11
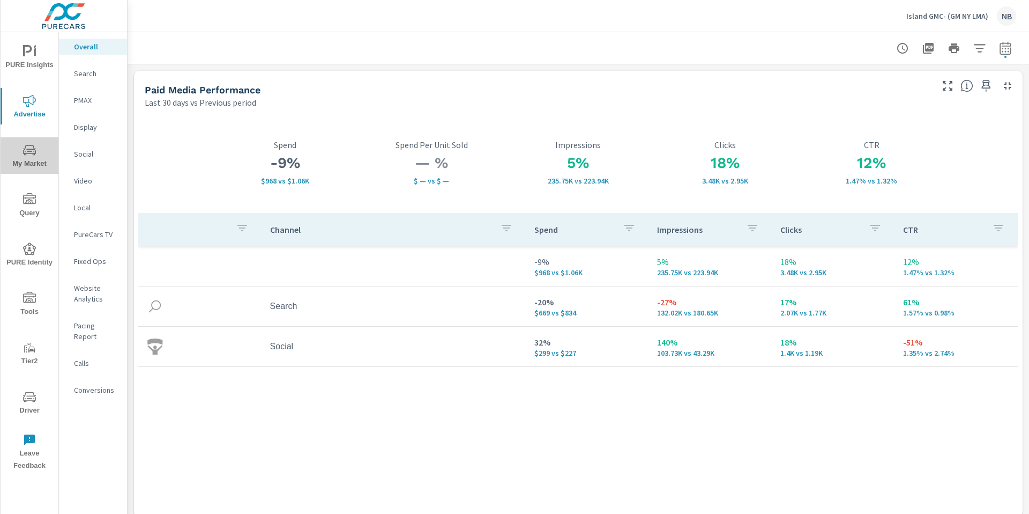
click at [26, 154] on icon "nav menu" at bounding box center [29, 150] width 13 height 13
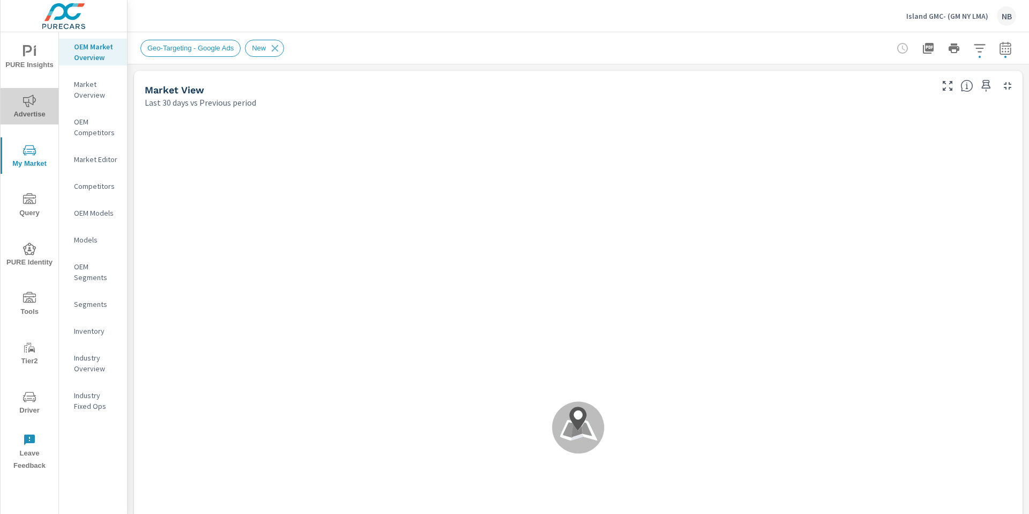
click at [27, 114] on span "Advertise" at bounding box center [29, 107] width 51 height 26
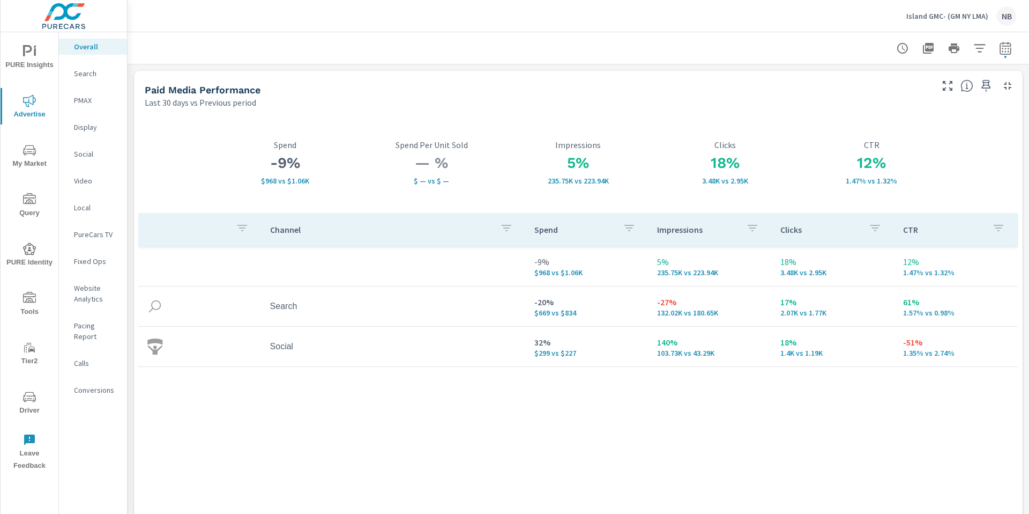
click at [17, 56] on span "PURE Insights" at bounding box center [29, 58] width 51 height 26
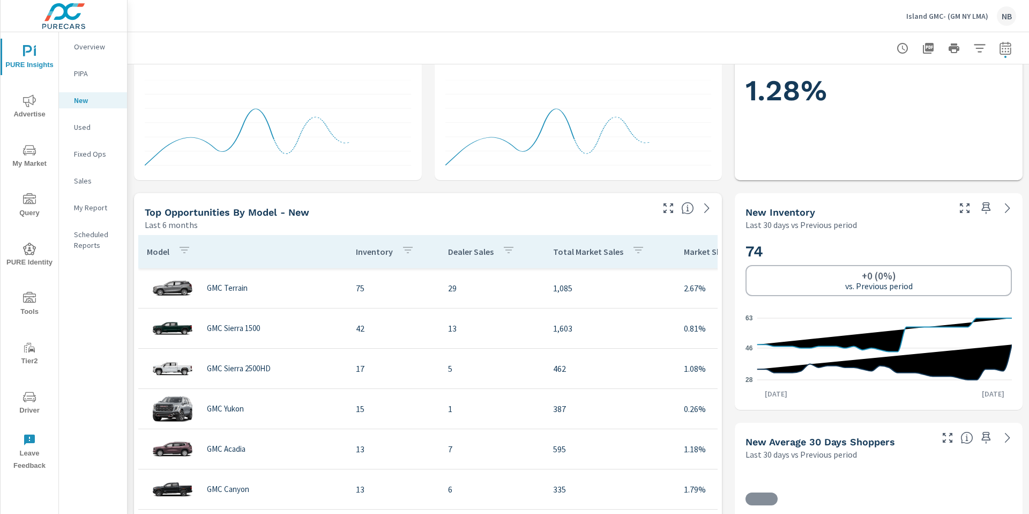
scroll to position [393, 0]
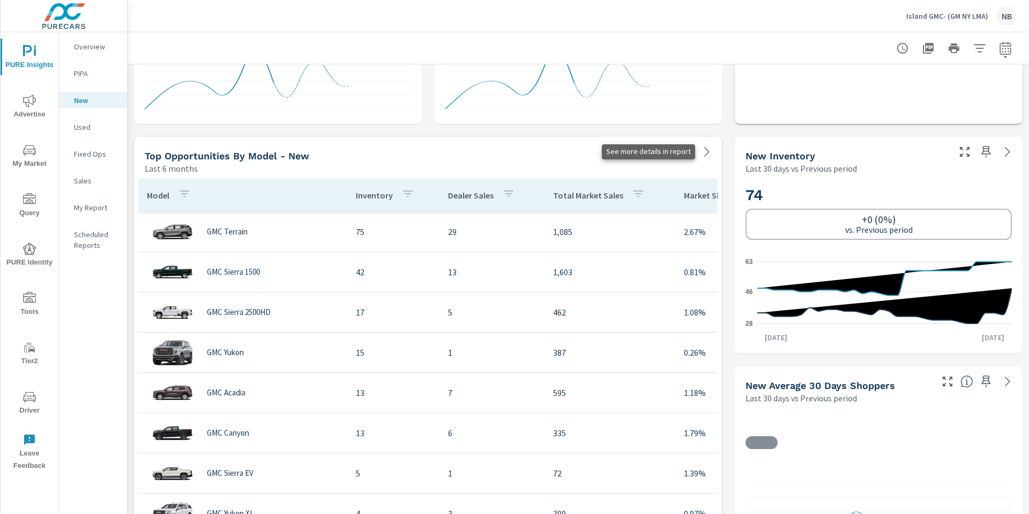
click at [708, 157] on icon at bounding box center [707, 151] width 13 height 13
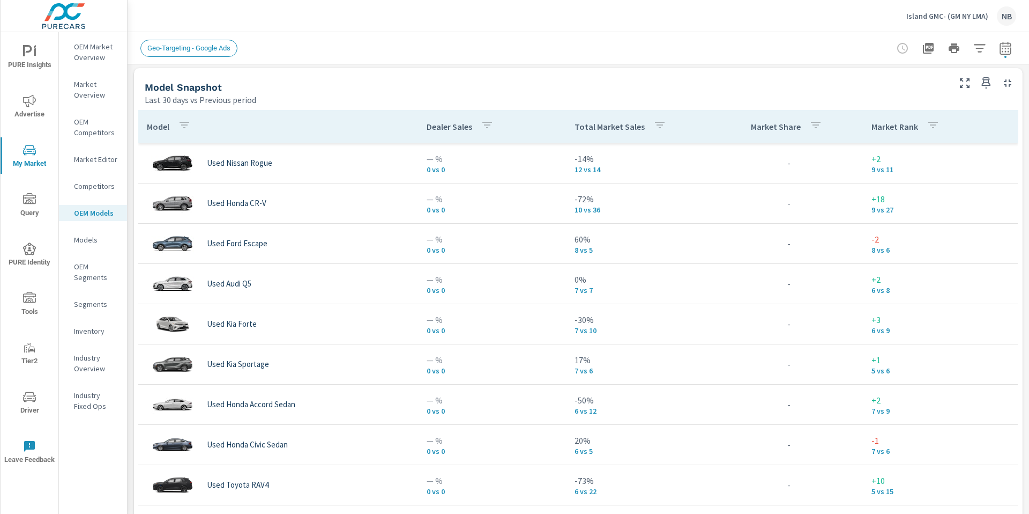
scroll to position [716, 0]
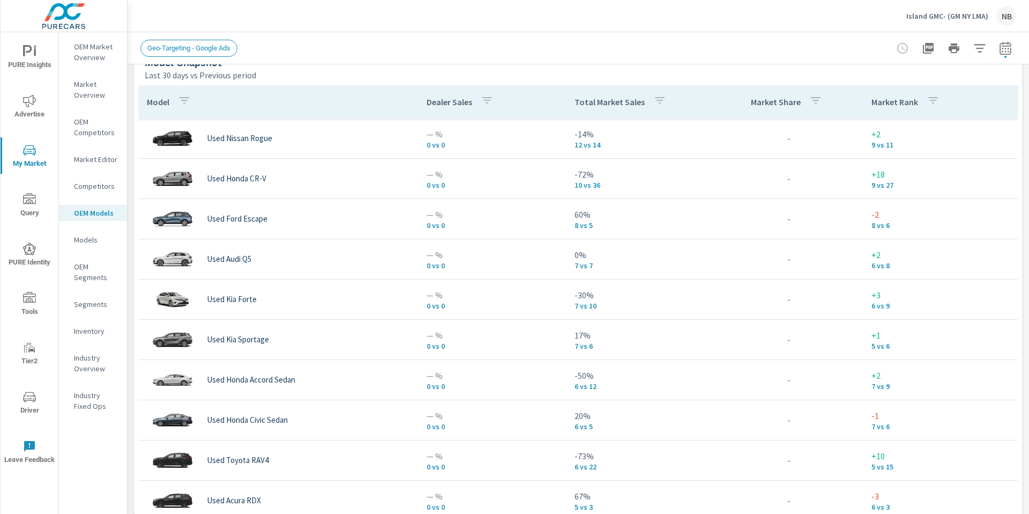
click at [659, 101] on icon "button" at bounding box center [660, 100] width 13 height 13
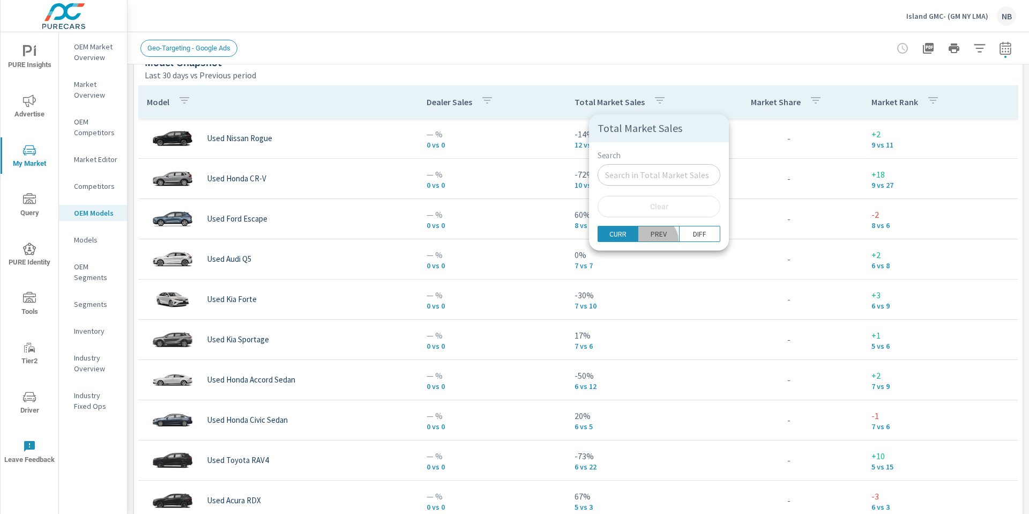
click at [647, 240] on button "PREV" at bounding box center [659, 234] width 41 height 16
click at [693, 235] on p "DIFF" at bounding box center [699, 233] width 13 height 11
click at [651, 234] on p "PREV" at bounding box center [659, 233] width 16 height 11
click at [614, 234] on p "CURR" at bounding box center [618, 233] width 17 height 11
click at [680, 70] on div at bounding box center [514, 257] width 1029 height 514
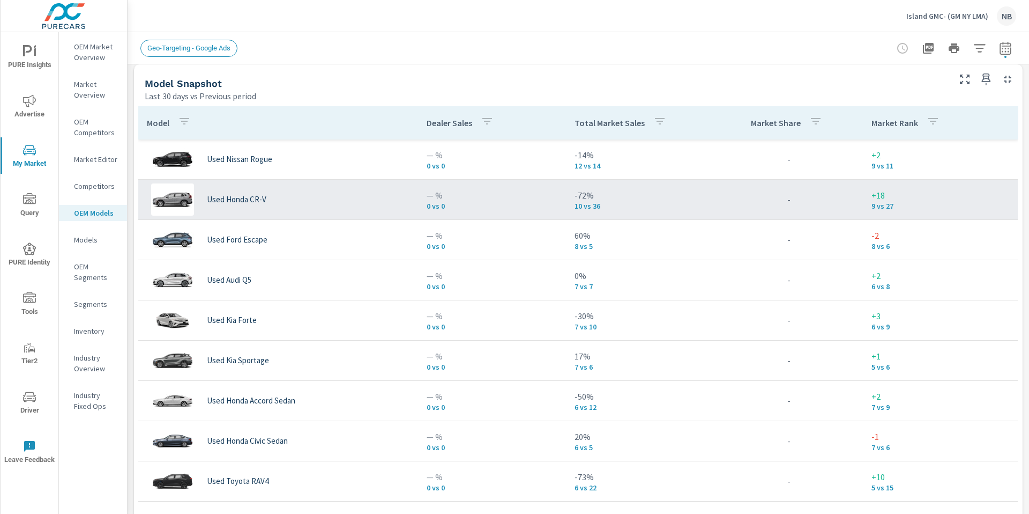
scroll to position [683, 0]
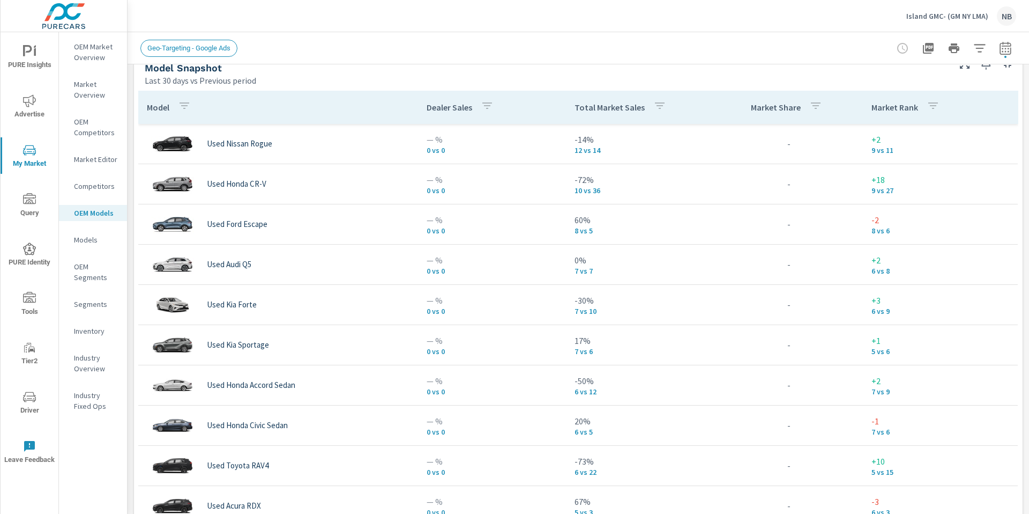
scroll to position [700, 0]
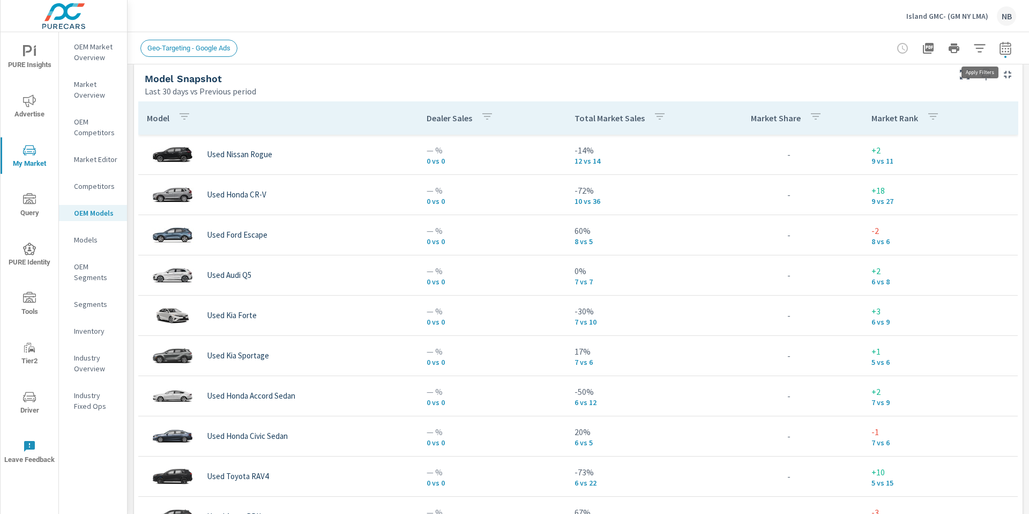
click at [980, 51] on icon "button" at bounding box center [979, 48] width 11 height 8
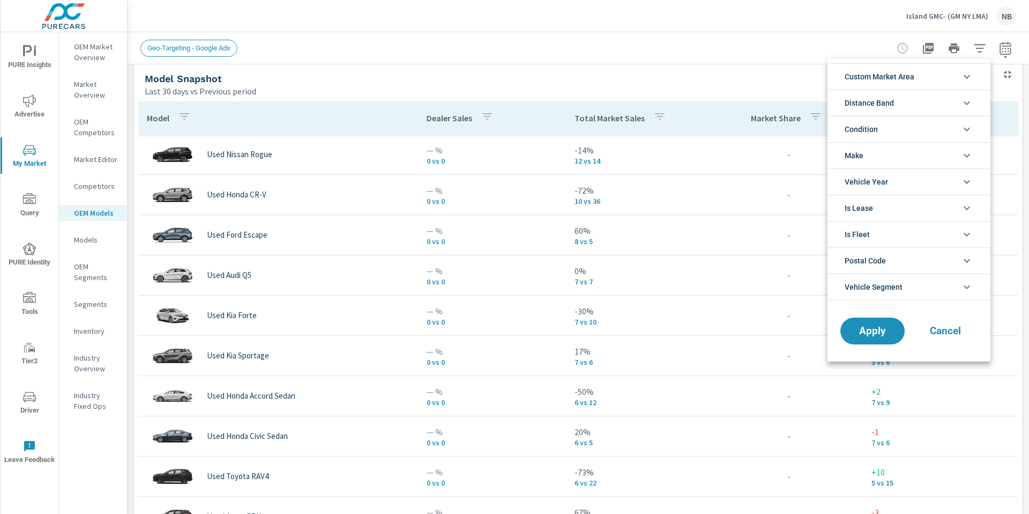
scroll to position [24, 0]
drag, startPoint x: 1009, startPoint y: 51, endPoint x: 1002, endPoint y: 50, distance: 7.0
click at [1008, 51] on div at bounding box center [514, 257] width 1029 height 514
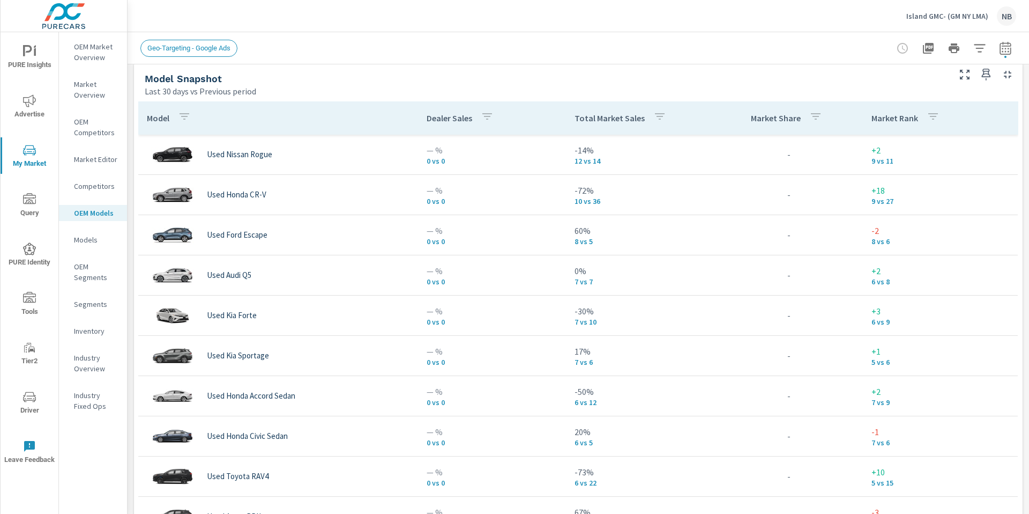
click at [1009, 50] on icon "button" at bounding box center [1005, 48] width 13 height 13
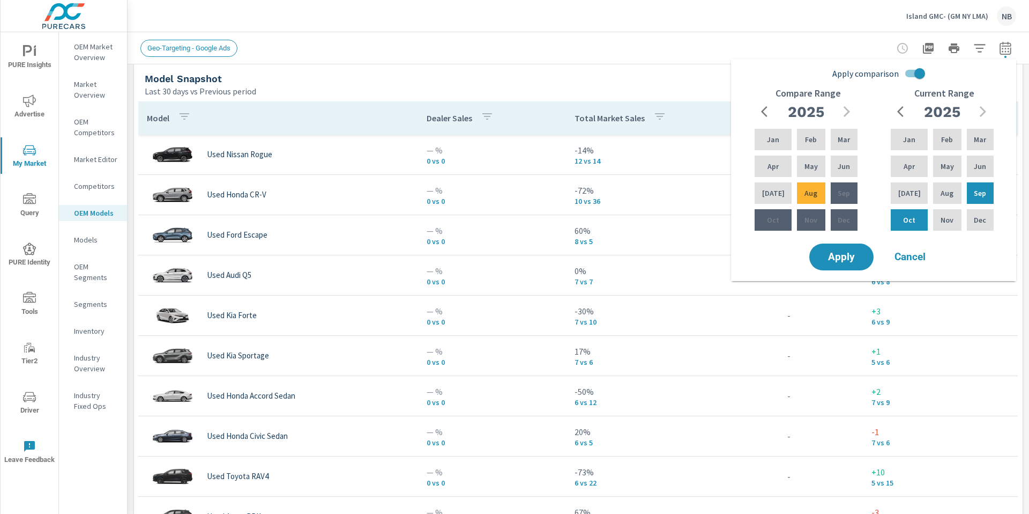
click at [653, 43] on div "Geo-Targeting - Google Ads" at bounding box center [503, 48] width 726 height 17
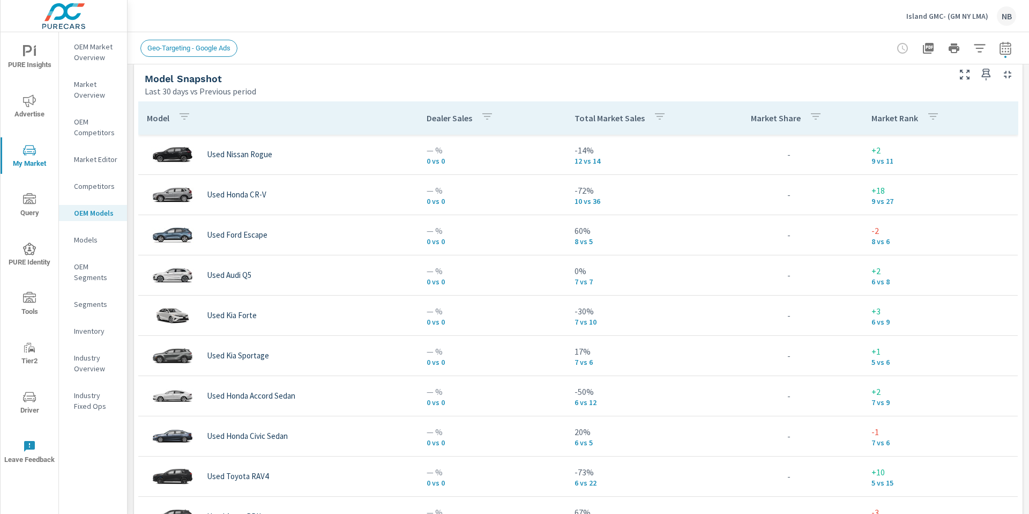
click at [977, 55] on button "button" at bounding box center [979, 48] width 21 height 21
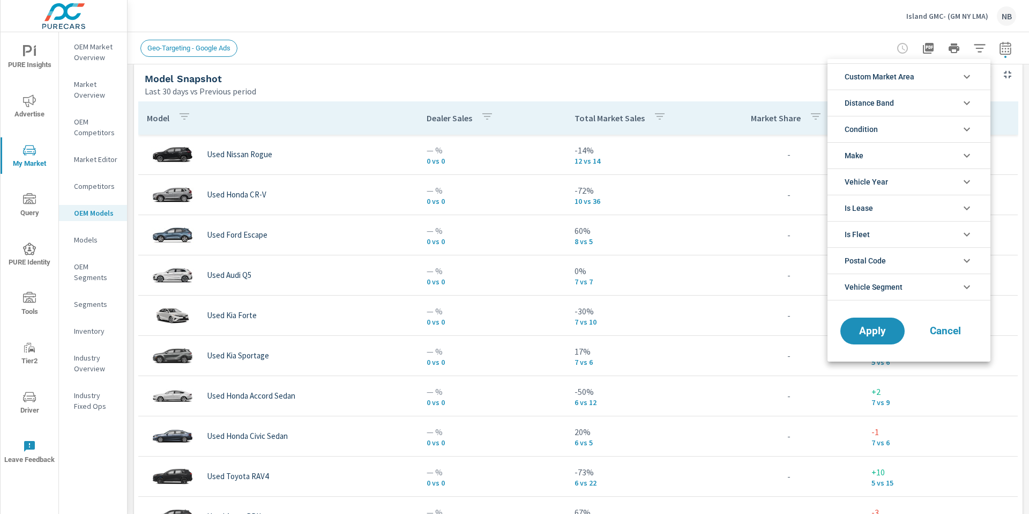
click at [898, 86] on span "Custom Market Area" at bounding box center [880, 77] width 70 height 26
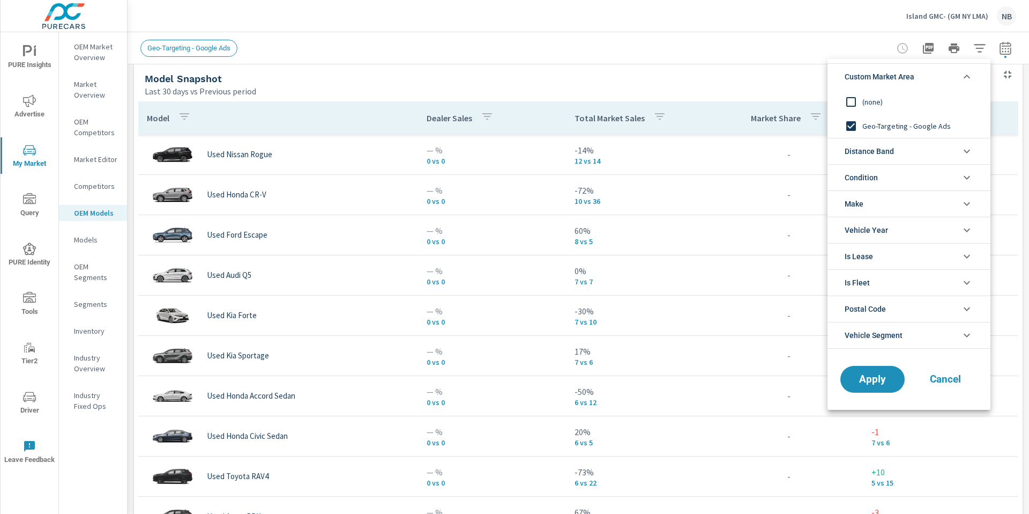
scroll to position [0, 0]
click at [872, 152] on span "Distance Band" at bounding box center [869, 151] width 49 height 26
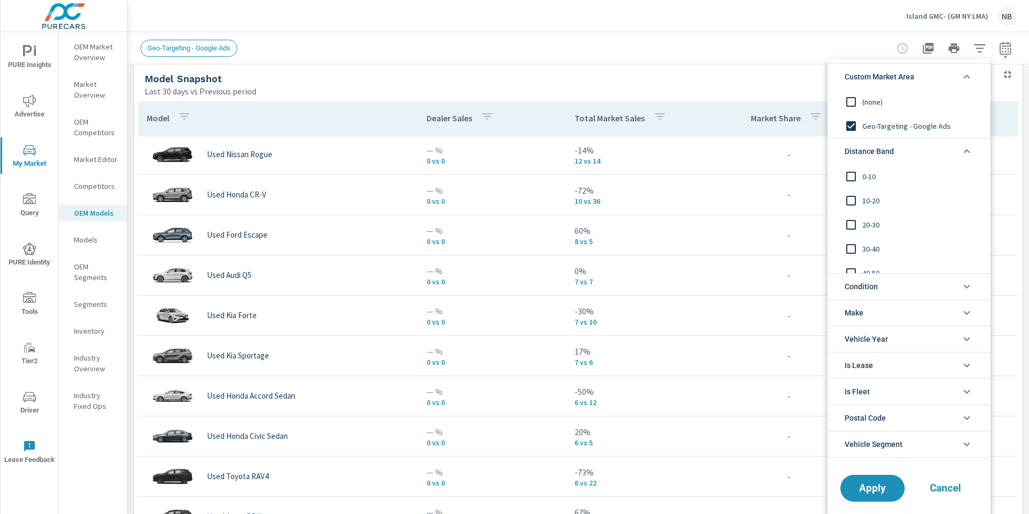
click at [878, 292] on span "Condition" at bounding box center [861, 286] width 33 height 26
click at [593, 51] on div at bounding box center [514, 257] width 1029 height 514
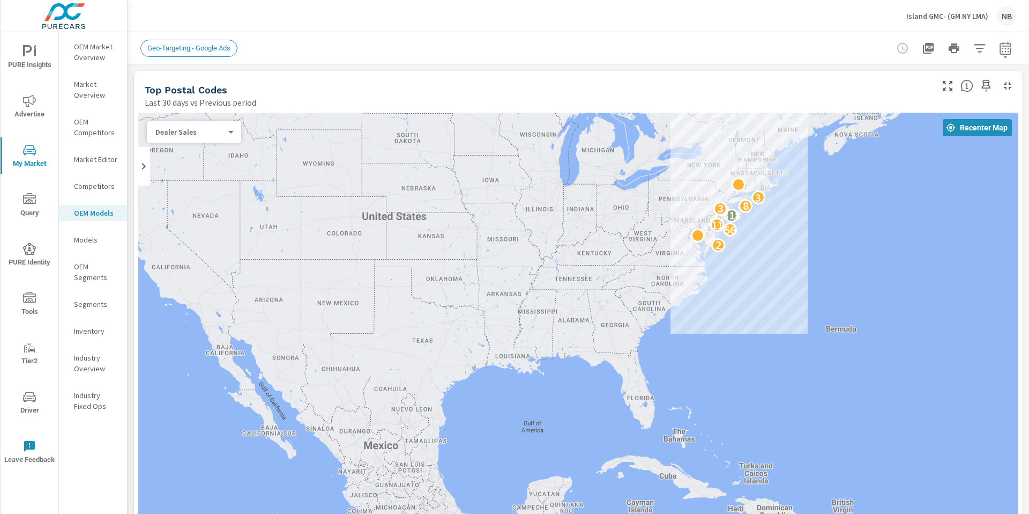
scroll to position [700, 0]
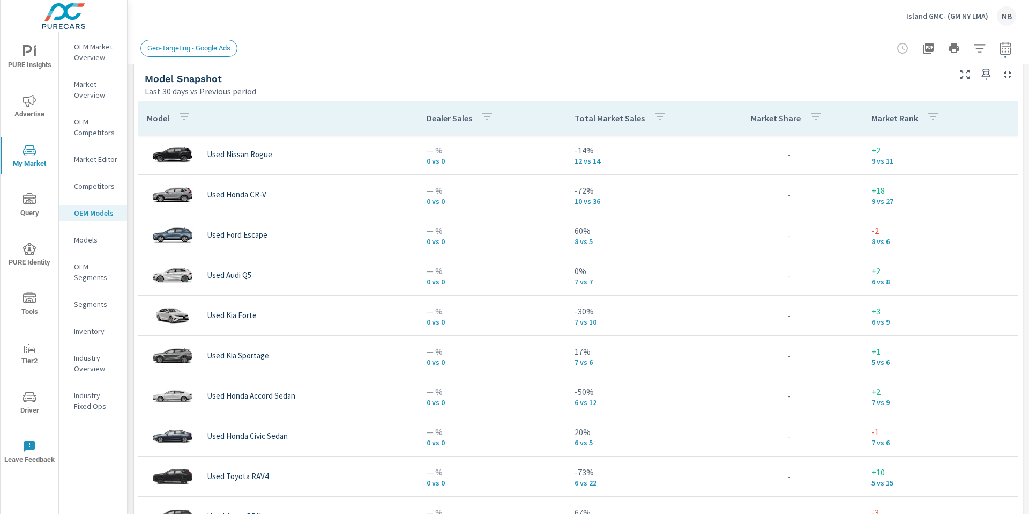
click at [30, 405] on span "Driver" at bounding box center [29, 403] width 51 height 26
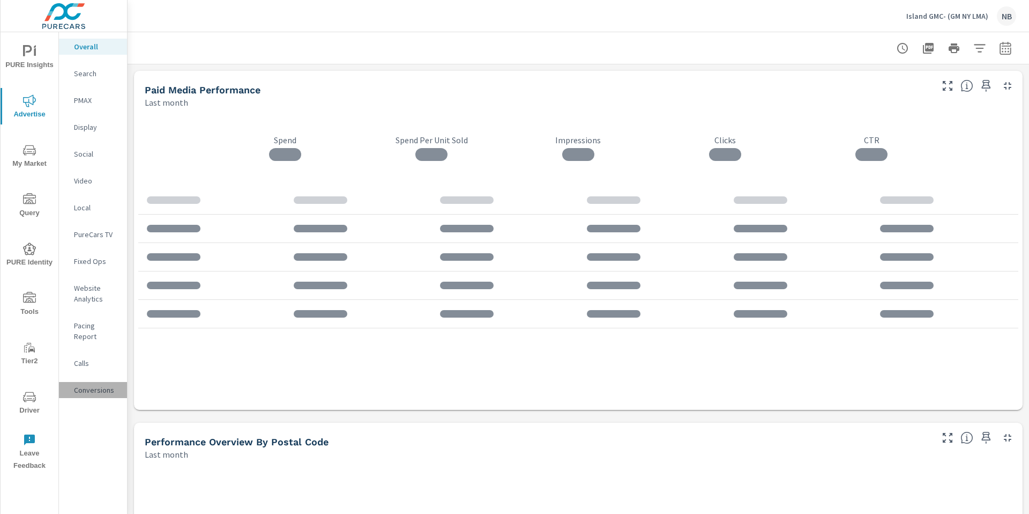
click at [82, 384] on p "Conversions" at bounding box center [96, 389] width 45 height 11
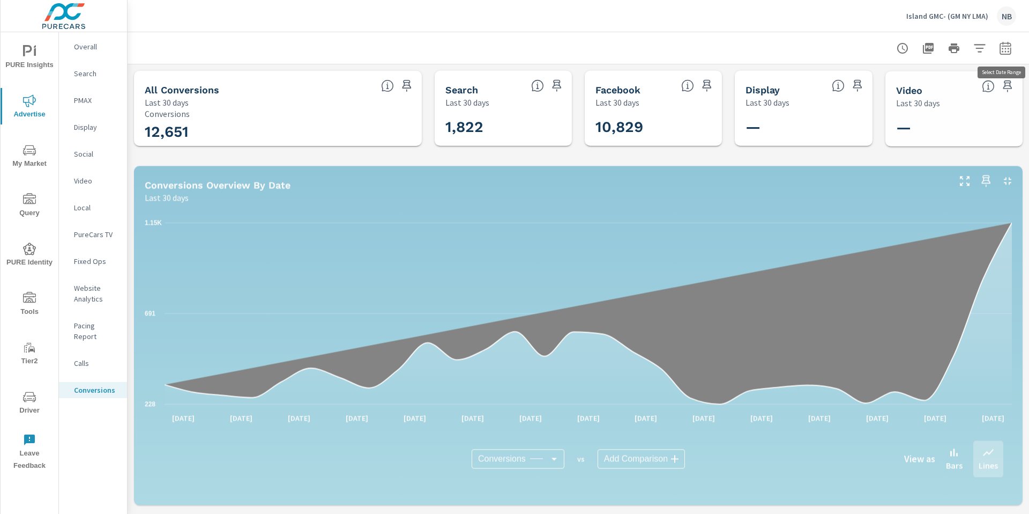
click at [1006, 51] on icon "button" at bounding box center [1005, 48] width 13 height 13
select select "Last 30 days"
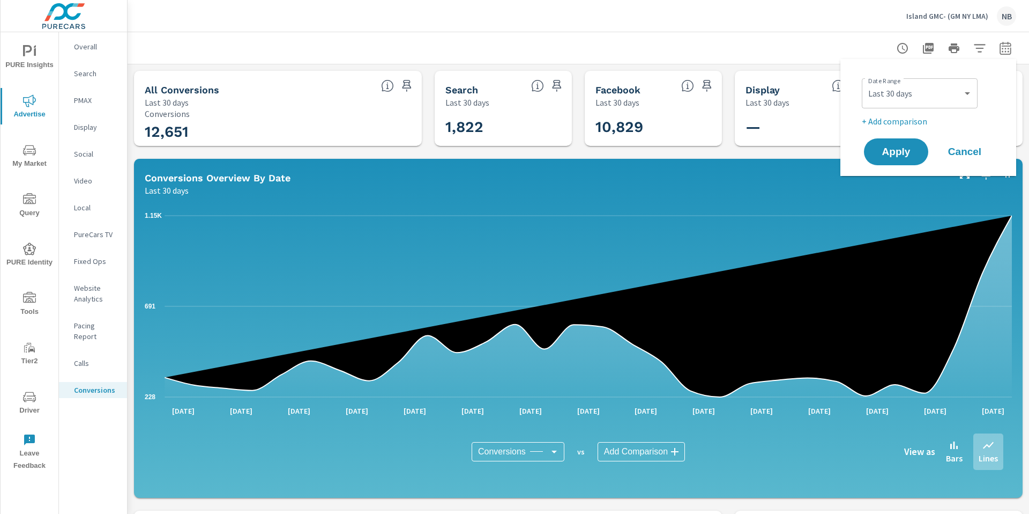
click at [909, 124] on p "+ Add comparison" at bounding box center [930, 121] width 137 height 13
select select "Previous period"
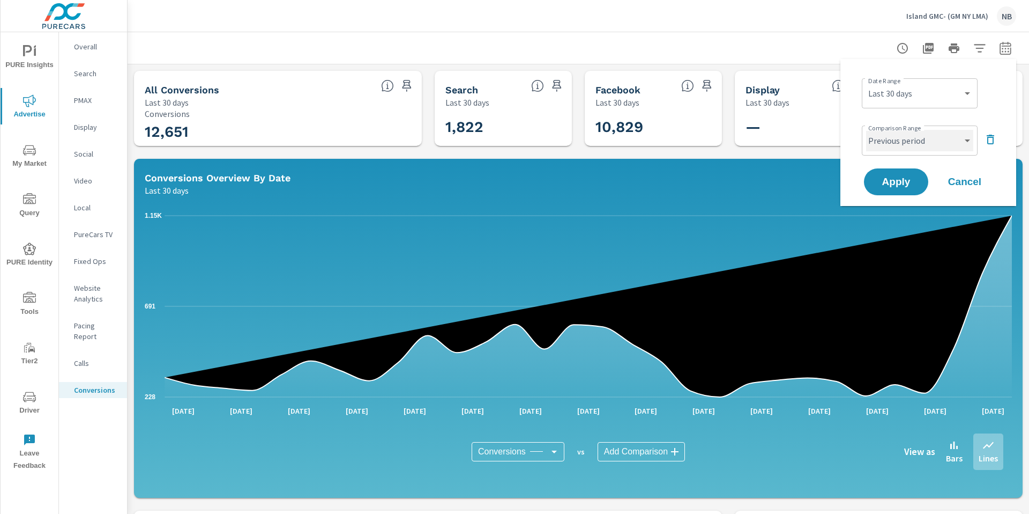
click at [909, 139] on select "Custom Previous period Previous month Previous year" at bounding box center [919, 140] width 107 height 21
click at [886, 181] on span "Apply" at bounding box center [897, 182] width 44 height 10
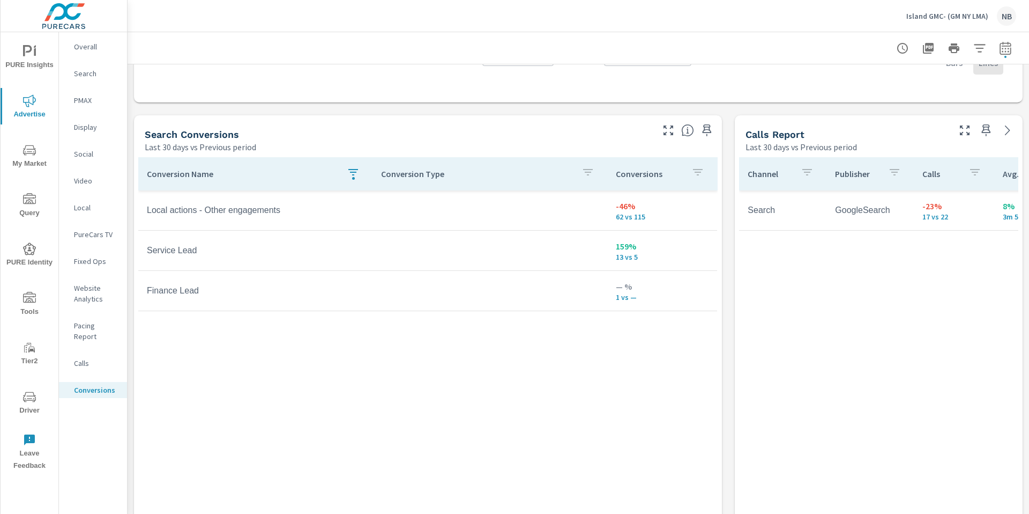
scroll to position [528, 0]
click at [353, 179] on div "button" at bounding box center [353, 180] width 3 height 3
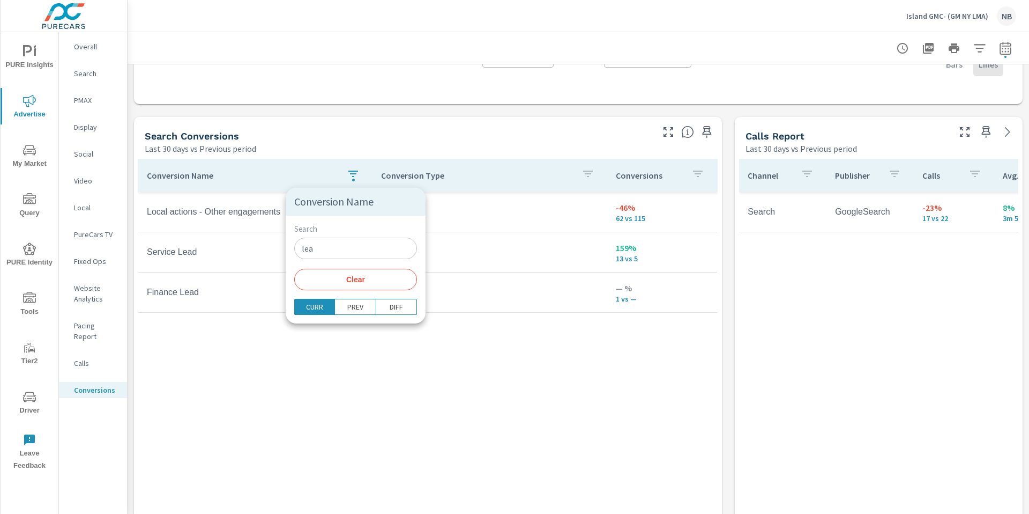
click at [339, 250] on input "lea" at bounding box center [355, 248] width 123 height 21
type input "lead"
click at [527, 399] on div at bounding box center [514, 257] width 1029 height 514
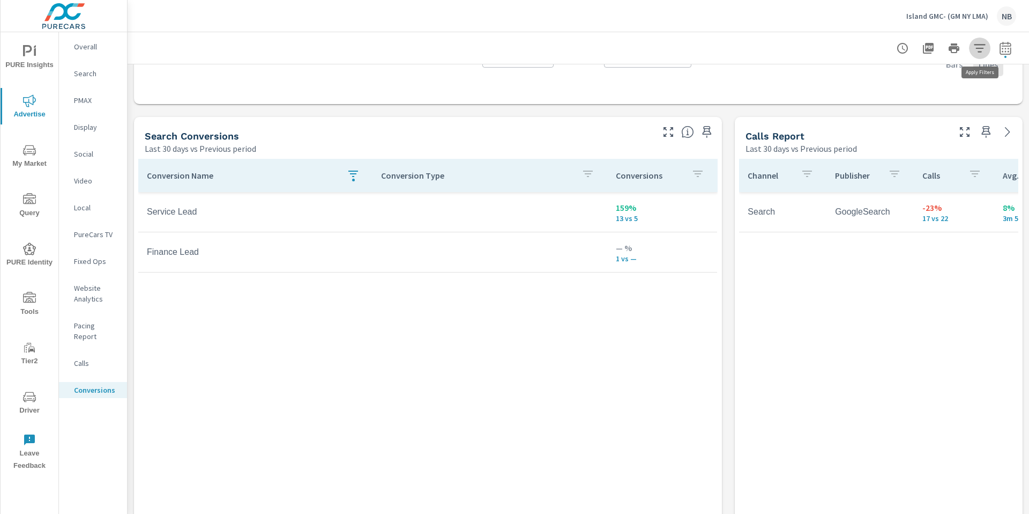
click at [980, 52] on icon "button" at bounding box center [980, 48] width 13 height 13
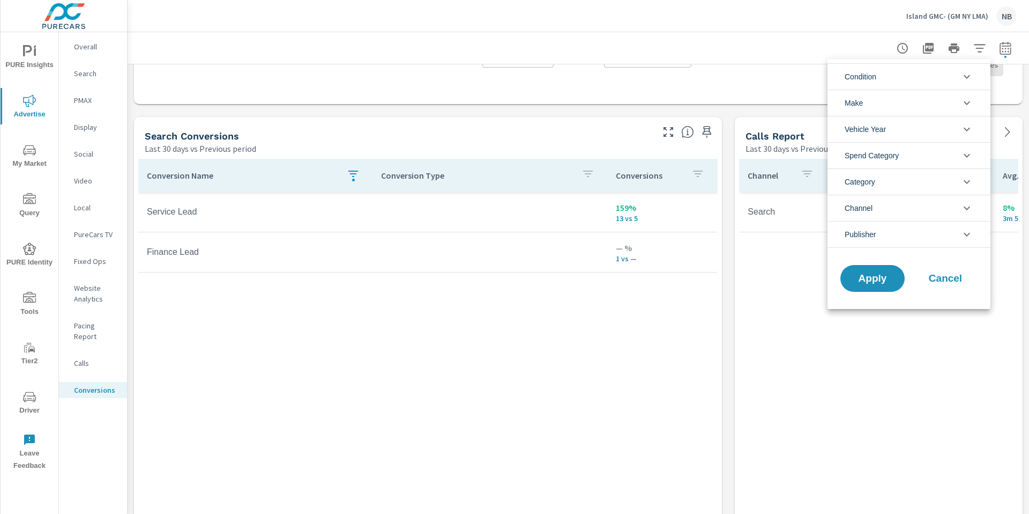
click at [983, 48] on div at bounding box center [514, 257] width 1029 height 514
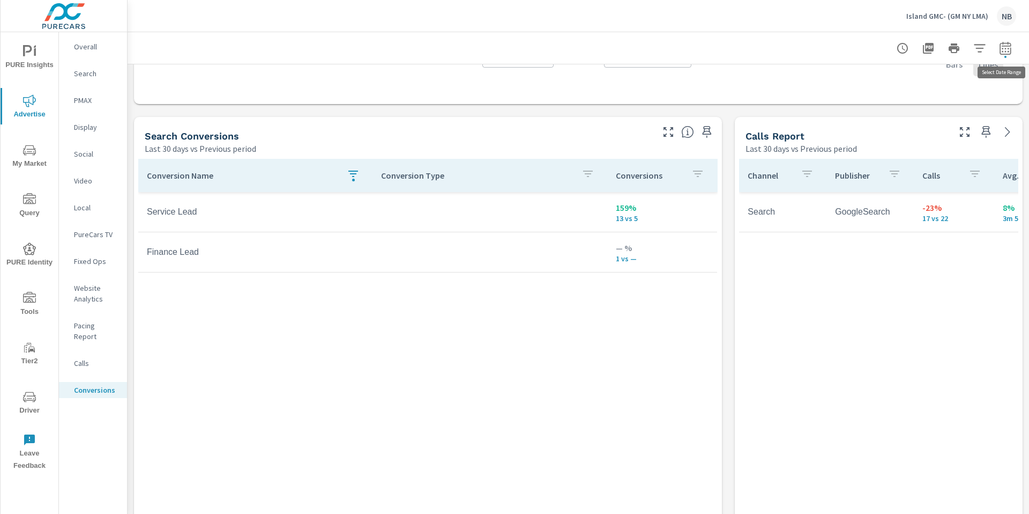
click at [1003, 49] on icon "button" at bounding box center [1005, 48] width 13 height 13
select select "Last 30 days"
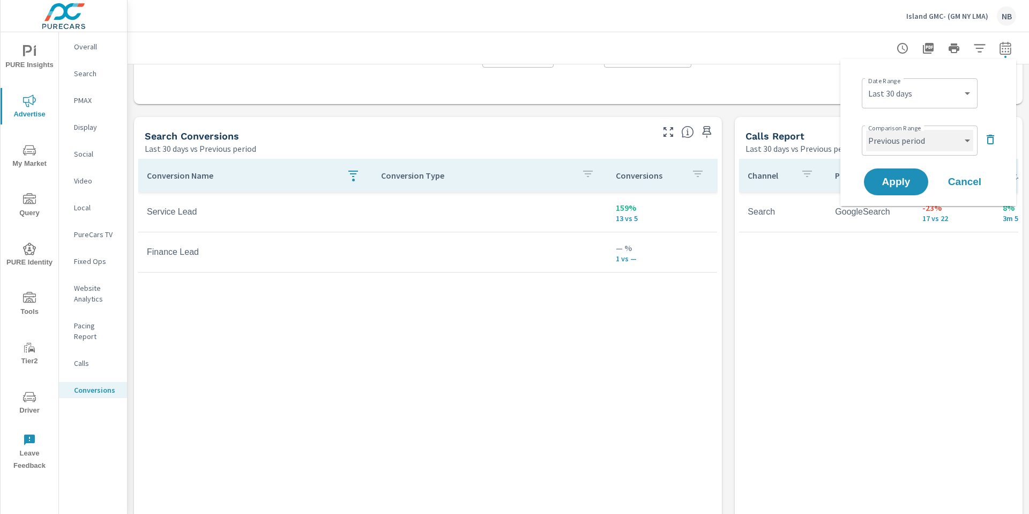
click at [923, 138] on select "Custom Previous period Previous month Previous year" at bounding box center [919, 140] width 107 height 21
select select "Previous year"
click at [866, 130] on select "Custom Previous period Previous month Previous year" at bounding box center [919, 140] width 107 height 21
click at [905, 177] on span "Apply" at bounding box center [897, 182] width 44 height 10
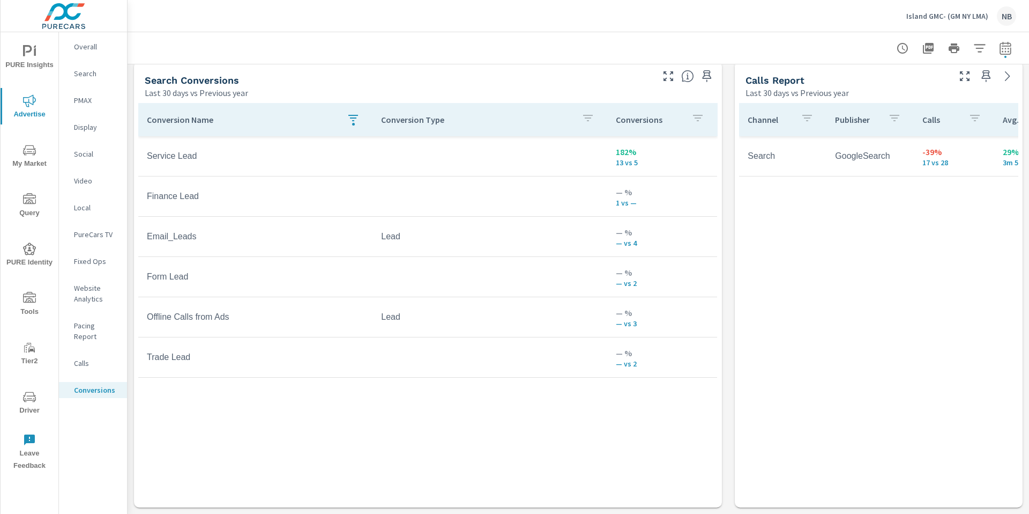
scroll to position [581, 0]
click at [353, 124] on icon "button" at bounding box center [354, 120] width 10 height 6
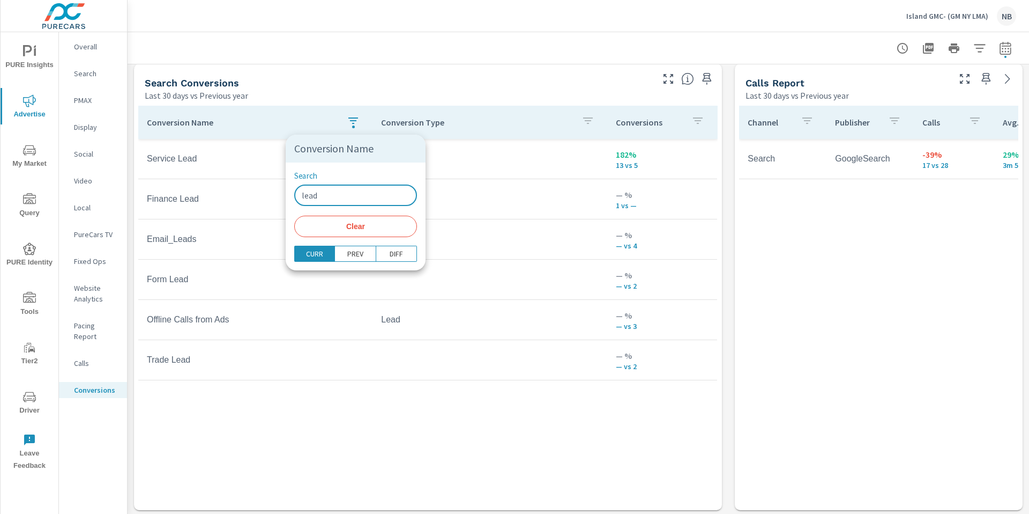
drag, startPoint x: 335, startPoint y: 193, endPoint x: 254, endPoint y: 191, distance: 81.0
click at [256, 192] on div "Conversion Name Search lead ​ Clear CURR PREV DIFF" at bounding box center [514, 257] width 1029 height 514
type input "call"
click at [729, 280] on div at bounding box center [514, 257] width 1029 height 514
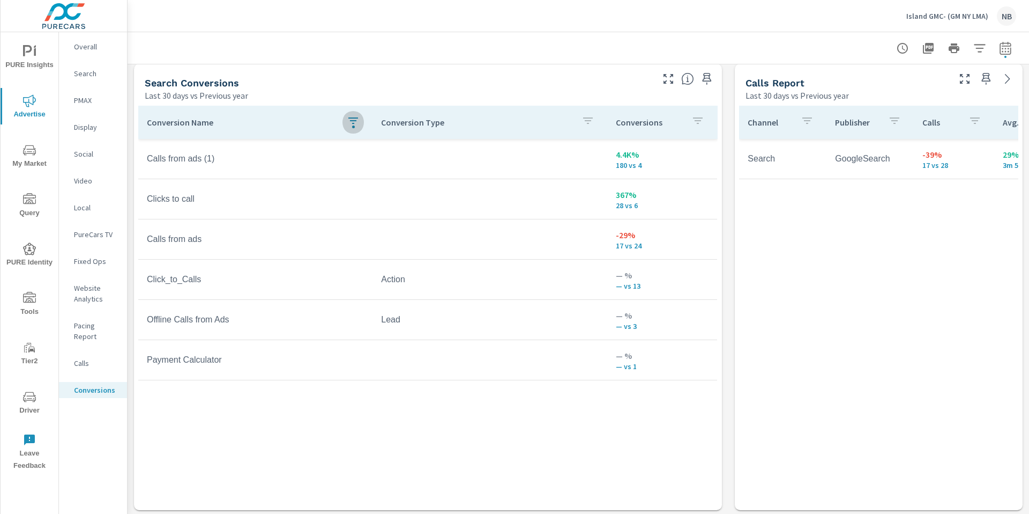
click at [356, 123] on icon "button" at bounding box center [353, 120] width 13 height 13
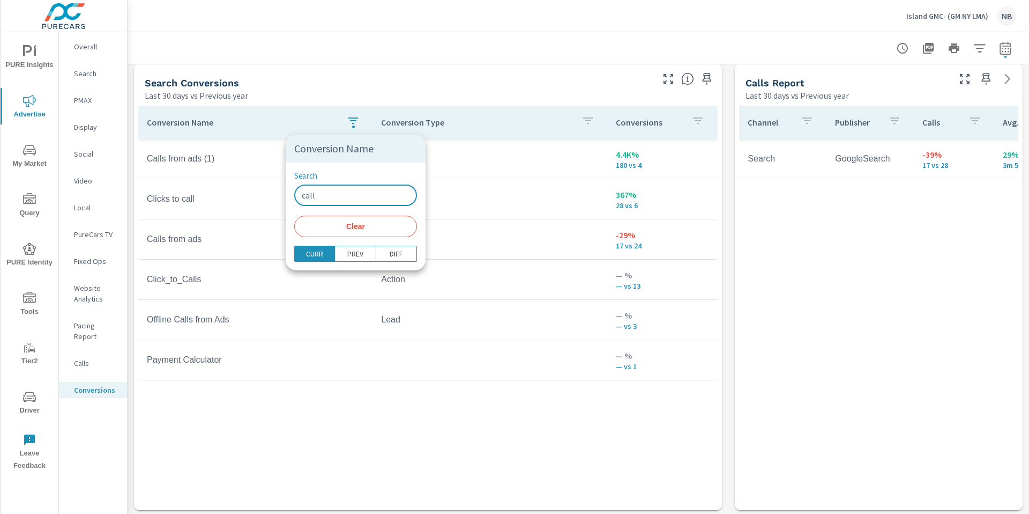
drag, startPoint x: 332, startPoint y: 197, endPoint x: 260, endPoint y: 189, distance: 72.8
click at [260, 189] on div "Conversion Name Search call ​ Clear CURR PREV DIFF" at bounding box center [514, 257] width 1029 height 514
type input "lead"
click at [463, 432] on div at bounding box center [514, 257] width 1029 height 514
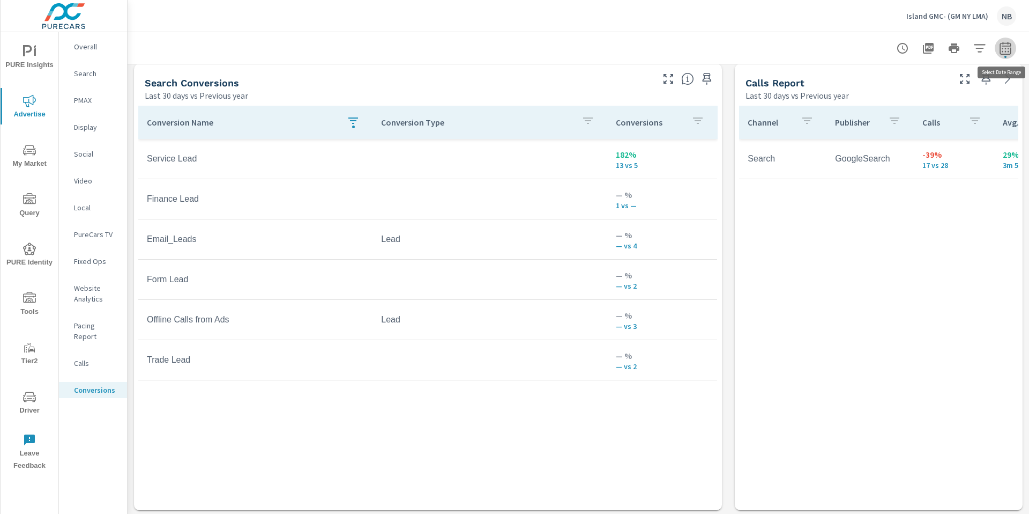
click at [1006, 53] on icon "button" at bounding box center [1005, 48] width 13 height 13
select select "Last 30 days"
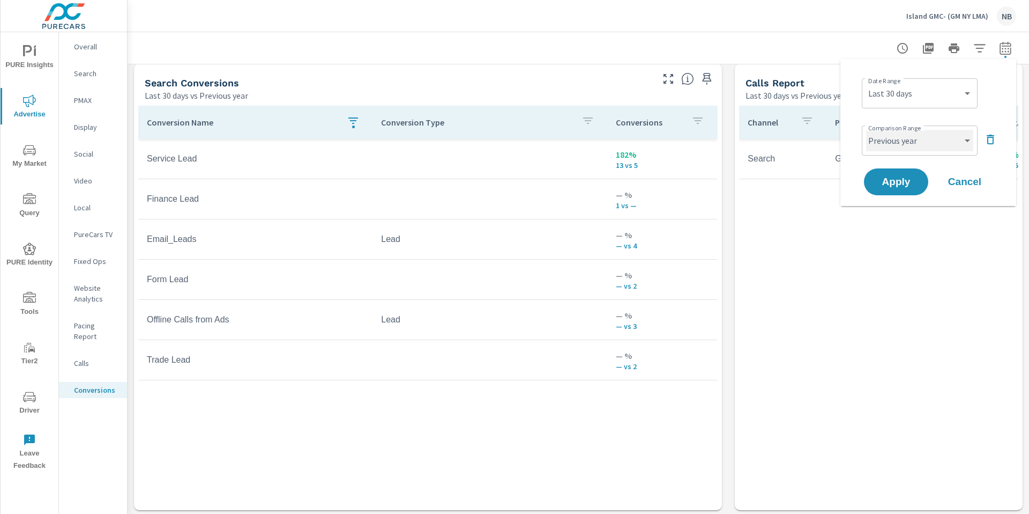
click at [932, 140] on select "Custom Previous period Previous month Previous year" at bounding box center [919, 140] width 107 height 21
select select "Previous period"
click at [866, 130] on select "Custom Previous period Previous month Previous year" at bounding box center [919, 140] width 107 height 21
click at [901, 180] on span "Apply" at bounding box center [897, 182] width 44 height 10
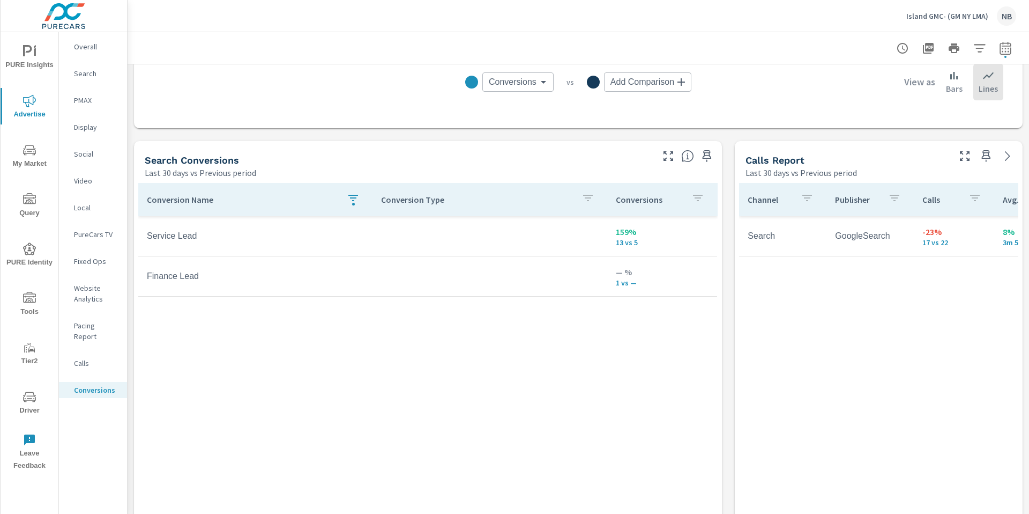
scroll to position [505, 0]
click at [1008, 50] on icon "button" at bounding box center [1005, 48] width 13 height 13
select select "Last 30 days"
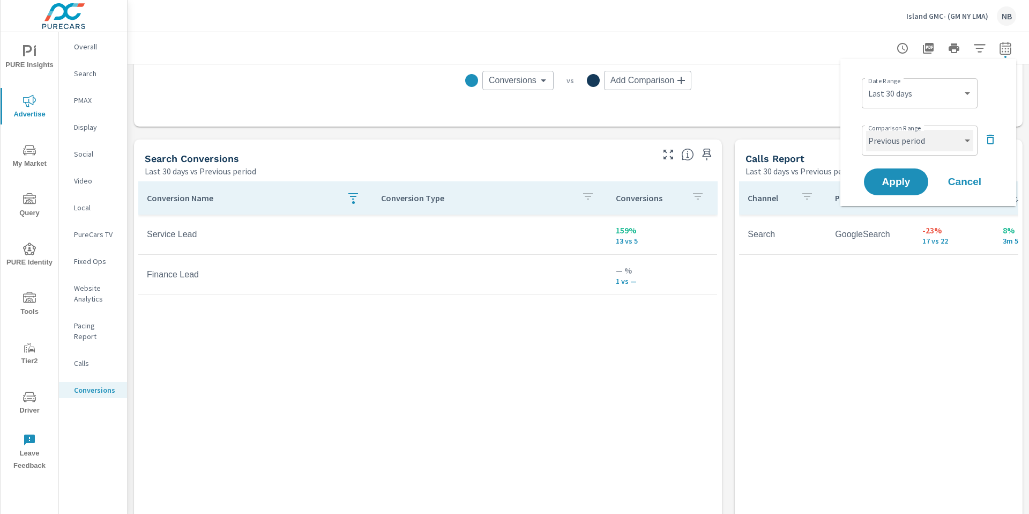
click at [935, 138] on select "Custom Previous period Previous month Previous year" at bounding box center [919, 140] width 107 height 21
select select "Previous month"
click at [866, 130] on select "Custom Previous period Previous month Previous year" at bounding box center [919, 140] width 107 height 21
click at [905, 183] on span "Apply" at bounding box center [897, 182] width 44 height 10
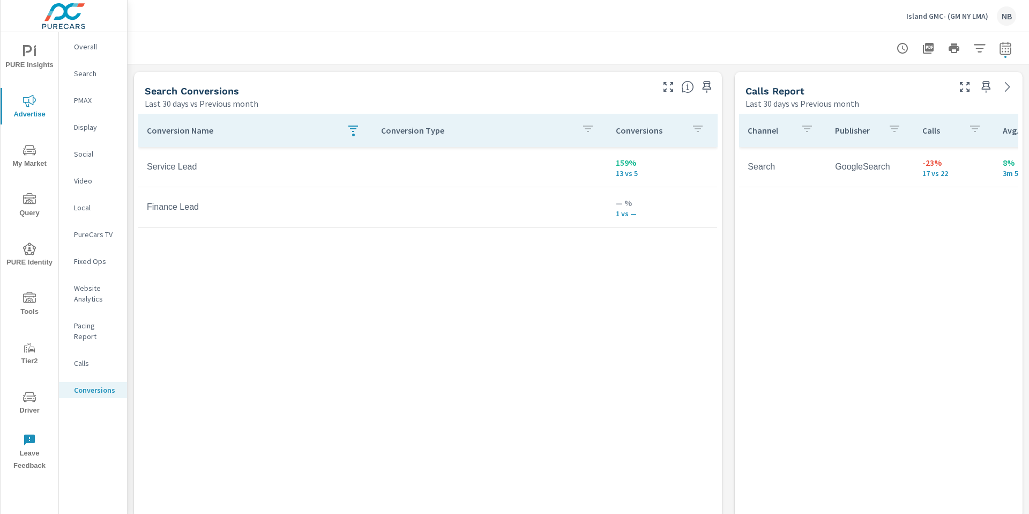
scroll to position [579, 0]
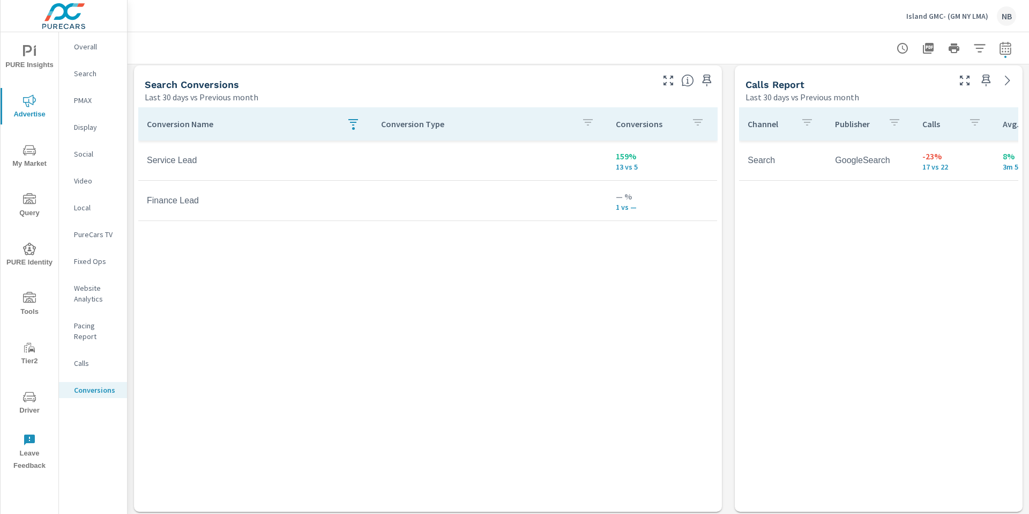
click at [1002, 53] on icon "button" at bounding box center [1005, 48] width 13 height 13
select select "Last 30 days"
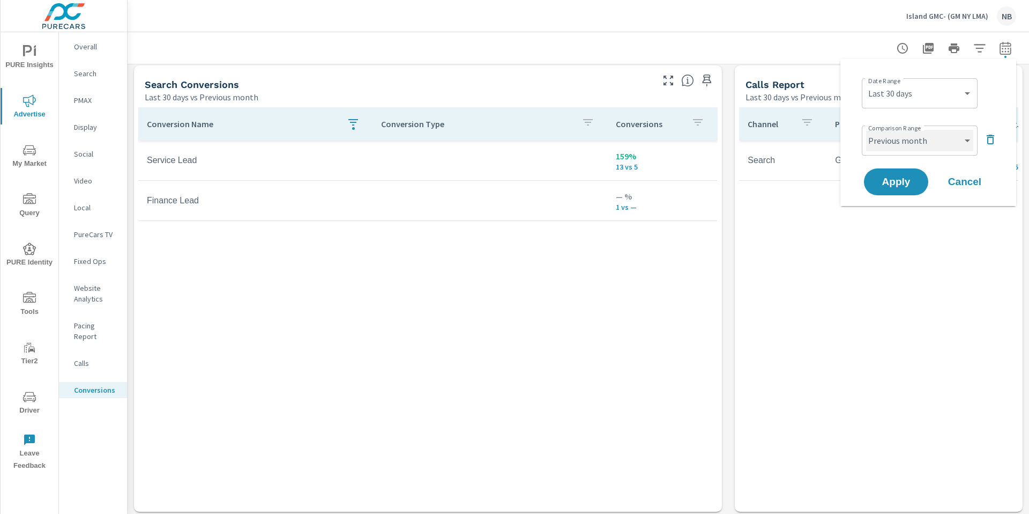
click at [921, 147] on select "Custom Previous period Previous month Previous year" at bounding box center [919, 140] width 107 height 21
select select "Previous year"
click at [866, 130] on select "Custom Previous period Previous month Previous year" at bounding box center [919, 140] width 107 height 21
click at [903, 181] on span "Apply" at bounding box center [897, 182] width 44 height 10
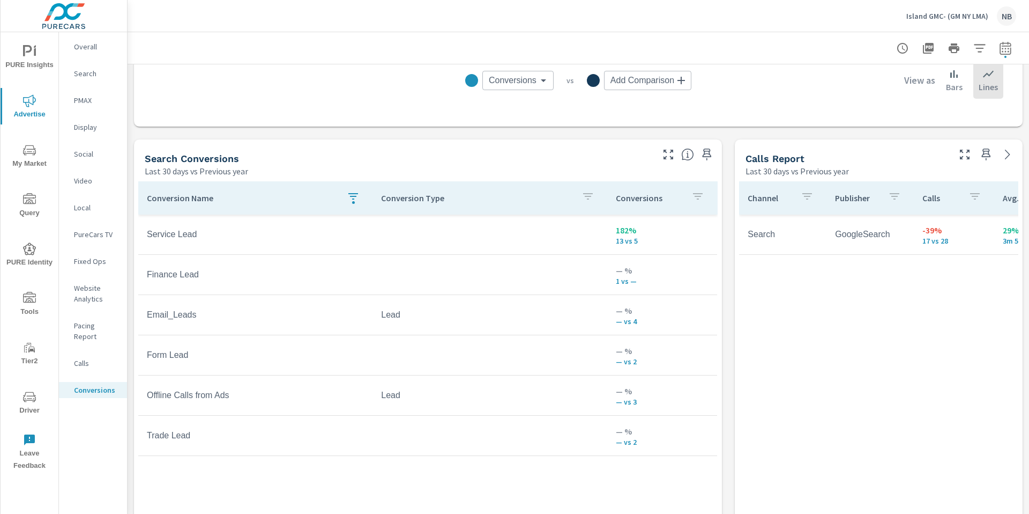
scroll to position [549, 0]
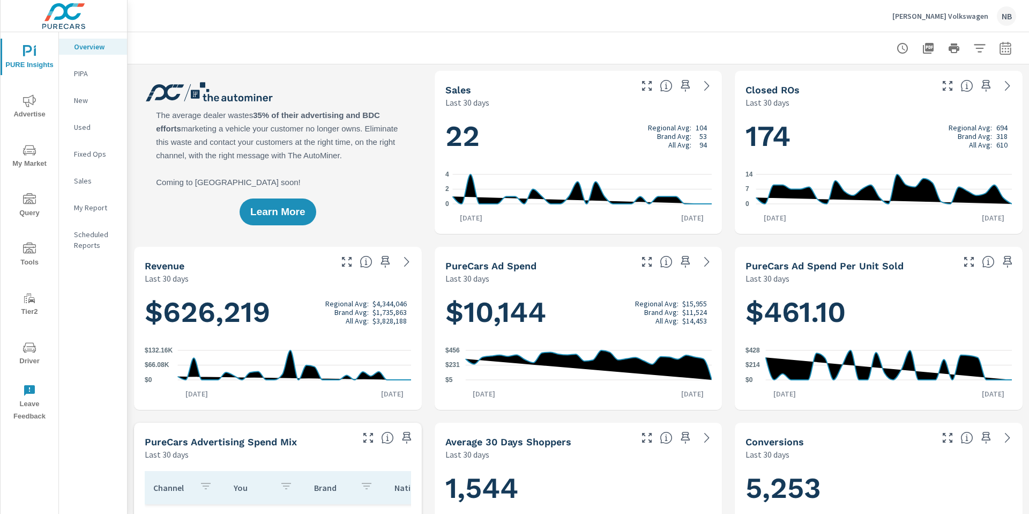
click at [29, 149] on icon "nav menu" at bounding box center [29, 150] width 13 height 10
